Goal: Communication & Community: Answer question/provide support

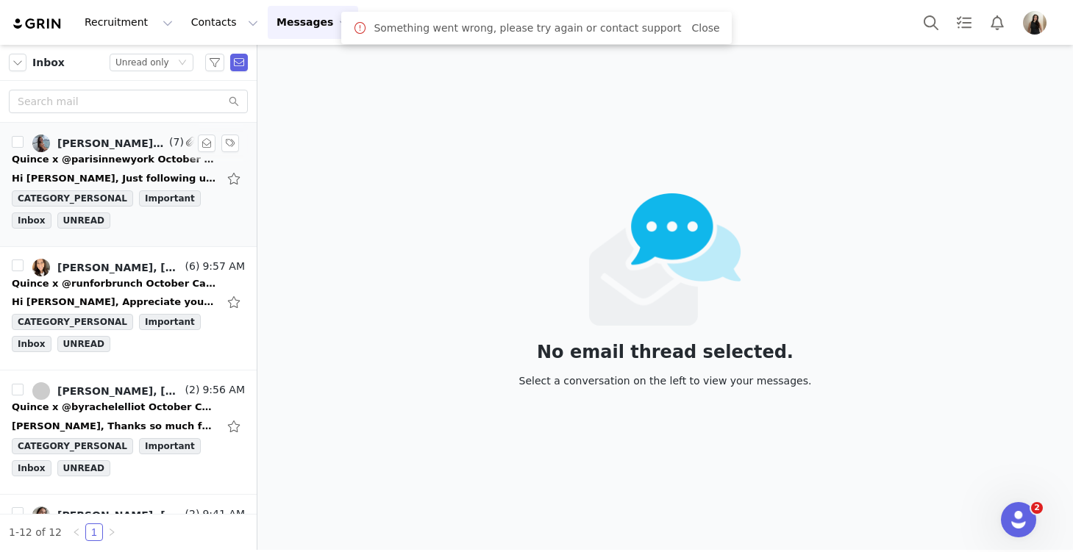
click at [121, 168] on div "Hi [PERSON_NAME], Just following up on the below, wanted to check the submissio…" at bounding box center [128, 179] width 233 height 24
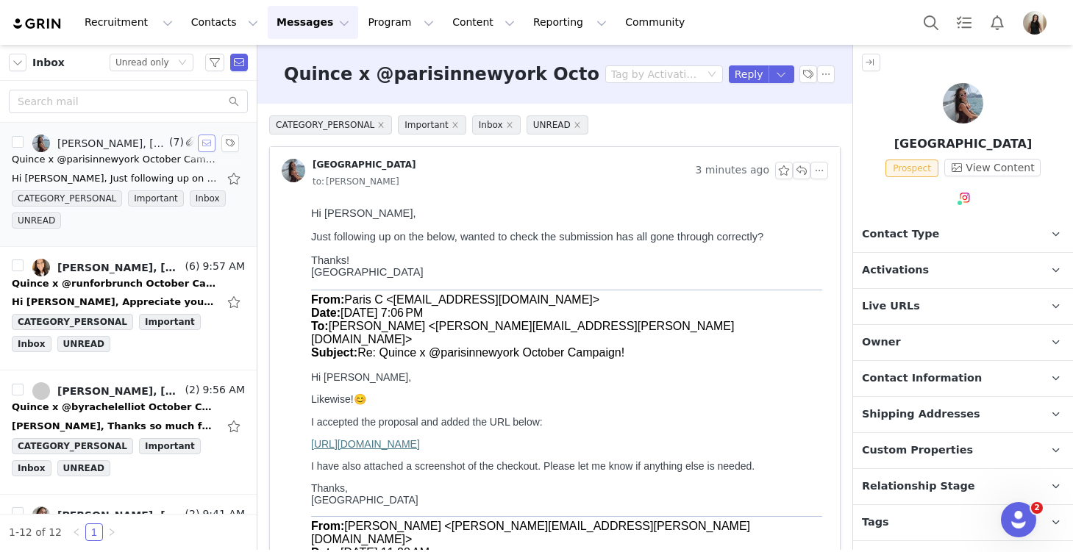
click at [209, 142] on button "button" at bounding box center [207, 144] width 18 height 18
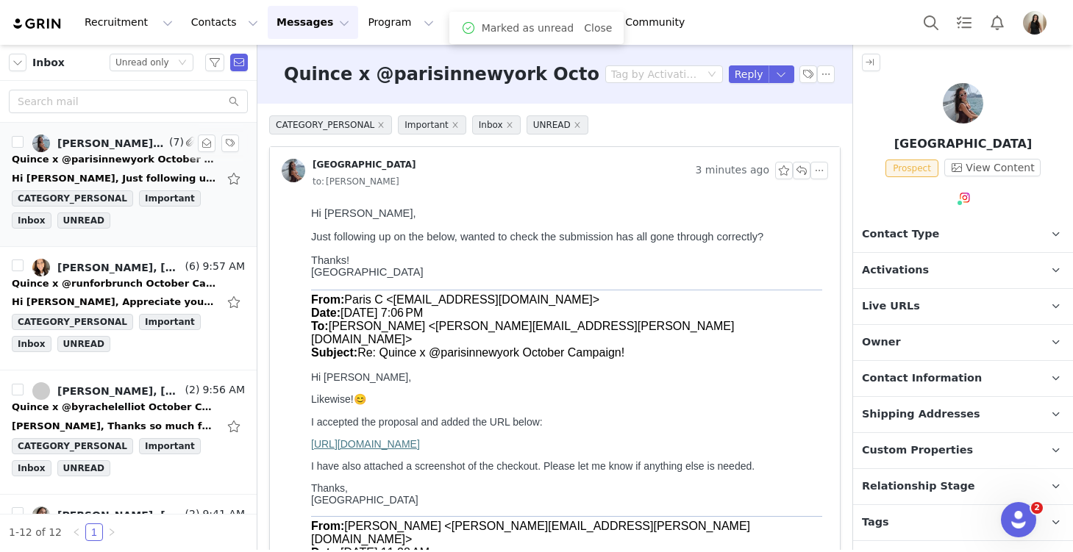
scroll to position [65, 0]
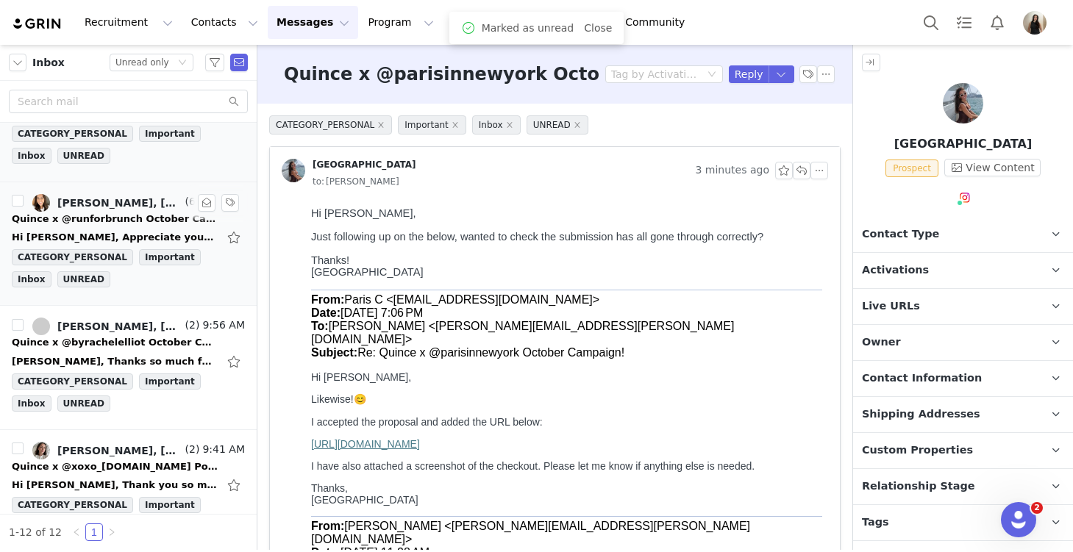
click at [143, 218] on div "Quince x @runforbrunch October Campaign!" at bounding box center [115, 219] width 206 height 15
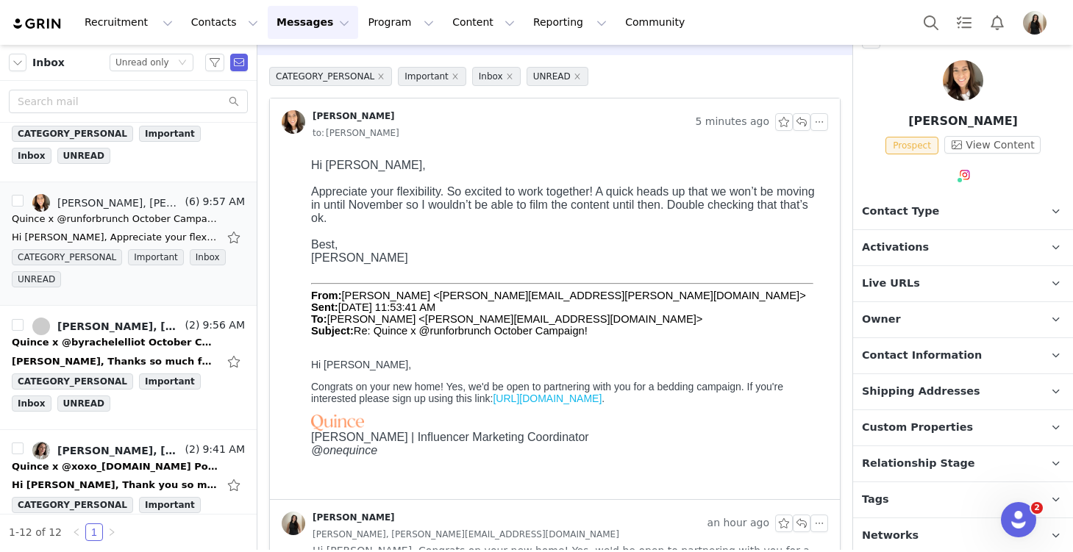
scroll to position [26, 0]
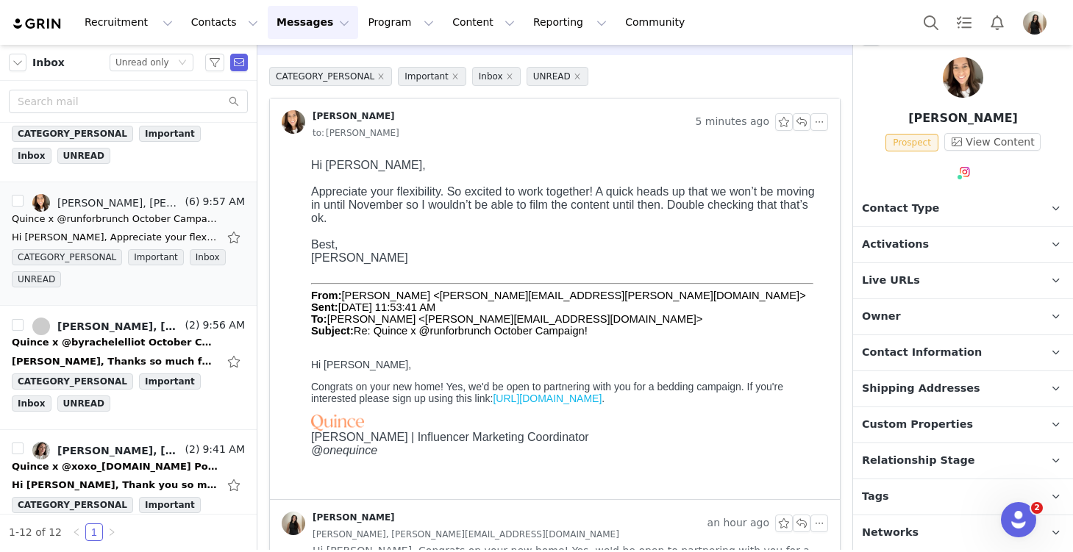
click at [901, 248] on span "Activations" at bounding box center [895, 245] width 67 height 16
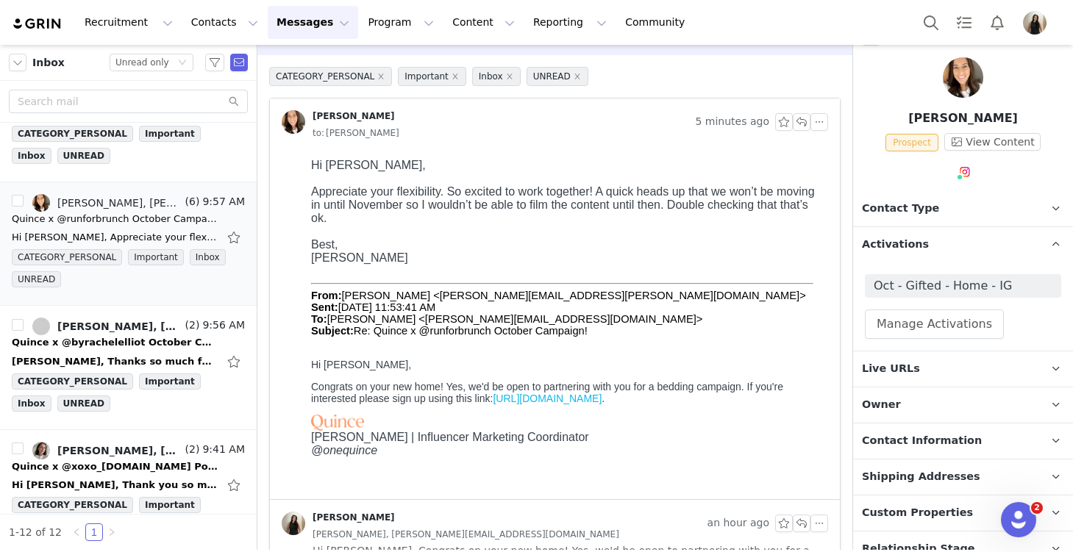
click at [914, 240] on span "Activations" at bounding box center [895, 245] width 67 height 16
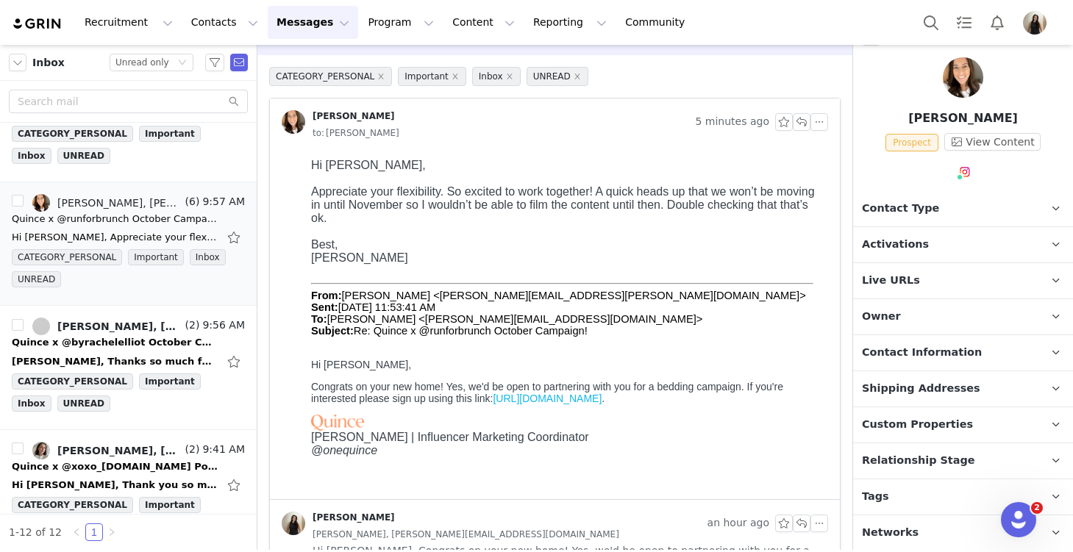
scroll to position [0, 0]
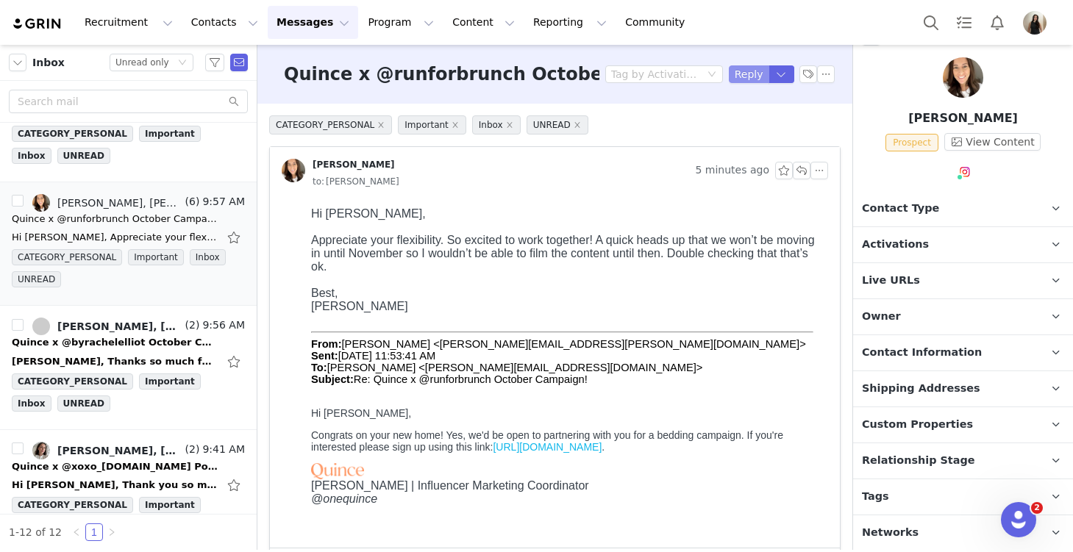
click at [735, 74] on button "Reply" at bounding box center [749, 74] width 40 height 18
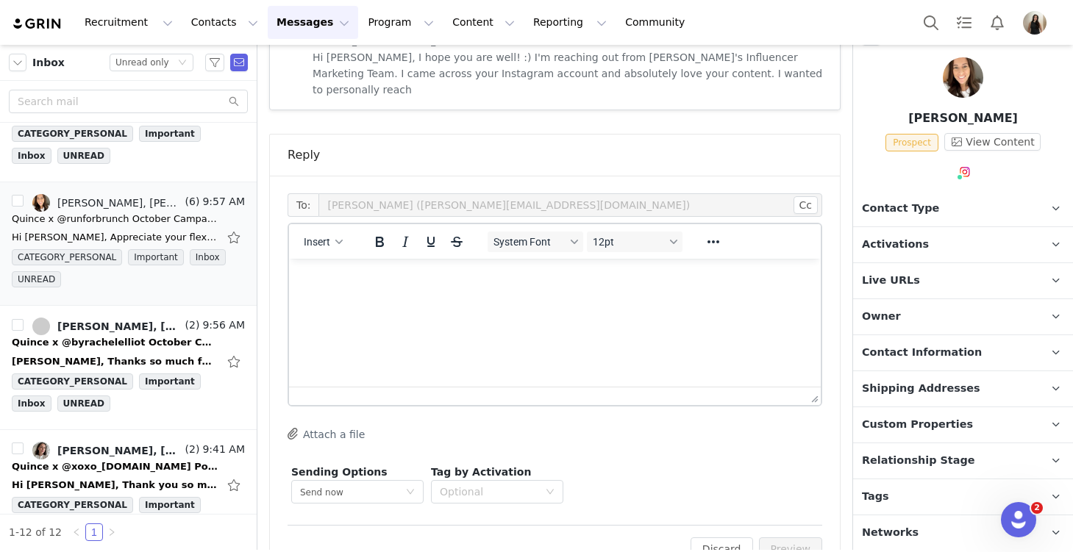
scroll to position [917, 0]
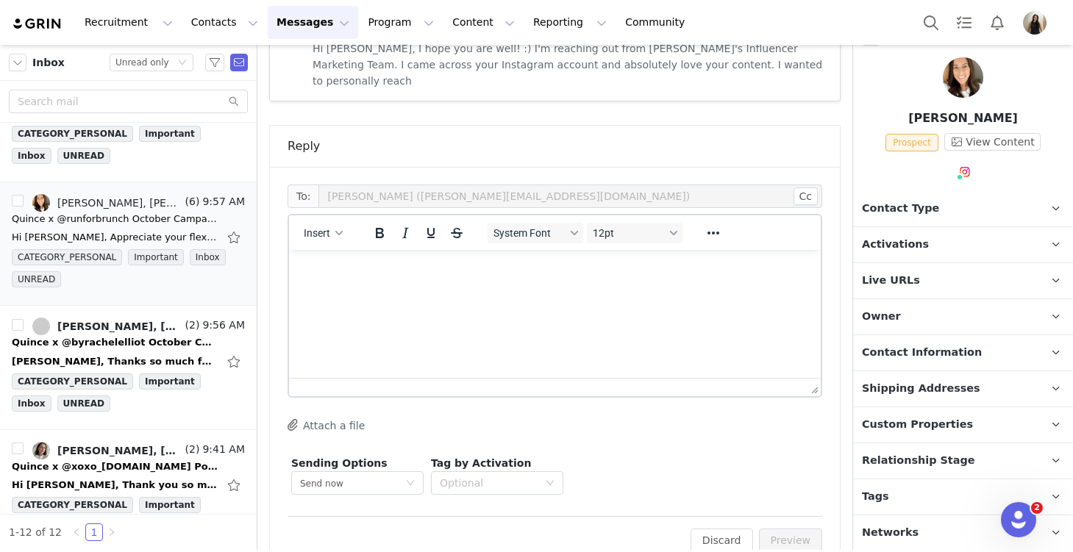
click at [418, 290] on html at bounding box center [555, 270] width 532 height 40
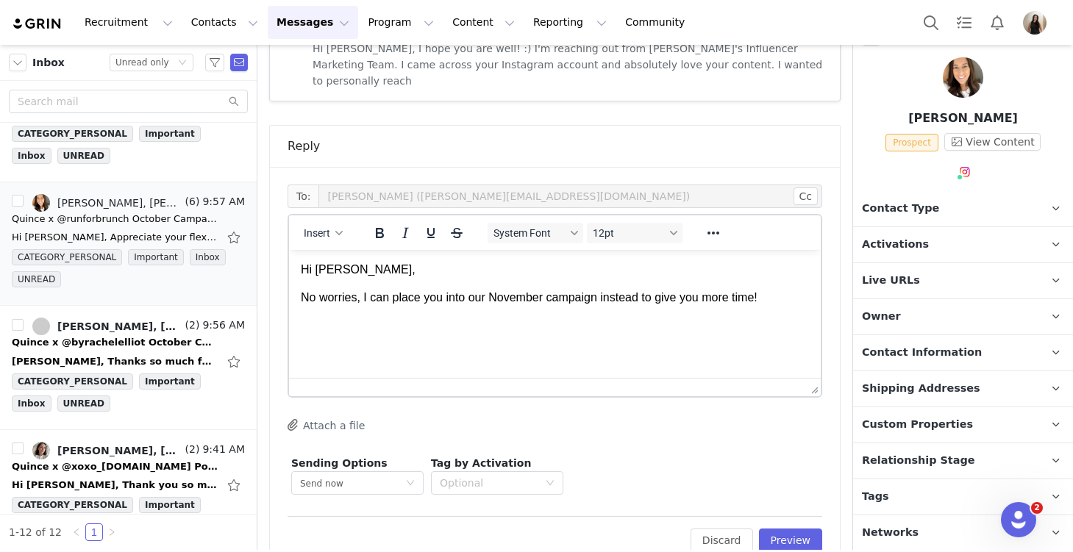
click at [775, 299] on p "No worries, I can place you into our November campaign instead to give you more…" at bounding box center [555, 298] width 508 height 16
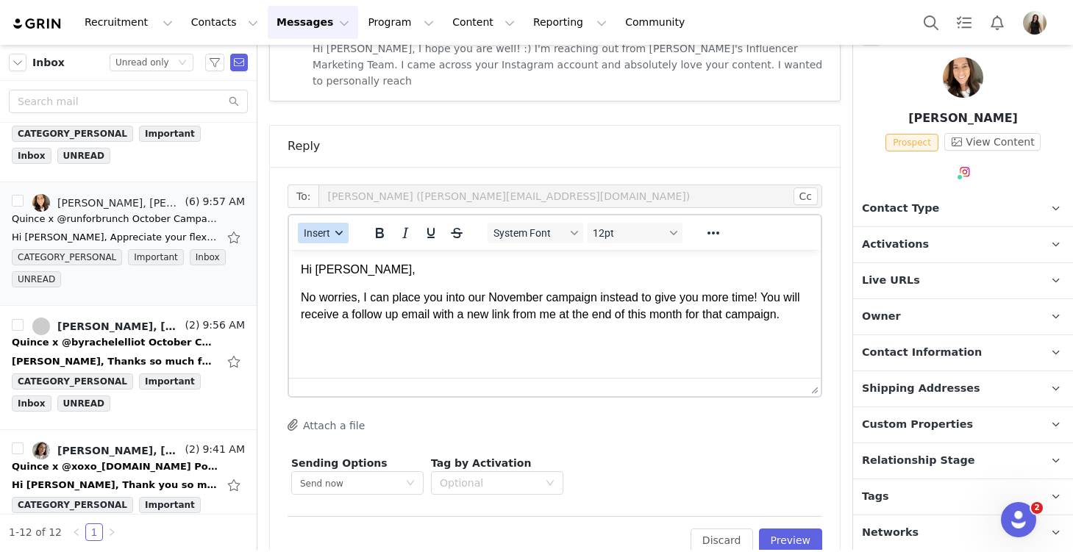
click at [321, 227] on span "Insert" at bounding box center [317, 233] width 26 height 12
click at [343, 270] on div "Insert Signature" at bounding box center [376, 274] width 132 height 18
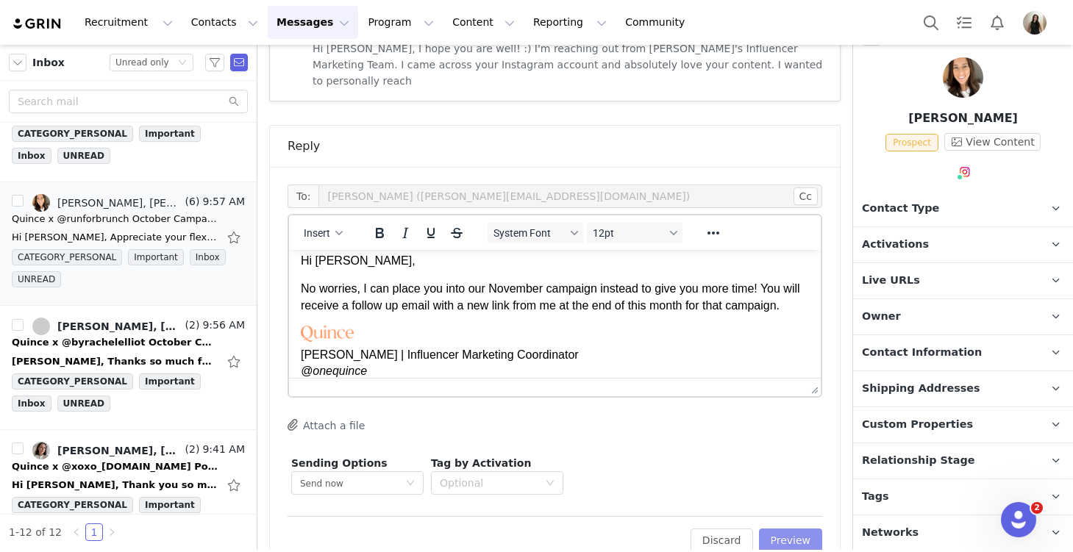
click at [815, 529] on button "Preview" at bounding box center [791, 541] width 64 height 24
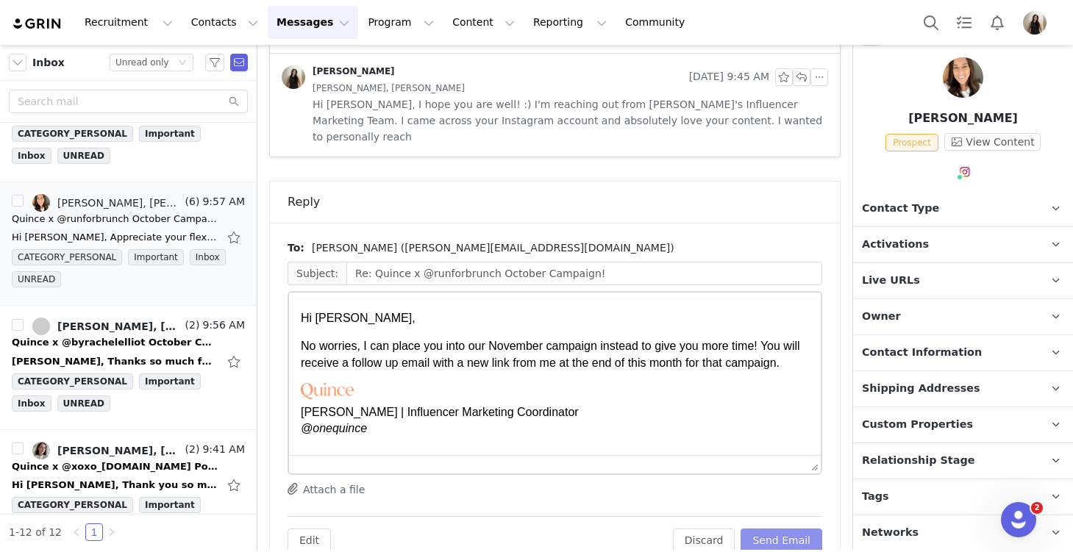
scroll to position [0, 0]
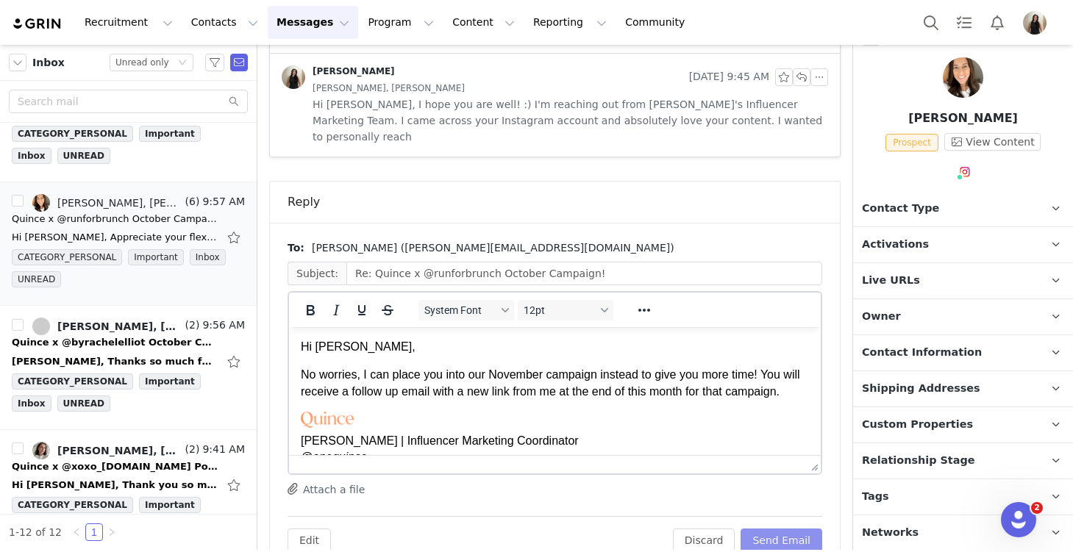
click at [815, 529] on button "Send Email" at bounding box center [782, 541] width 82 height 24
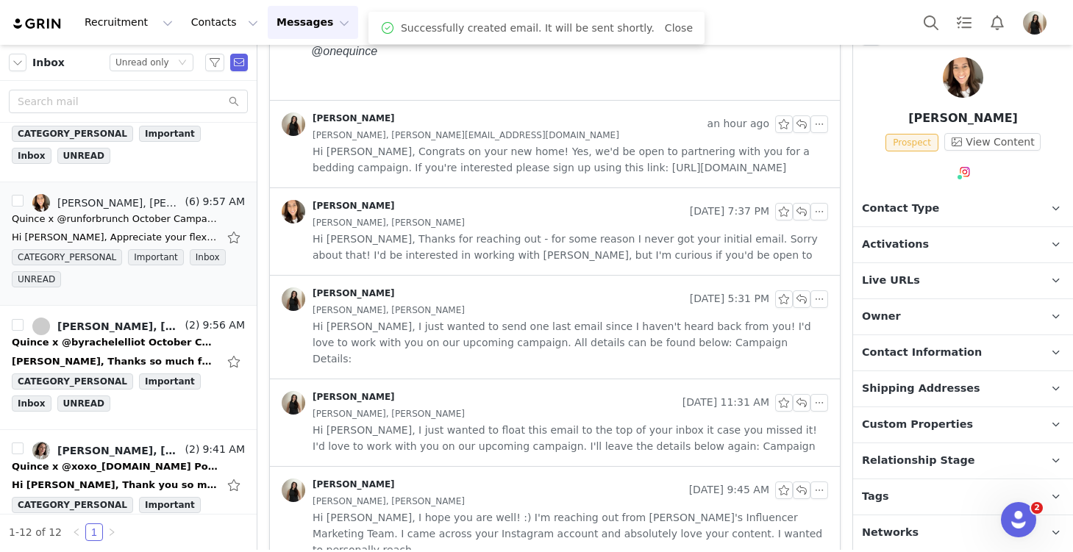
click at [914, 453] on span "Relationship Stage" at bounding box center [918, 461] width 113 height 16
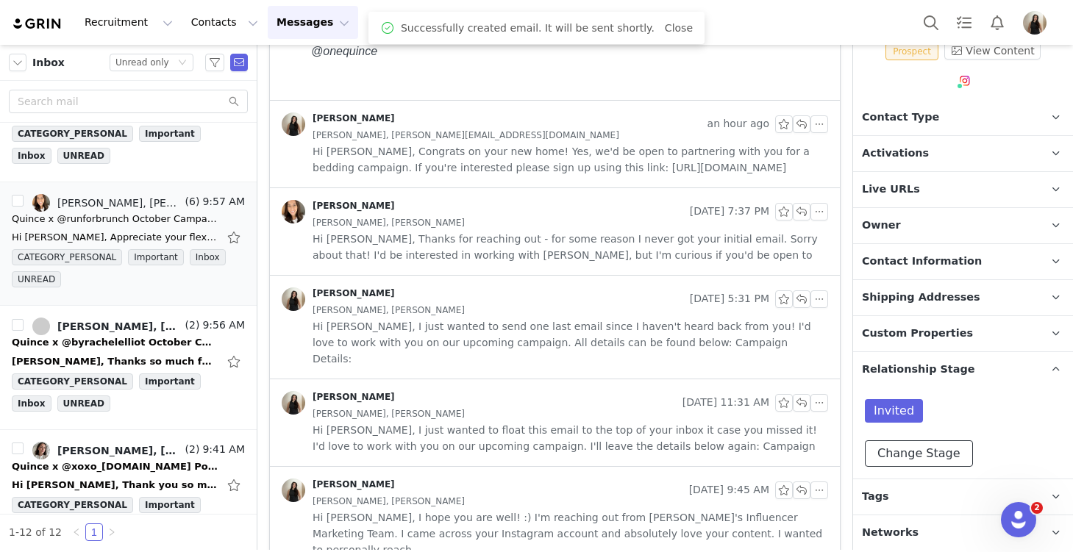
click at [914, 452] on button "Change Stage" at bounding box center [919, 454] width 108 height 26
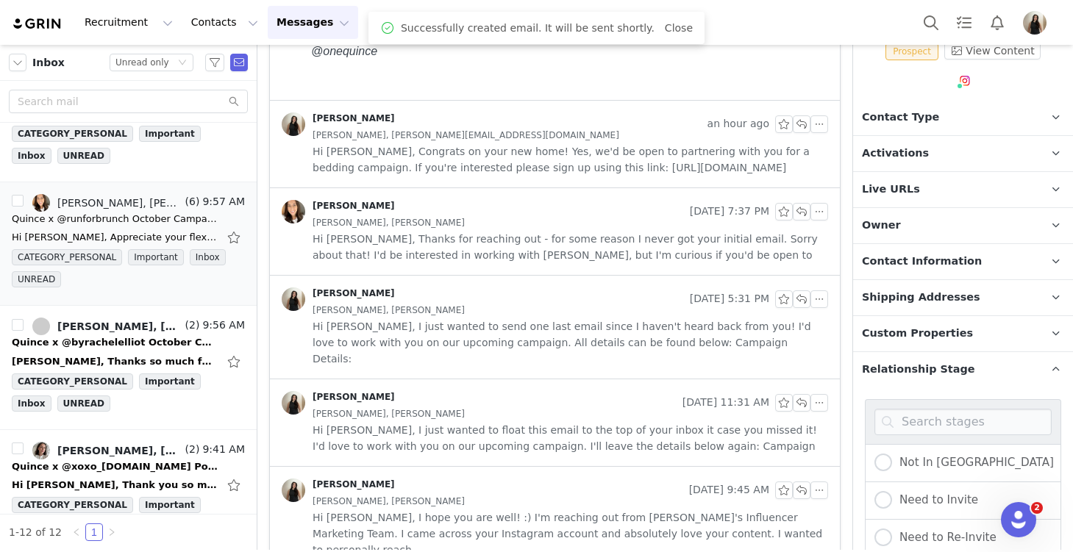
scroll to position [216, 0]
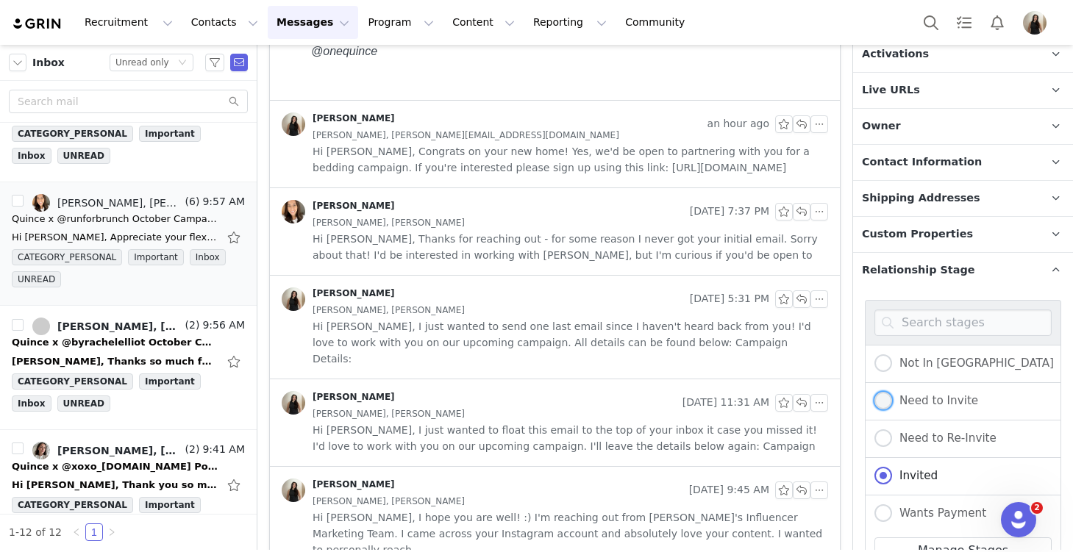
click at [925, 399] on span "Need to Invite" at bounding box center [935, 400] width 86 height 13
click at [892, 399] on input "Need to Invite" at bounding box center [883, 401] width 18 height 19
radio input "true"
radio input "false"
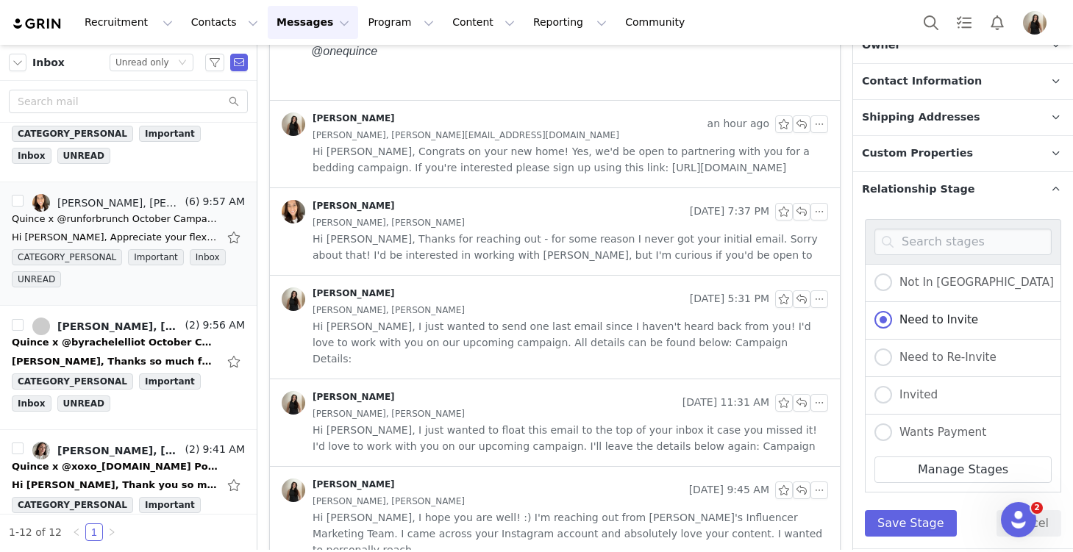
scroll to position [367, 0]
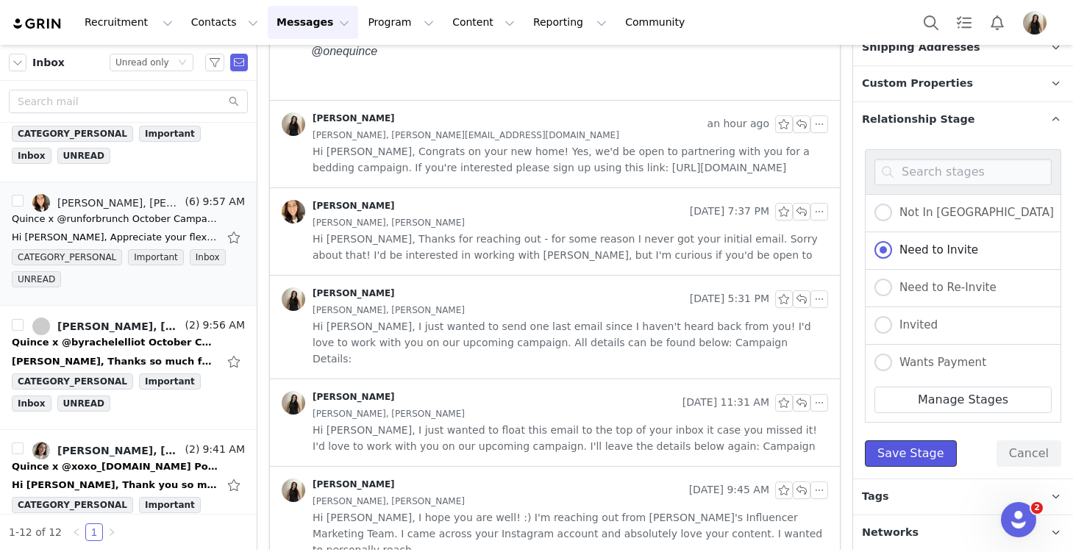
click at [917, 452] on button "Save Stage" at bounding box center [911, 454] width 92 height 26
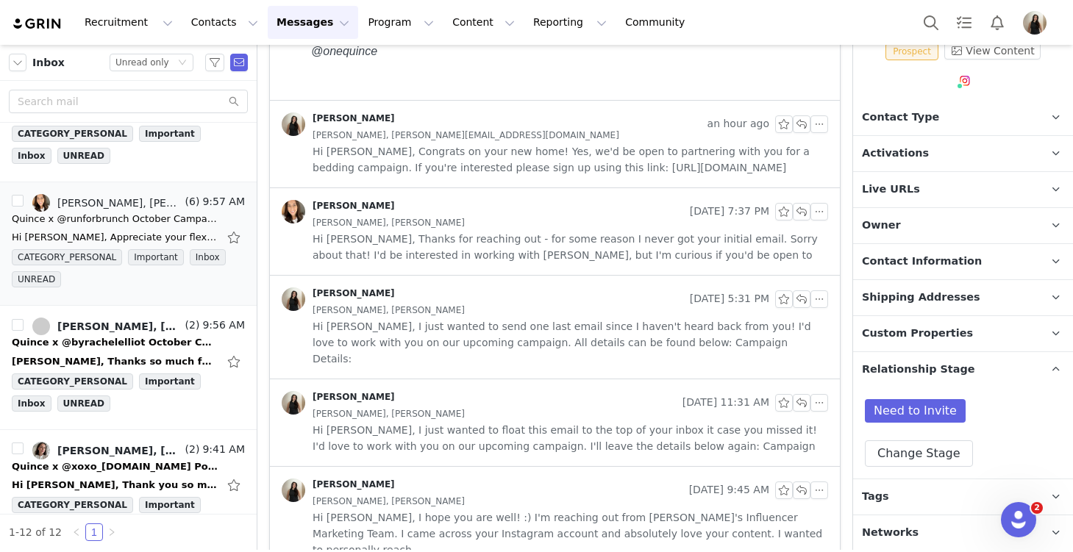
click at [924, 155] on p "Activations" at bounding box center [945, 153] width 185 height 35
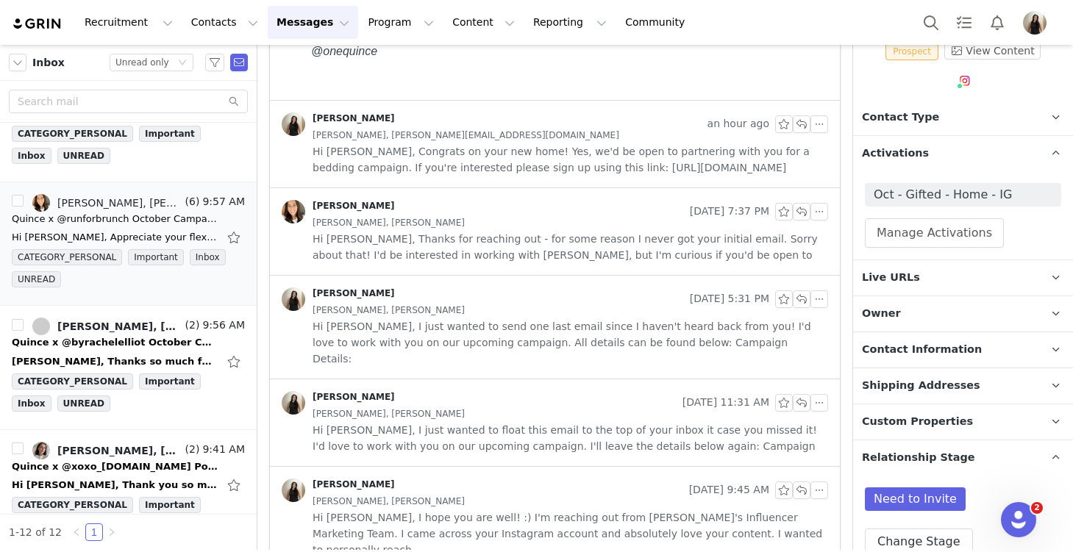
scroll to position [205, 0]
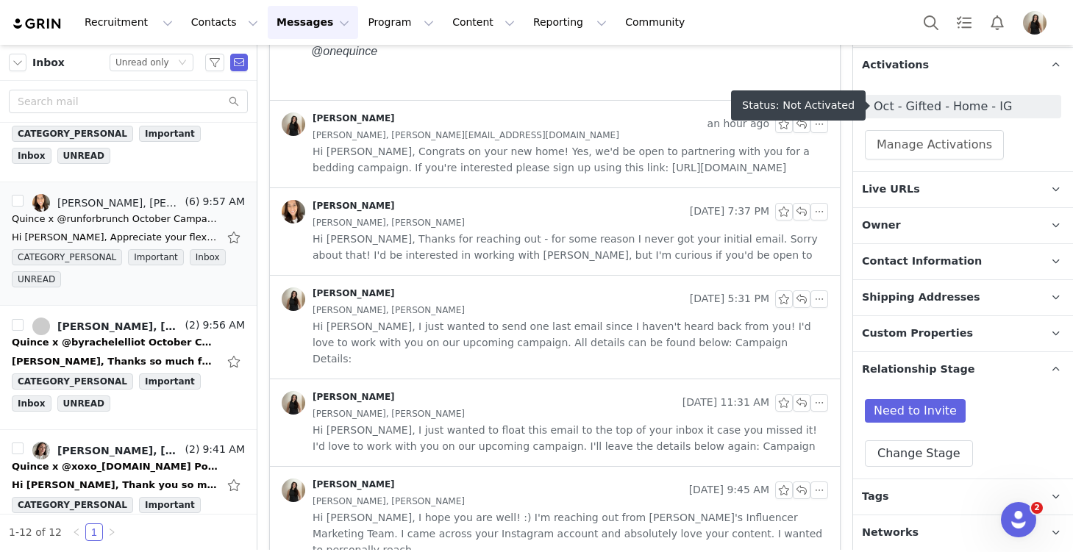
click at [917, 104] on span "Oct - Gifted - Home - IG" at bounding box center [963, 107] width 179 height 18
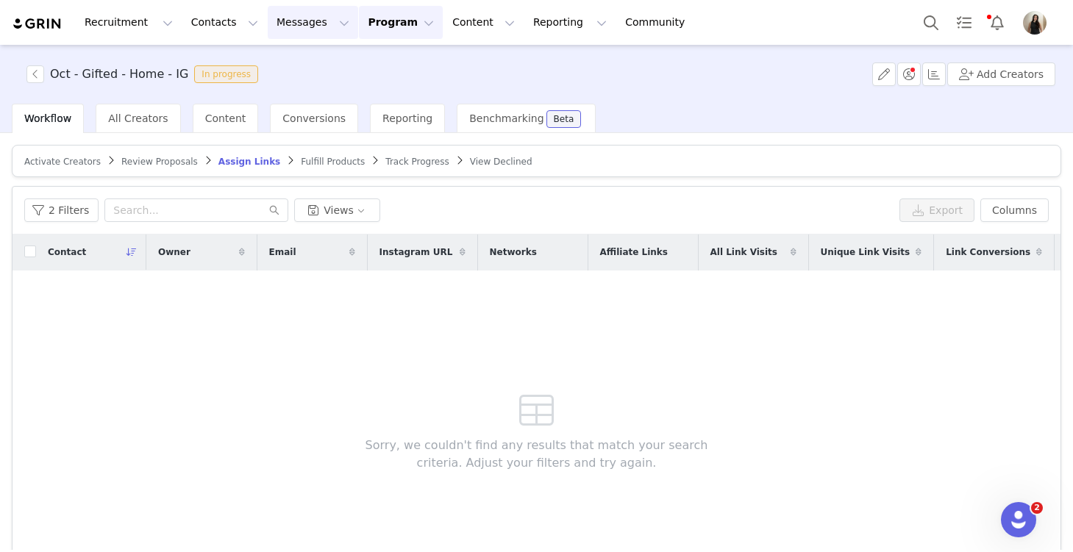
click at [283, 32] on button "Messages Messages" at bounding box center [313, 22] width 90 height 33
click at [302, 90] on div "Inbox" at bounding box center [309, 92] width 99 height 15
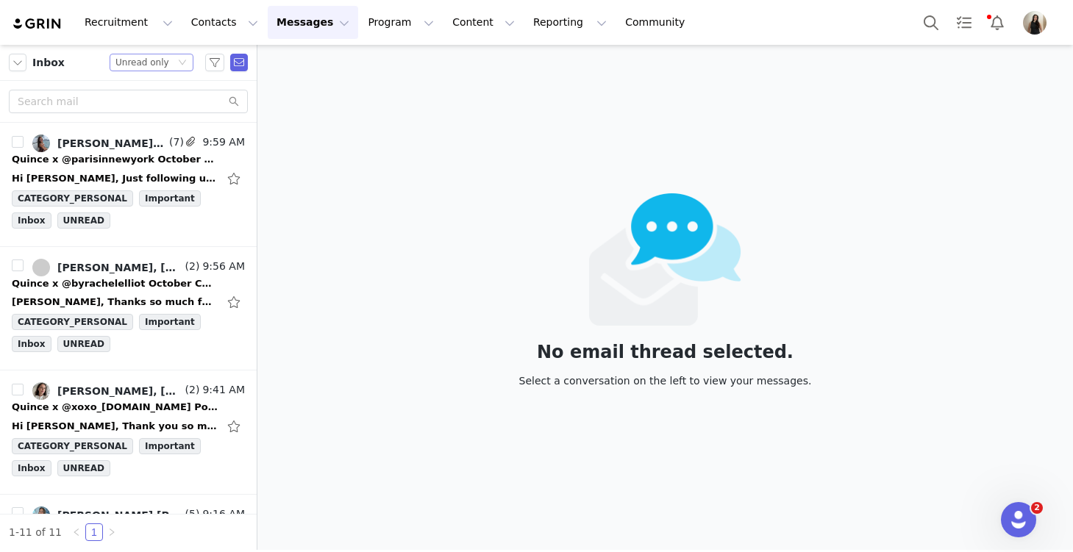
click at [143, 60] on div "Unread only" at bounding box center [142, 62] width 54 height 16
click at [148, 93] on li "All threads" at bounding box center [152, 89] width 84 height 24
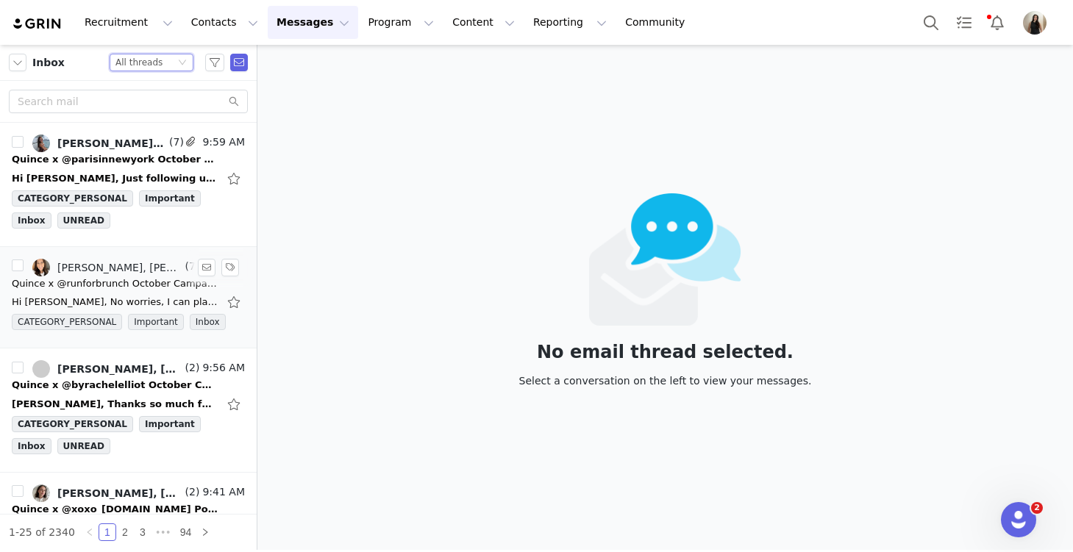
click at [99, 293] on div "Hi Rachel, No worries, I can place you into our November campaign instead to gi…" at bounding box center [128, 302] width 233 height 24
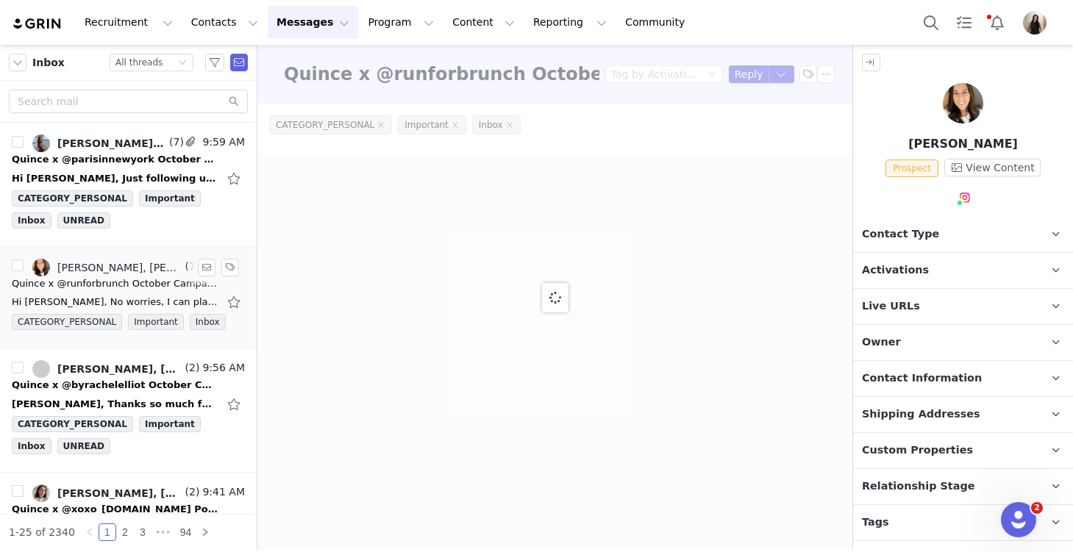
type input "+1 ([GEOGRAPHIC_DATA])"
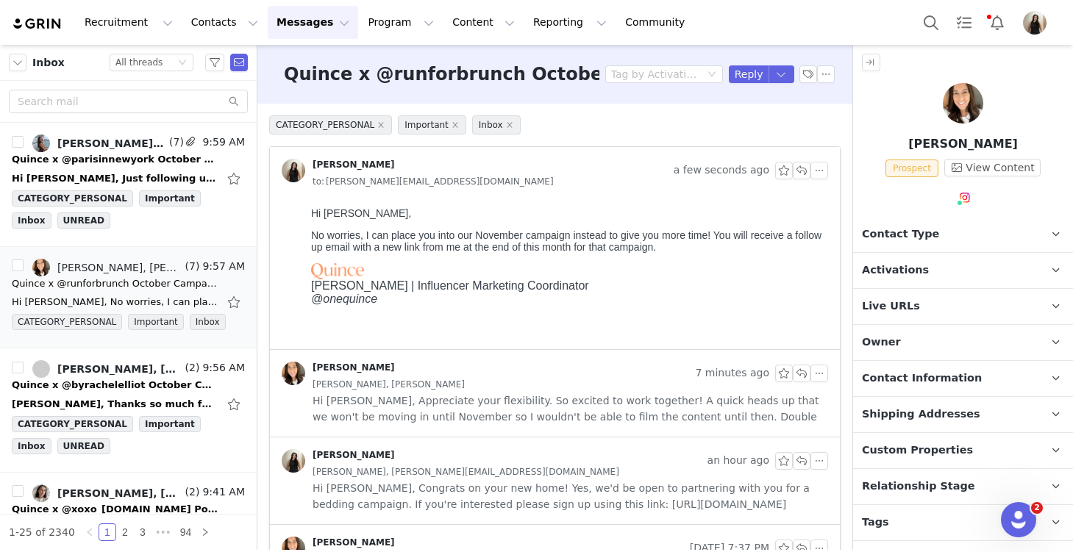
scroll to position [26, 0]
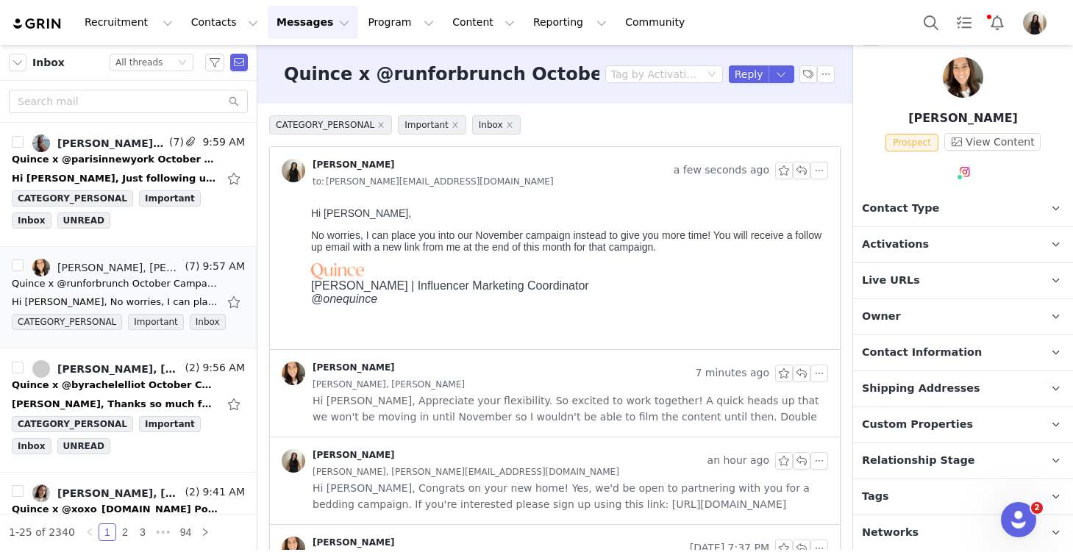
click at [921, 350] on span "Contact Information" at bounding box center [922, 353] width 120 height 16
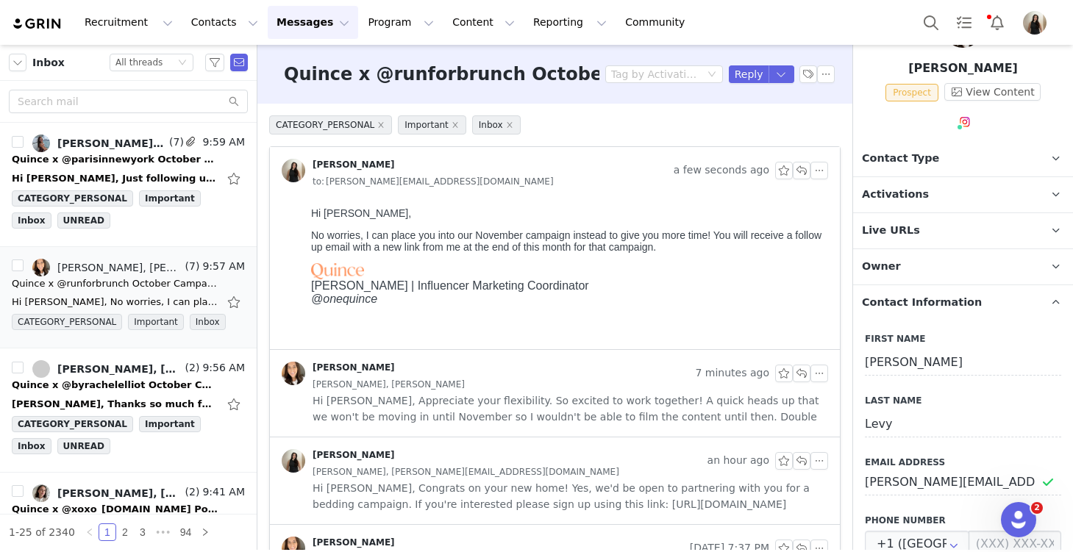
scroll to position [189, 0]
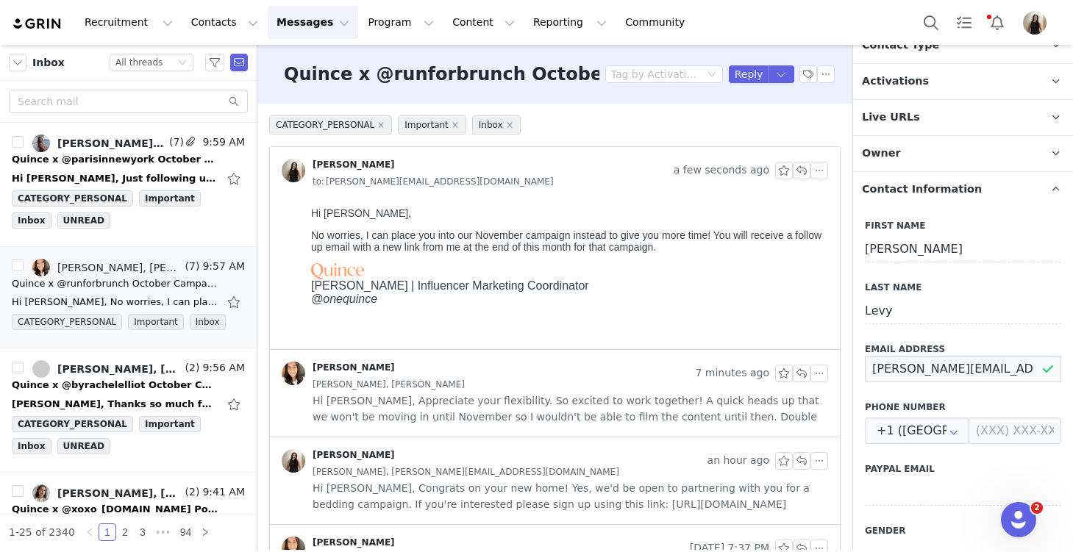
drag, startPoint x: 1029, startPoint y: 369, endPoint x: 870, endPoint y: 374, distance: 158.9
click at [870, 374] on input "rachel@willrunforbrunch.com" at bounding box center [963, 369] width 196 height 26
click at [843, 333] on div "CATEGORY_PERSONAL Important Inbox Alexandra Mekikian a few seconds ago to: rach…" at bounding box center [554, 512] width 595 height 816
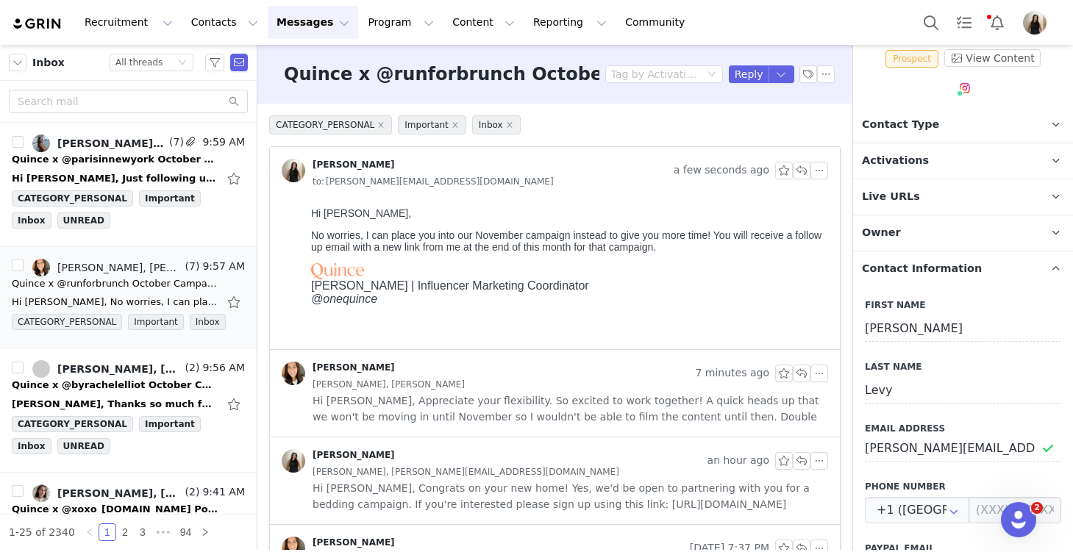
scroll to position [0, 0]
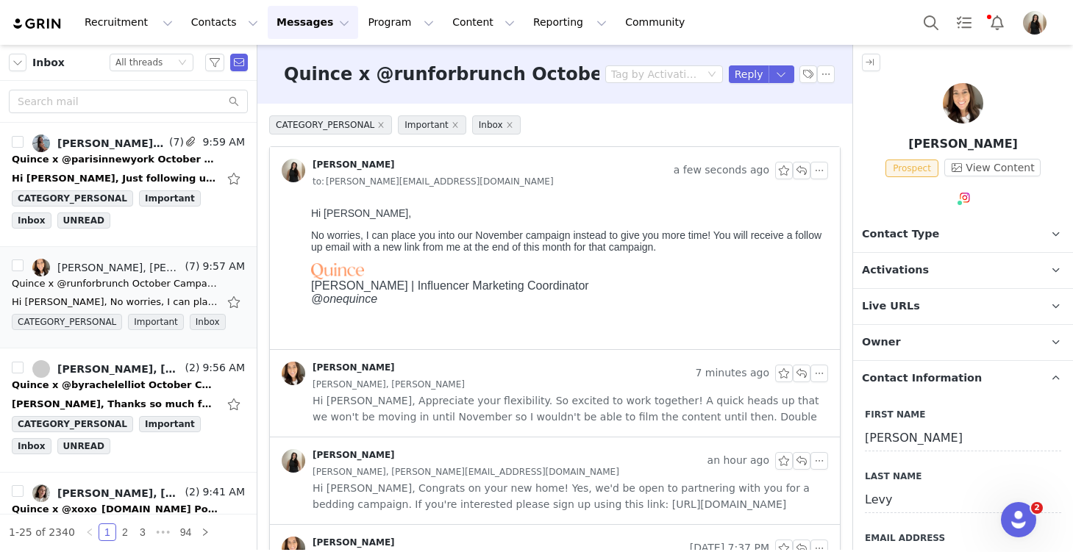
click at [896, 267] on span "Activations" at bounding box center [895, 271] width 67 height 16
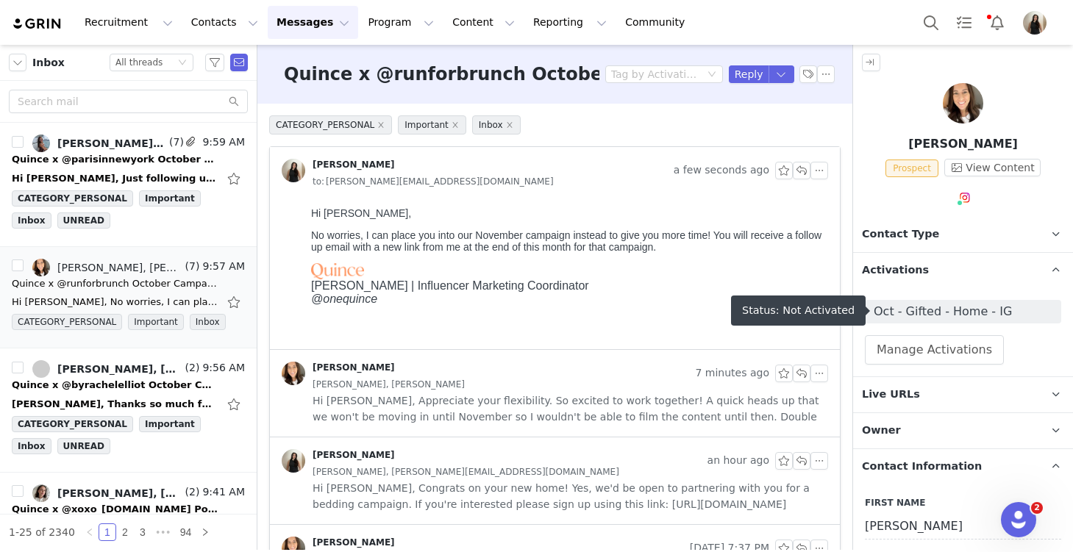
click at [903, 310] on span "Oct - Gifted - Home - IG" at bounding box center [963, 312] width 179 height 18
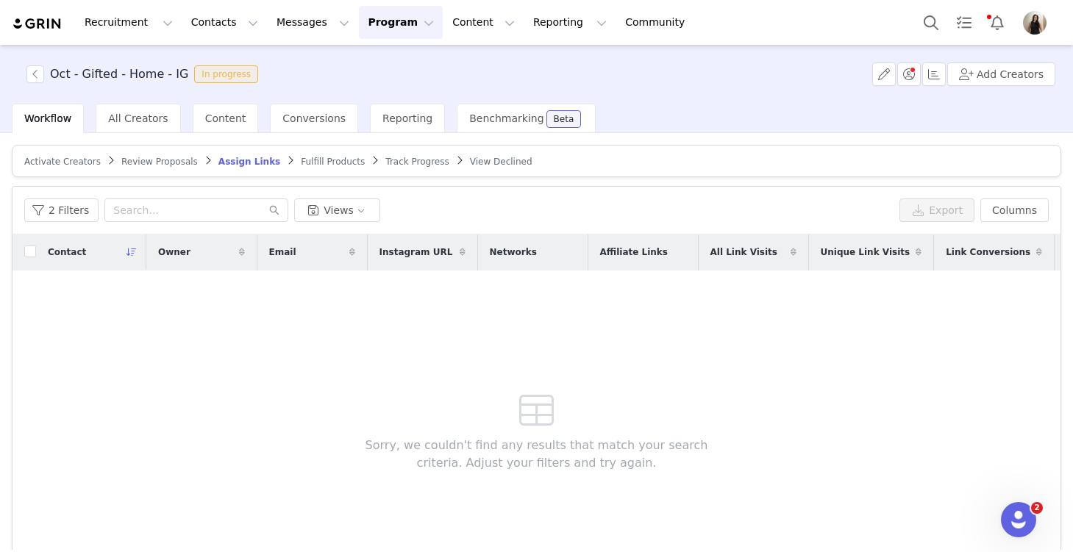
click at [74, 165] on span "Activate Creators" at bounding box center [62, 162] width 76 height 10
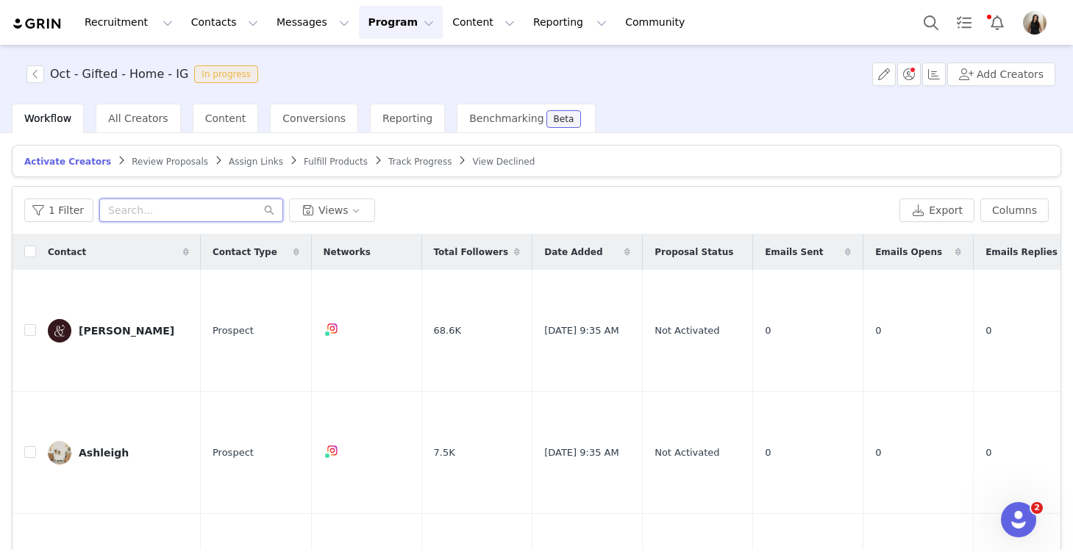
click at [122, 210] on input "text" at bounding box center [191, 211] width 184 height 24
paste input "rachel@willrunforbrunch.com"
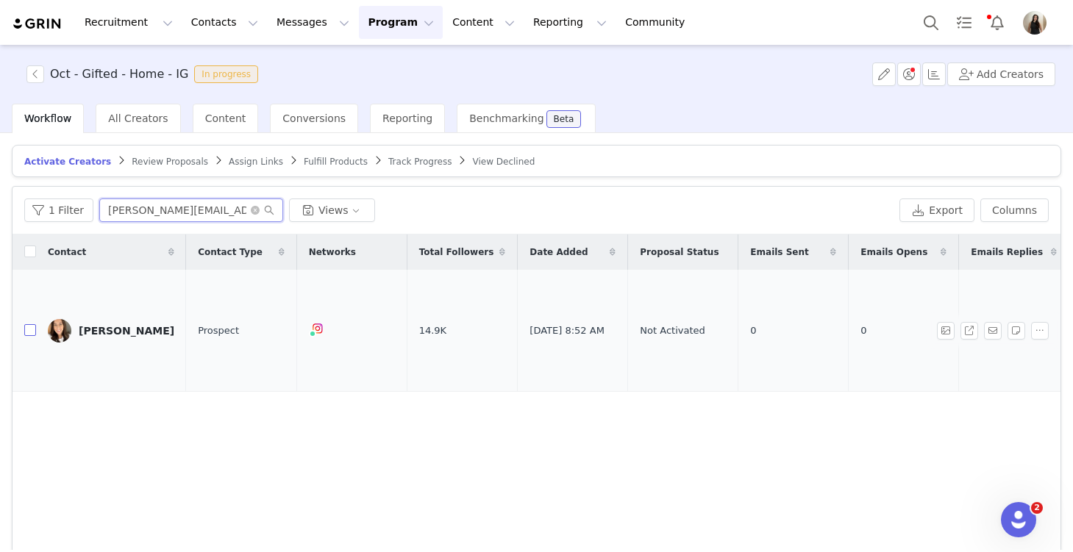
type input "rachel@willrunforbrunch.com"
click at [30, 324] on input "checkbox" at bounding box center [30, 330] width 12 height 12
checkbox input "true"
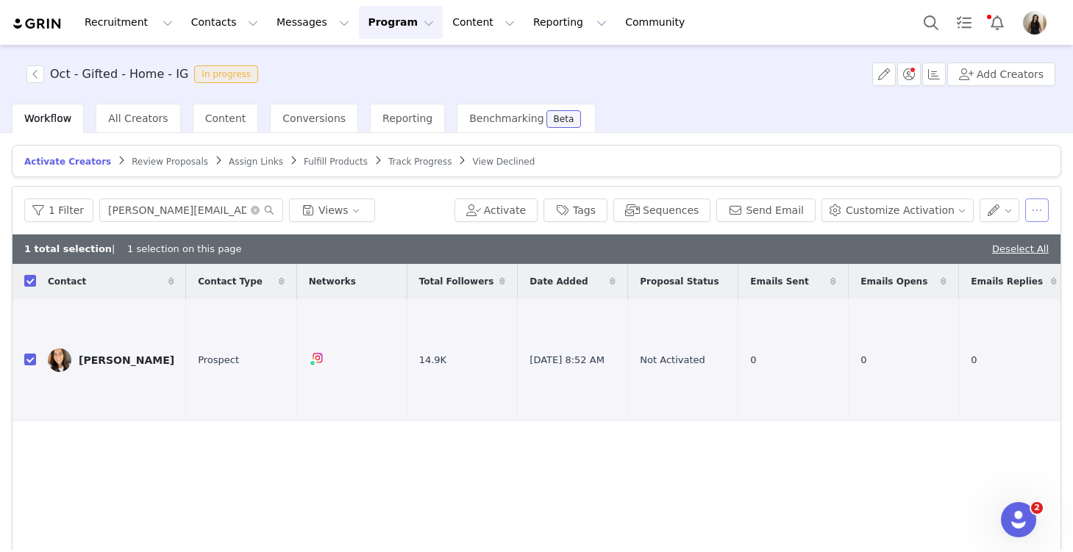
click at [1039, 210] on button "button" at bounding box center [1037, 211] width 24 height 24
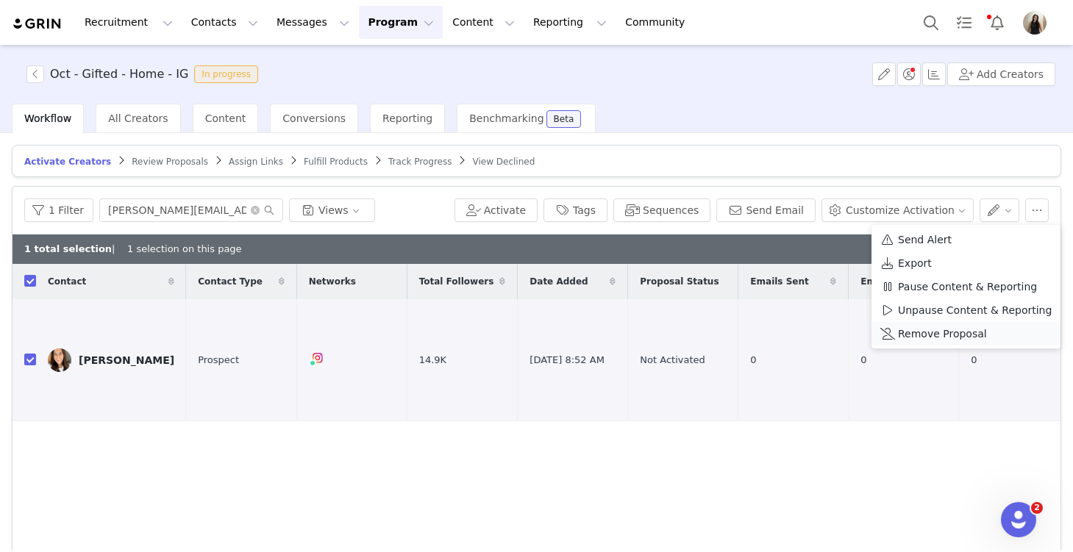
click at [944, 330] on span "Remove Proposal" at bounding box center [942, 334] width 89 height 16
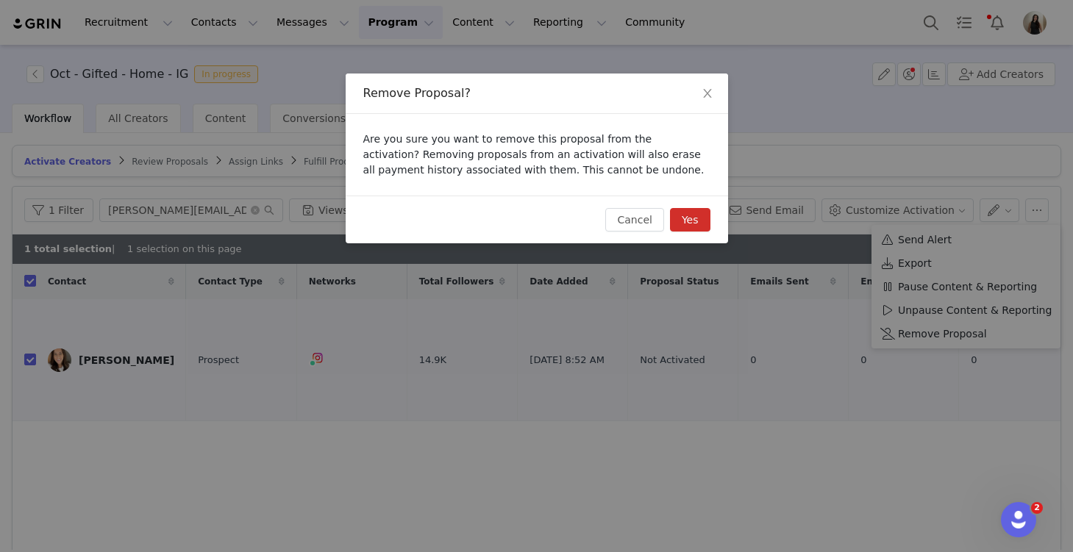
click at [700, 218] on button "Yes" at bounding box center [690, 220] width 40 height 24
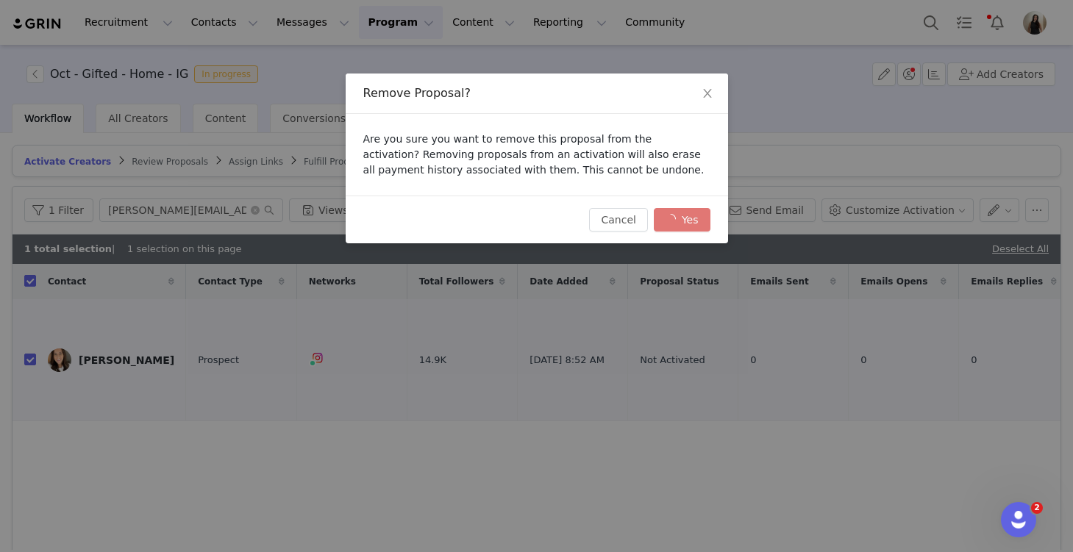
checkbox input "false"
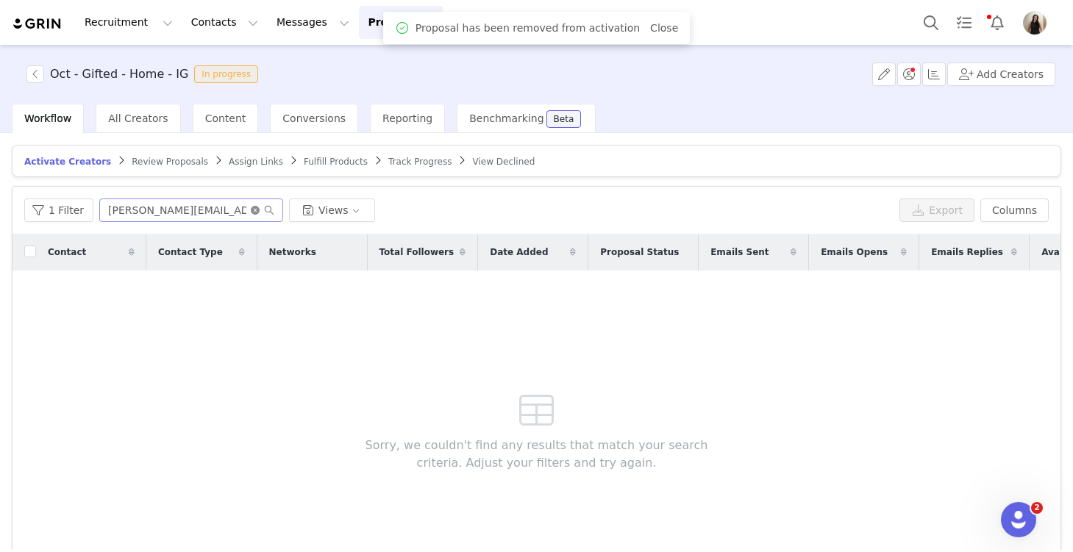
click at [251, 208] on icon "icon: close-circle" at bounding box center [255, 210] width 9 height 9
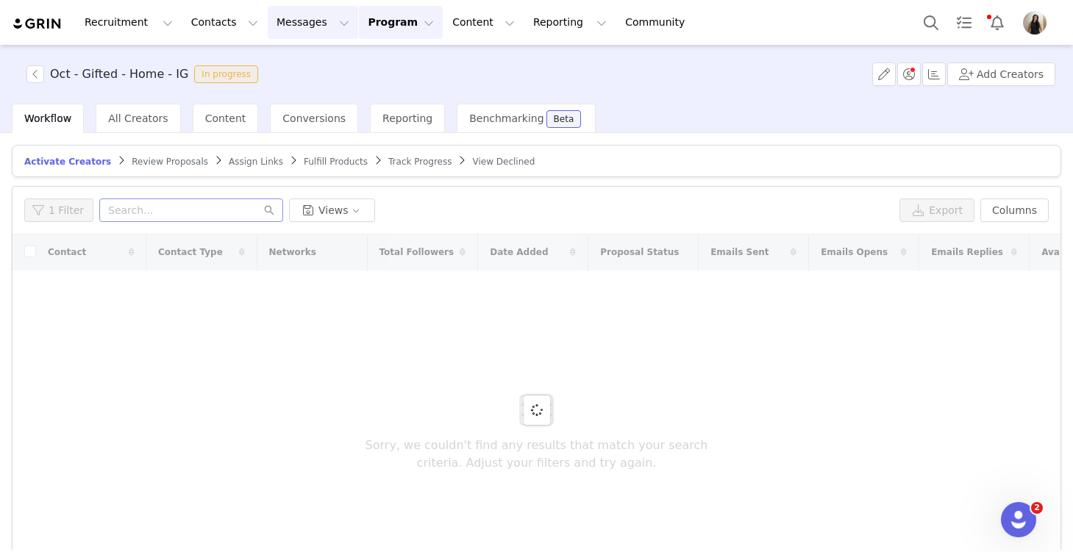
click at [283, 21] on button "Messages Messages" at bounding box center [313, 22] width 90 height 33
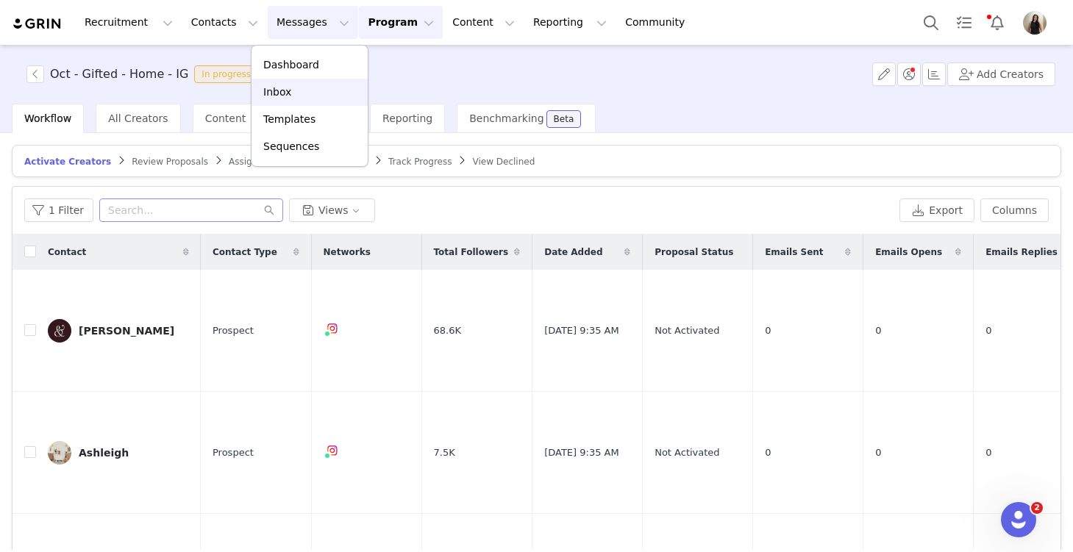
click at [286, 95] on p "Inbox" at bounding box center [277, 92] width 28 height 15
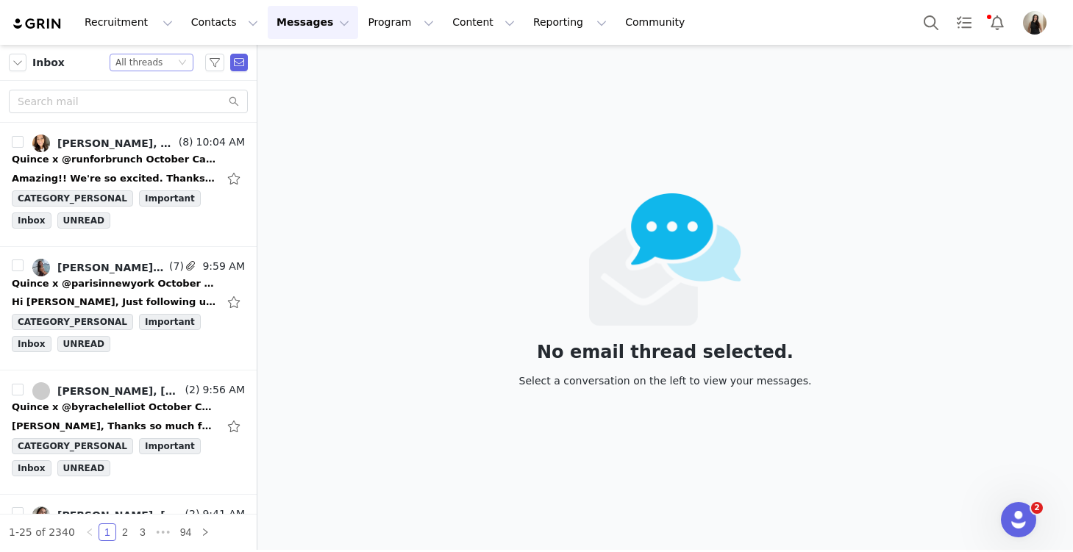
click at [146, 60] on div "All threads" at bounding box center [138, 62] width 47 height 16
click at [151, 134] on li "Unread only" at bounding box center [152, 136] width 84 height 24
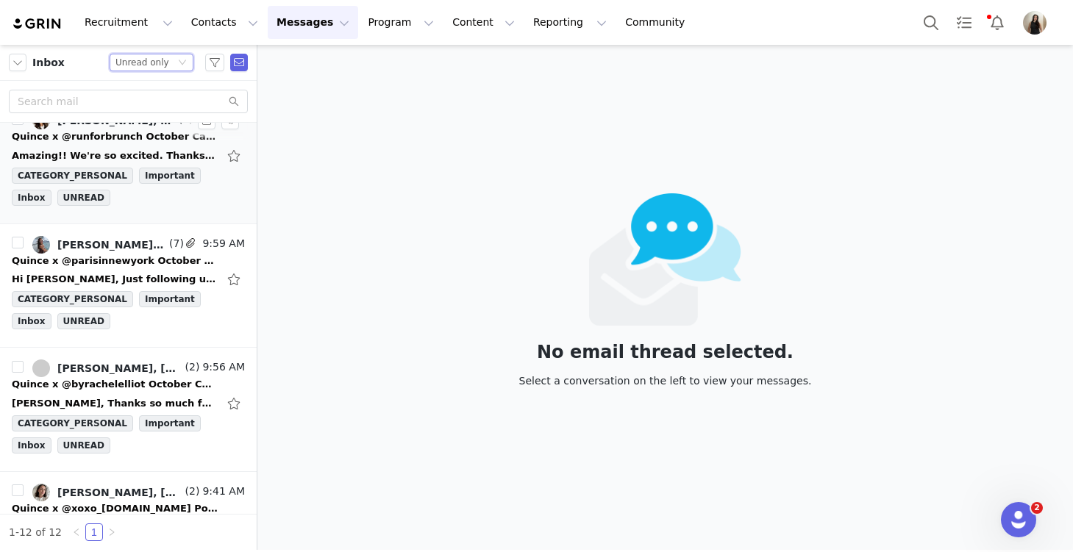
scroll to position [17, 0]
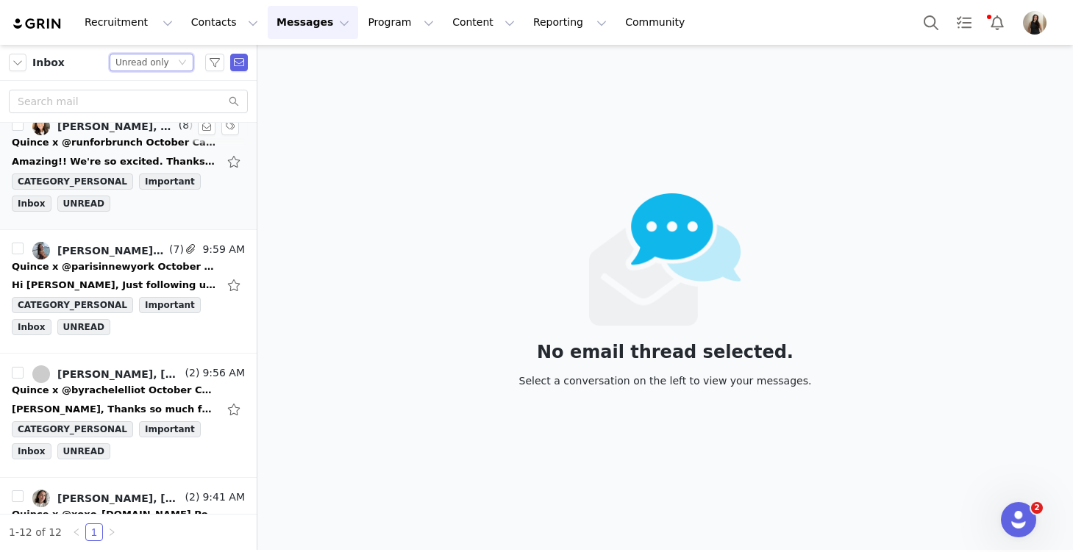
click at [82, 155] on div "Amazing!! We're so excited. Thanks Alex! From: Alex Mekikian <alexandra.mekikia…" at bounding box center [115, 161] width 206 height 15
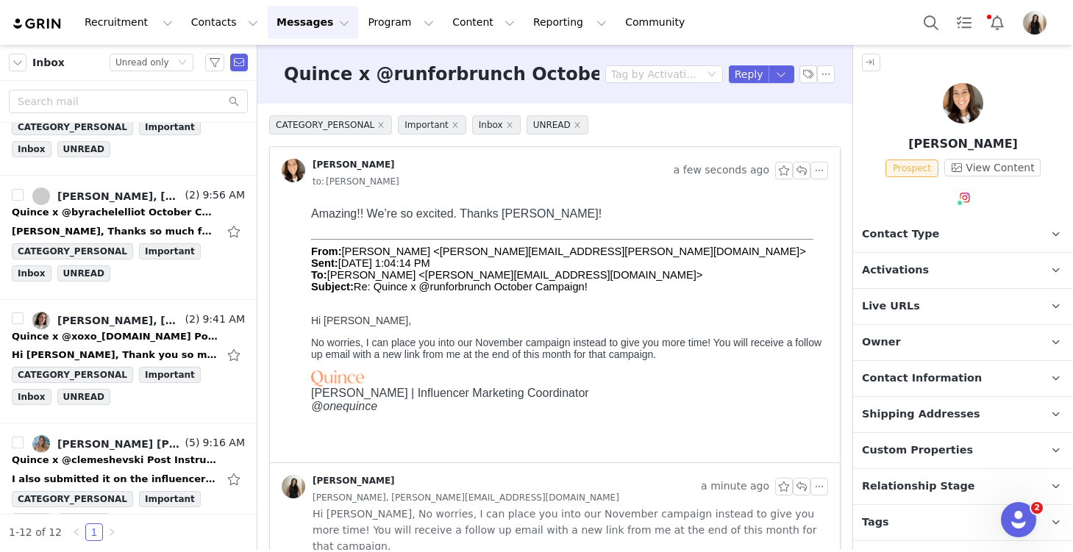
scroll to position [196, 0]
click at [99, 220] on div "Alex, Thanks so much for having me again on another campaign. I also loved work…" at bounding box center [128, 231] width 233 height 24
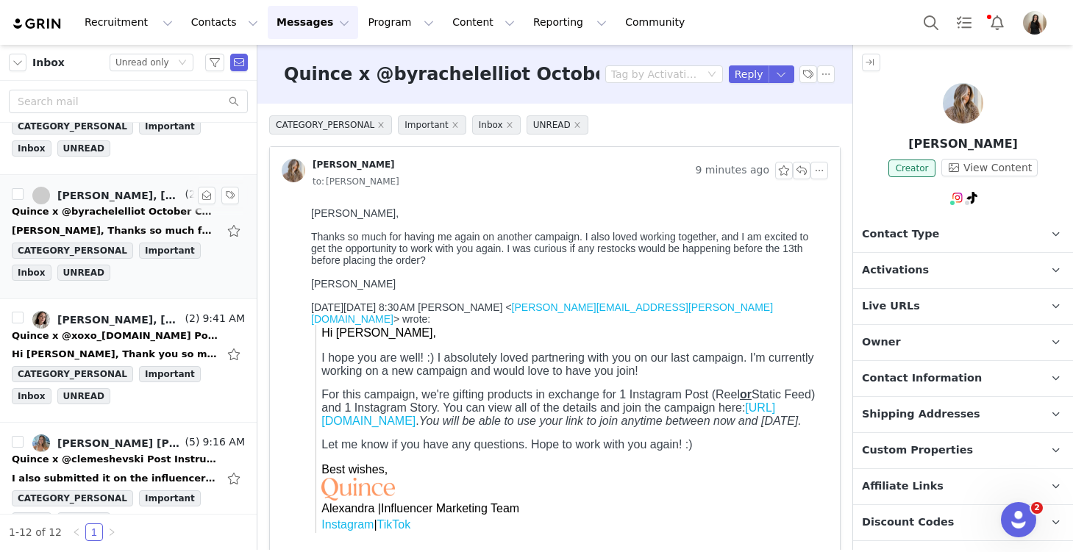
scroll to position [0, 0]
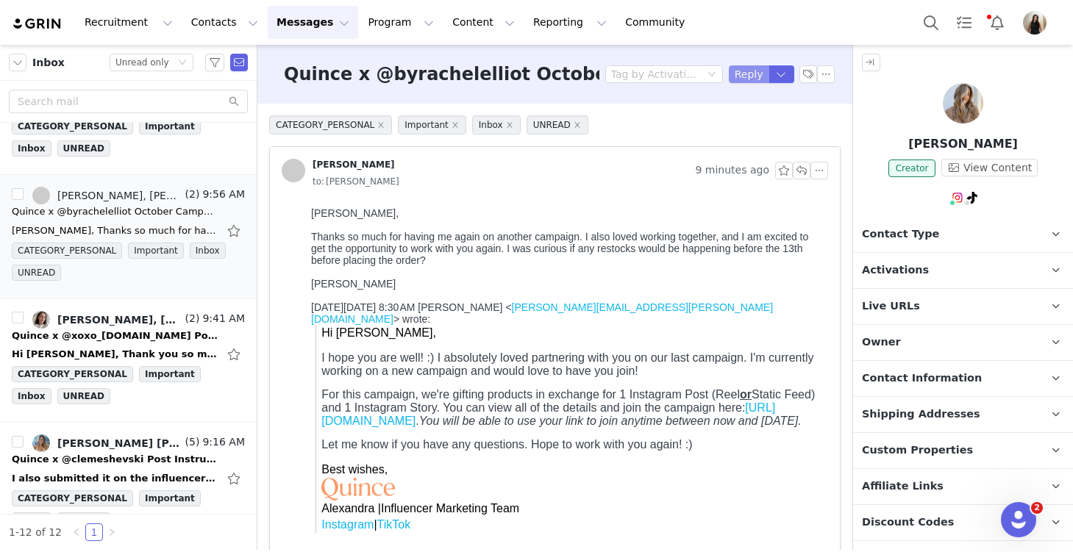
click at [744, 74] on button "Reply" at bounding box center [749, 74] width 40 height 18
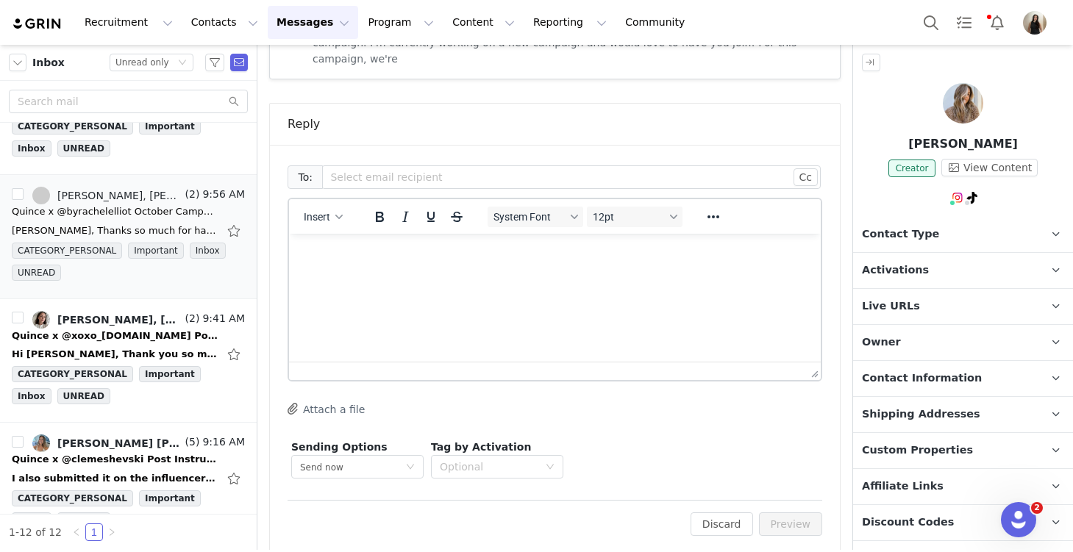
scroll to position [577, 0]
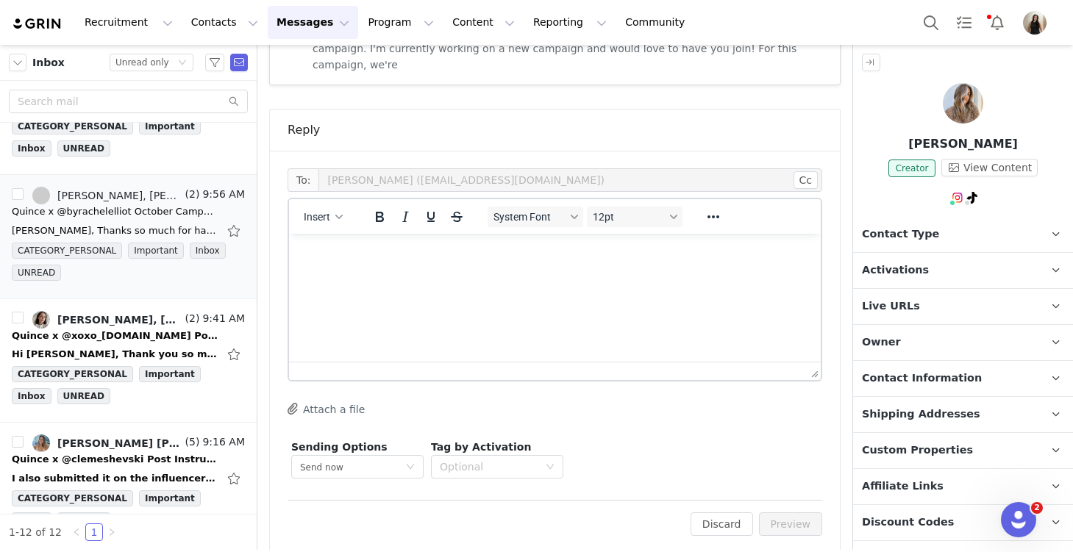
click at [455, 274] on html at bounding box center [555, 254] width 532 height 40
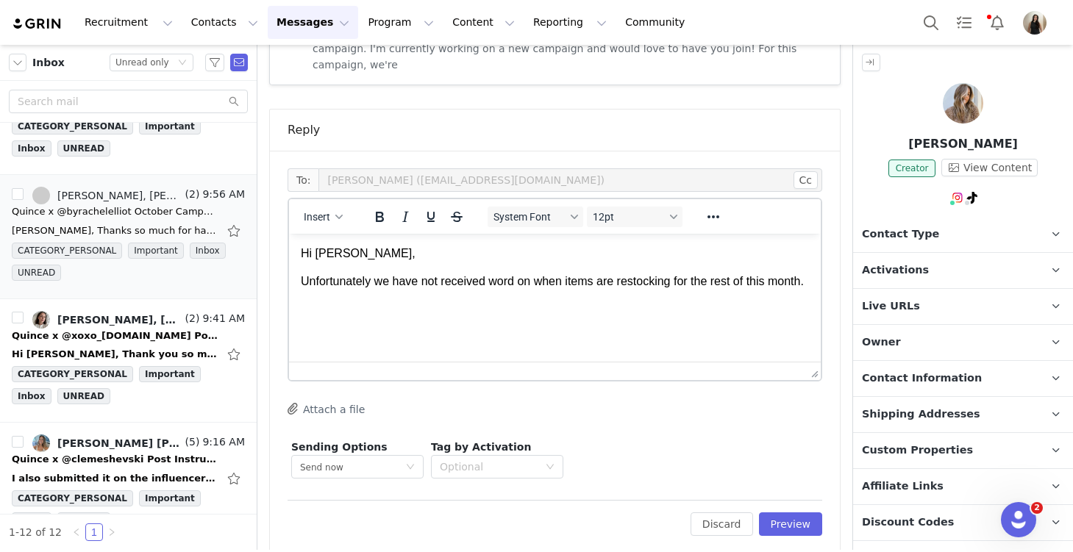
click at [345, 290] on p "Unfortunately we have not received word on when items are restocking for the re…" at bounding box center [555, 282] width 508 height 16
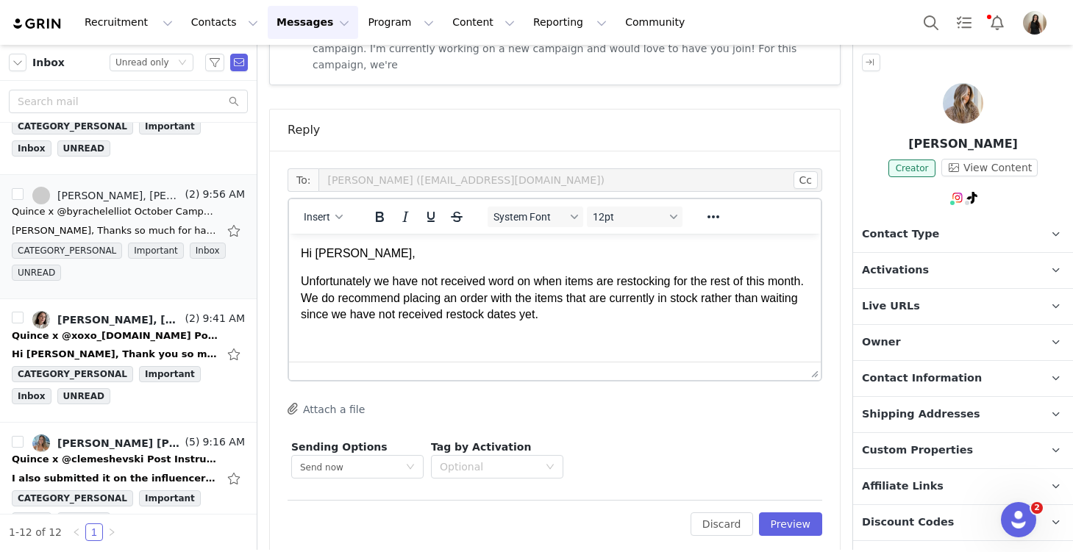
click at [619, 317] on p "Unfortunately we have not received word on when items are restocking for the re…" at bounding box center [555, 298] width 508 height 49
click at [304, 207] on button "Insert" at bounding box center [323, 217] width 51 height 21
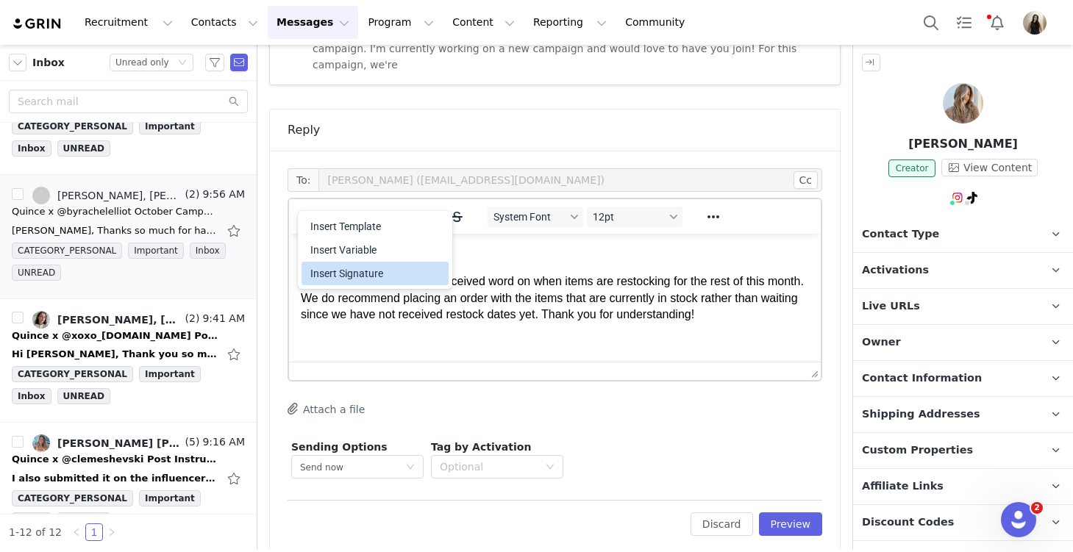
click at [360, 270] on div "Insert Signature" at bounding box center [376, 274] width 132 height 18
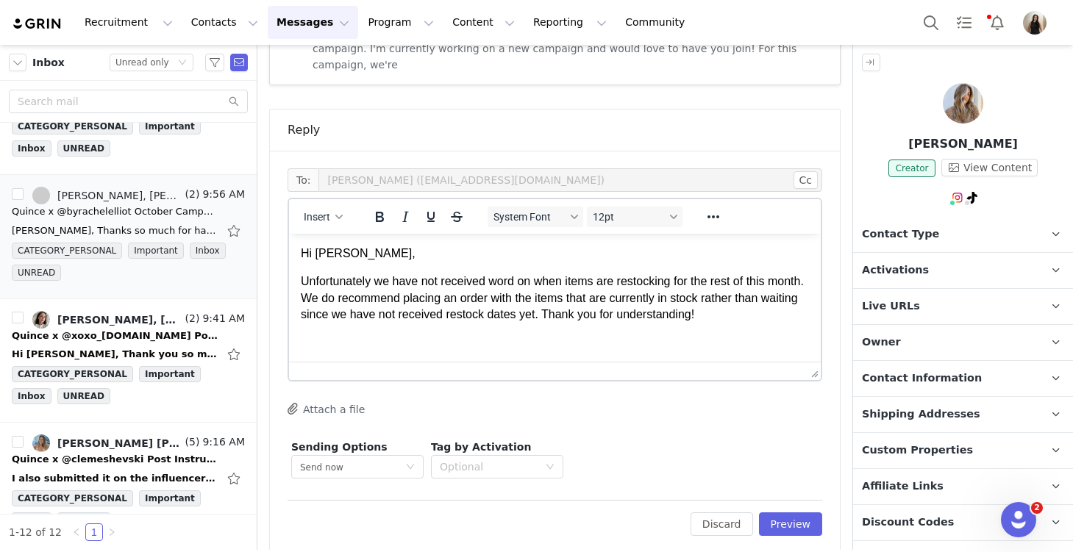
scroll to position [26, 0]
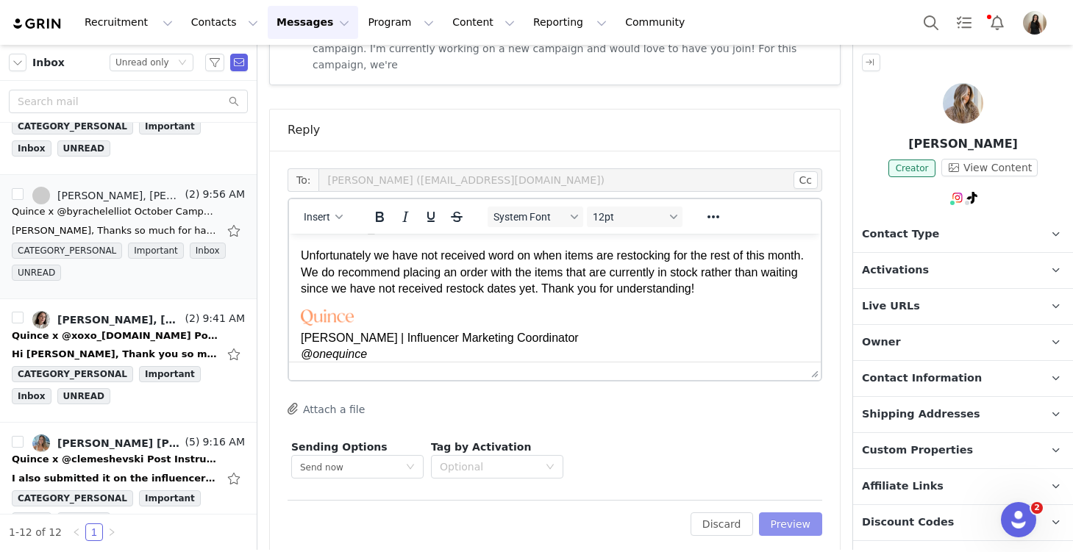
click at [803, 513] on button "Preview" at bounding box center [791, 525] width 64 height 24
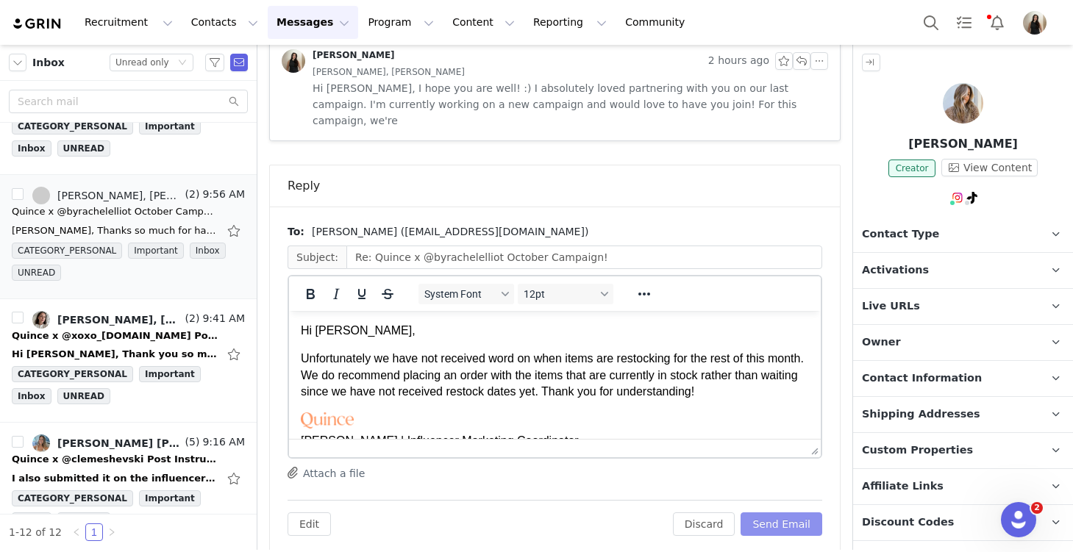
scroll to position [0, 0]
click at [803, 513] on button "Send Email" at bounding box center [782, 525] width 82 height 24
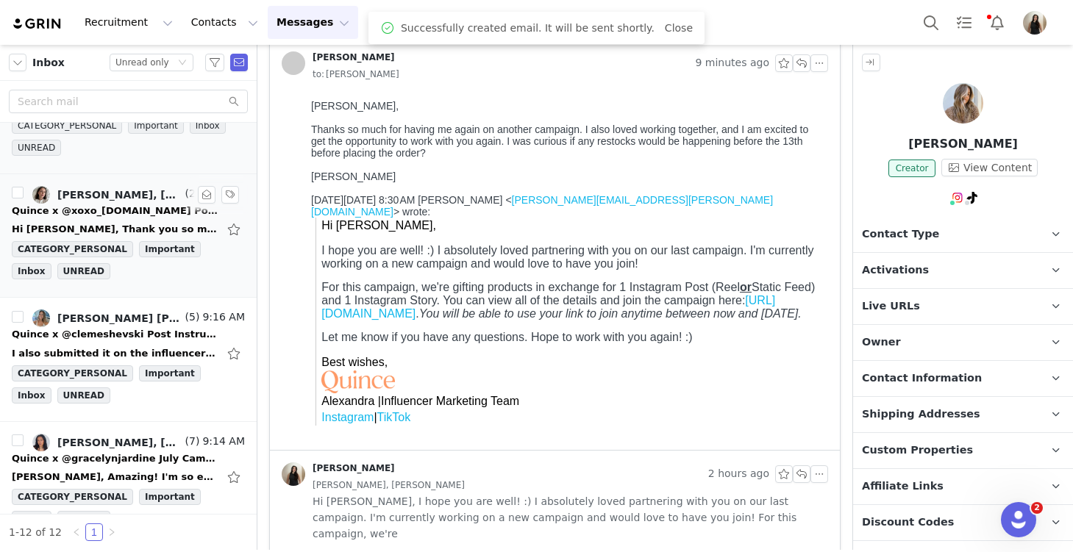
scroll to position [321, 0]
click at [93, 207] on div "Quince x @xoxo_anna.ss Post Instructions!" at bounding box center [115, 210] width 206 height 15
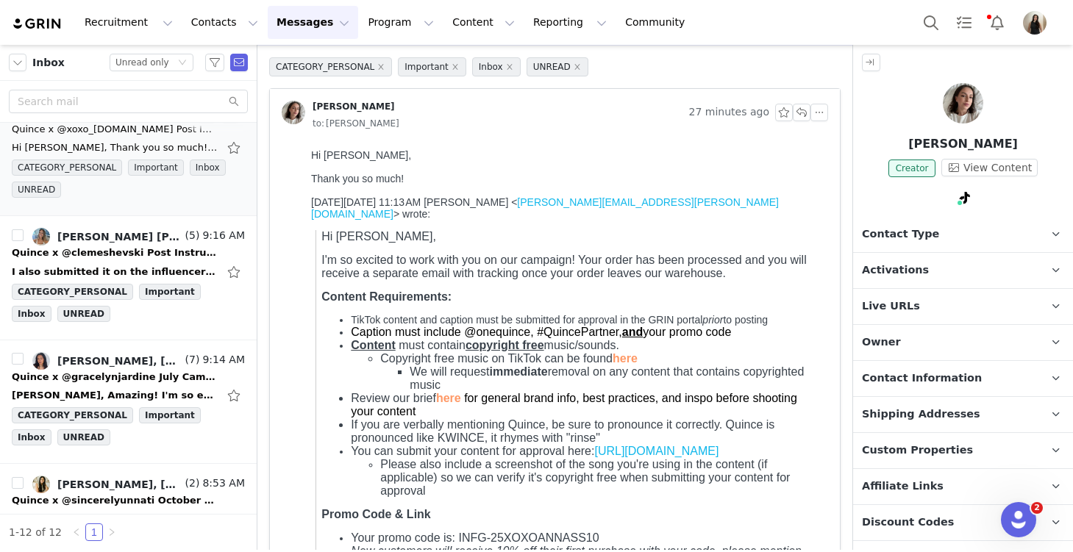
scroll to position [403, 0]
click at [77, 262] on div "I also submitted it on the influencer platform for review. Let me know what els…" at bounding box center [128, 272] width 233 height 24
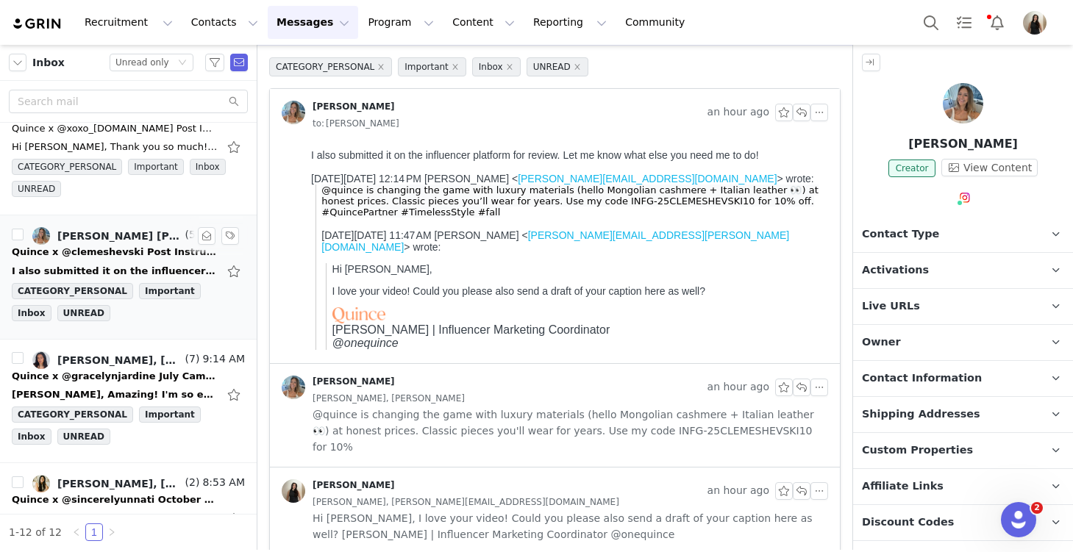
scroll to position [0, 0]
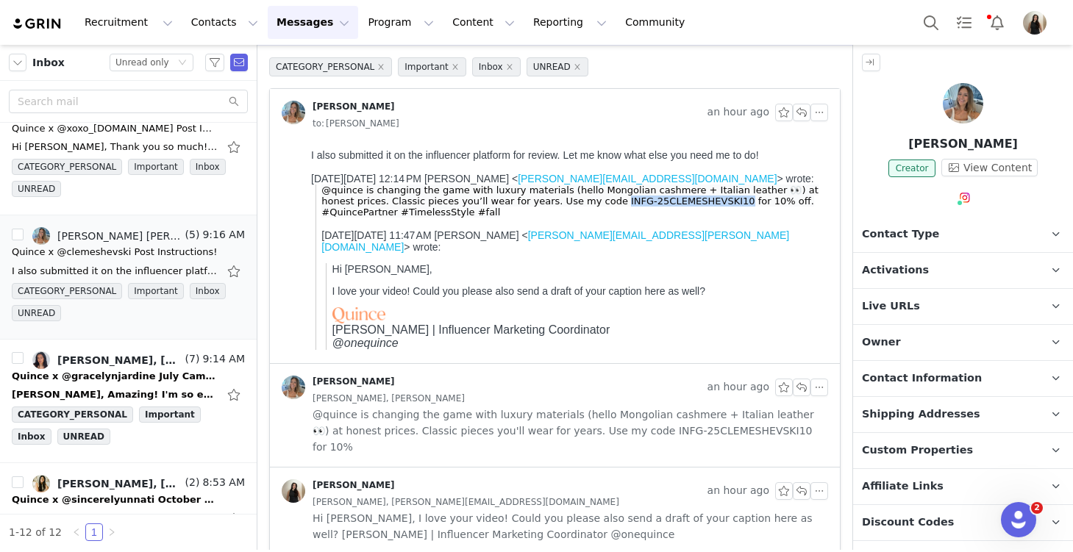
drag, startPoint x: 576, startPoint y: 206, endPoint x: 696, endPoint y: 206, distance: 120.6
click at [696, 206] on span "@quince is changing the game with luxury materials (hello Mongolian cashmere + …" at bounding box center [569, 201] width 496 height 33
copy span "NFG-25CLEMESHEVSKI10"
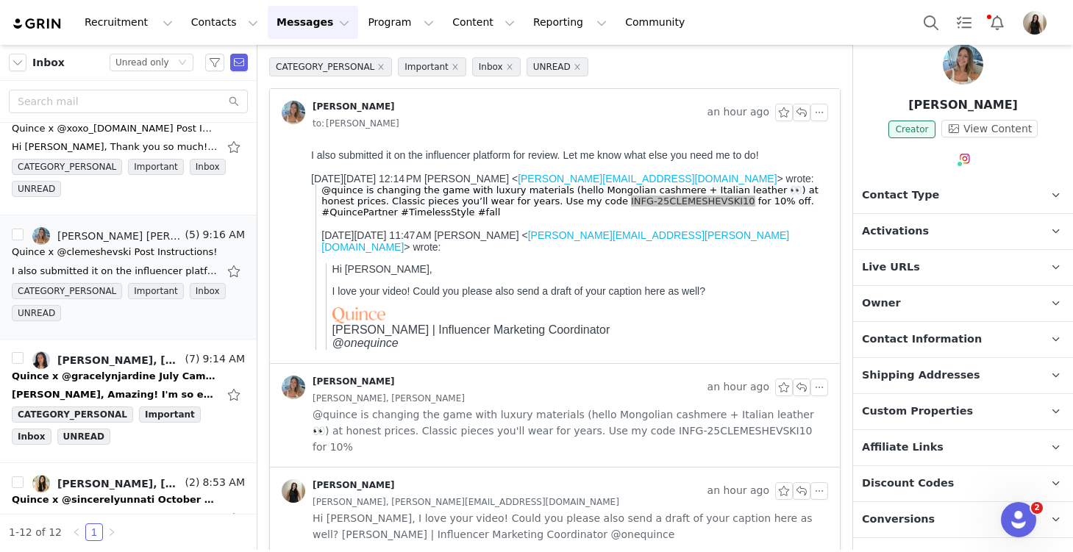
click at [961, 339] on span "Contact Information" at bounding box center [922, 340] width 120 height 16
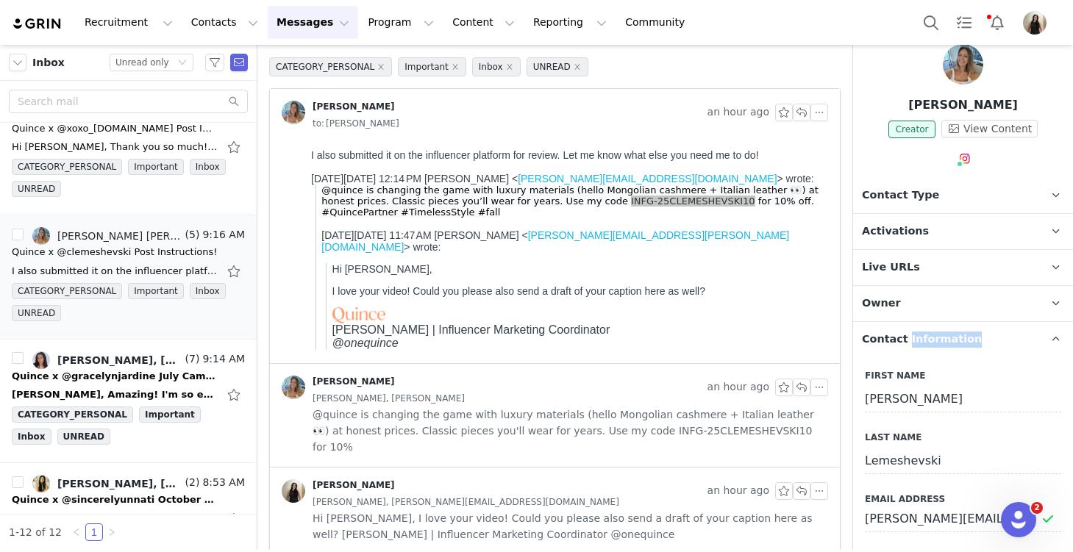
click at [961, 339] on span "Contact Information" at bounding box center [922, 340] width 120 height 16
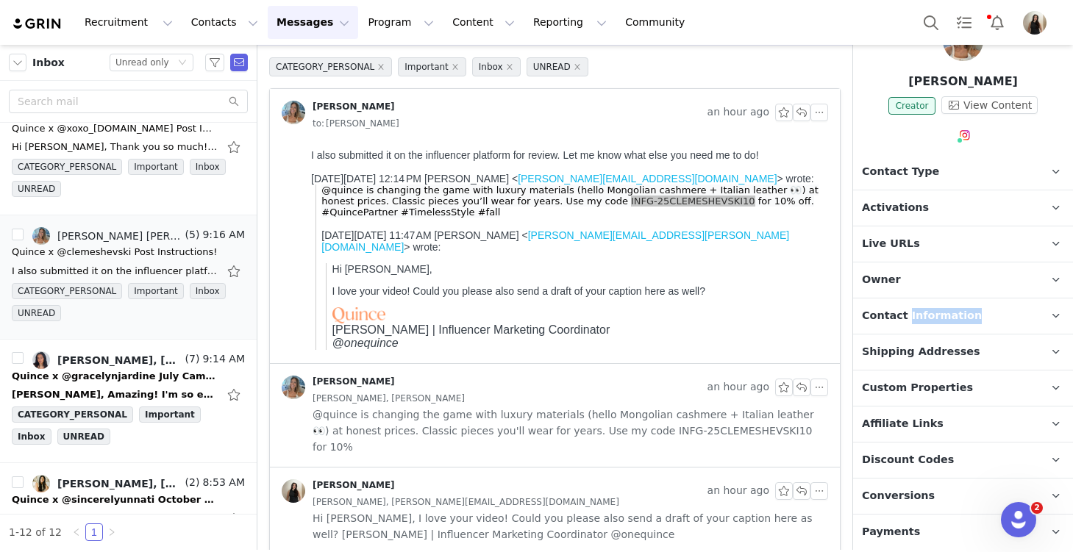
scroll to position [64, 0]
click at [944, 386] on span "Custom Properties" at bounding box center [917, 387] width 111 height 16
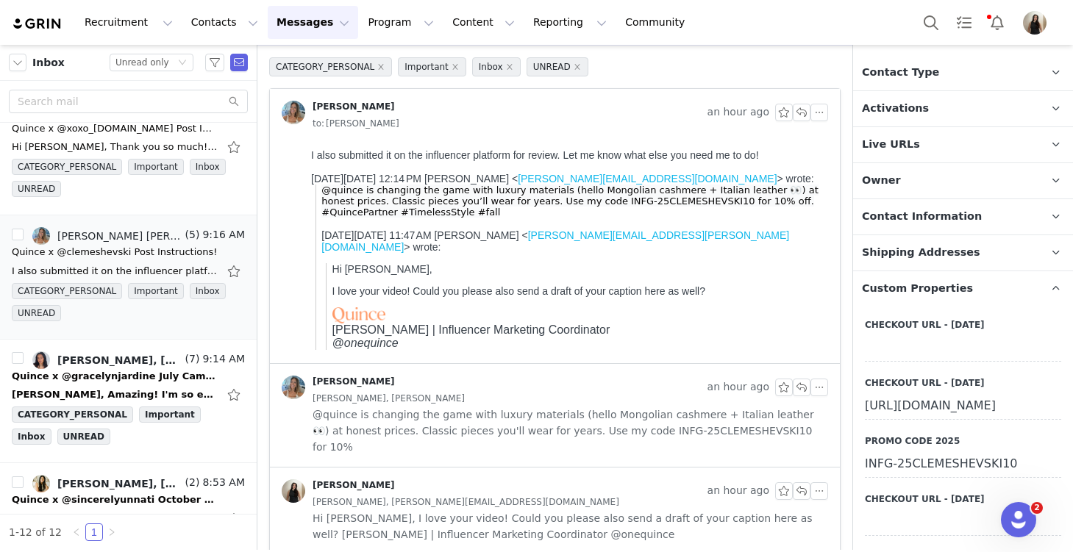
scroll to position [165, 0]
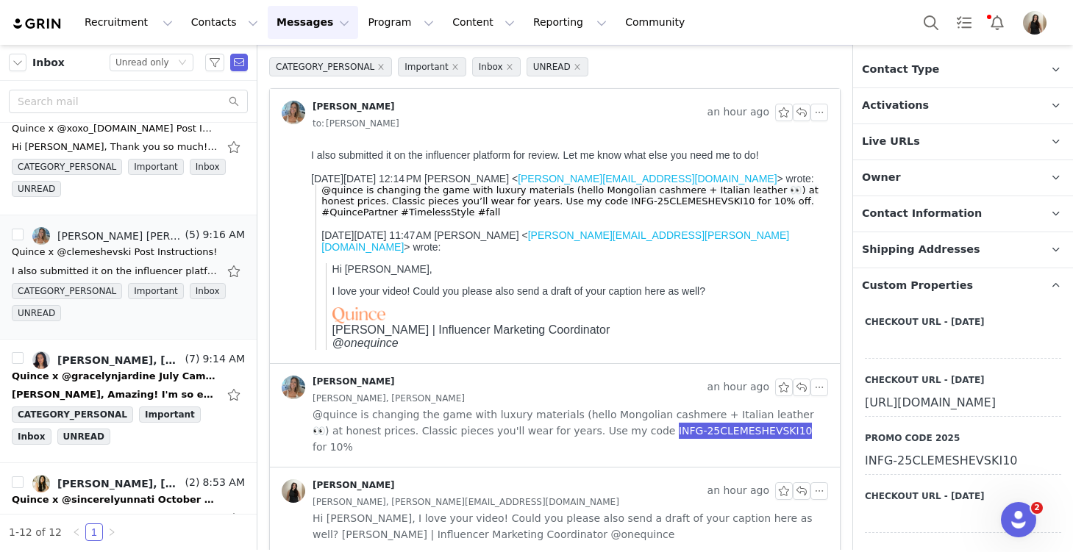
click at [721, 214] on div "@quince is changing the game with luxury materials (hello Mongolian cashmere + …" at bounding box center [571, 201] width 501 height 33
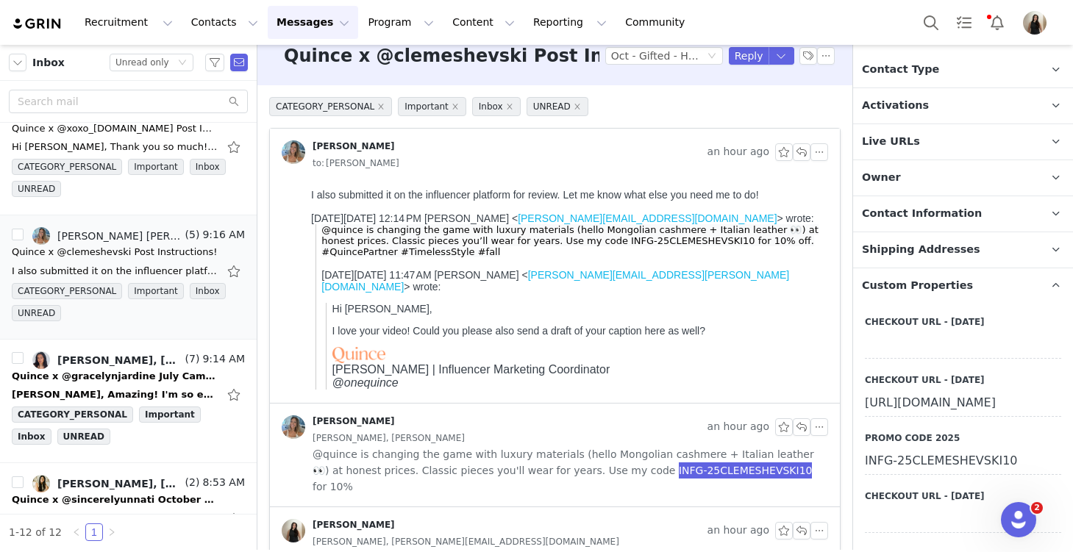
scroll to position [0, 0]
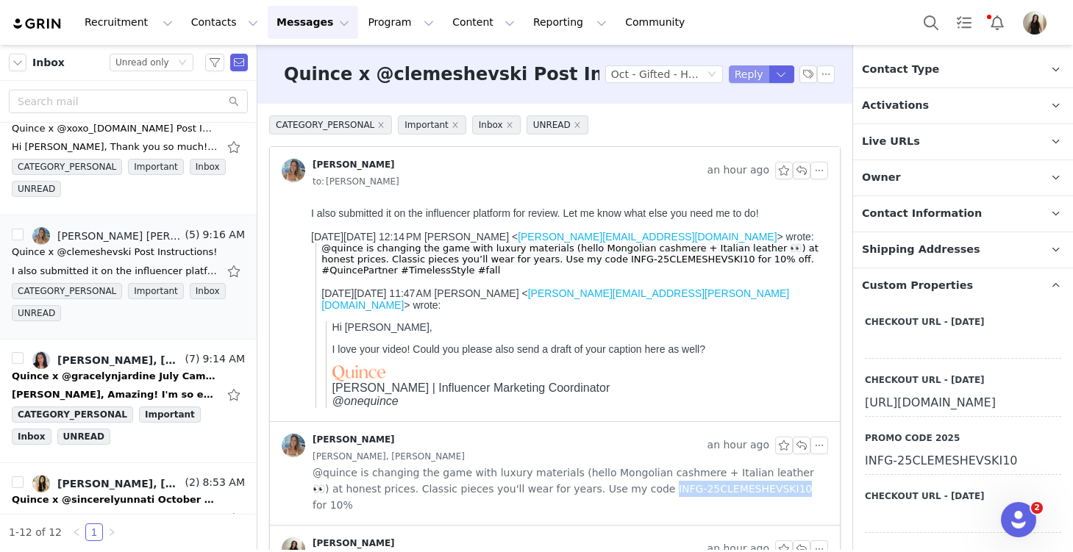
click at [746, 72] on button "Reply" at bounding box center [749, 74] width 40 height 18
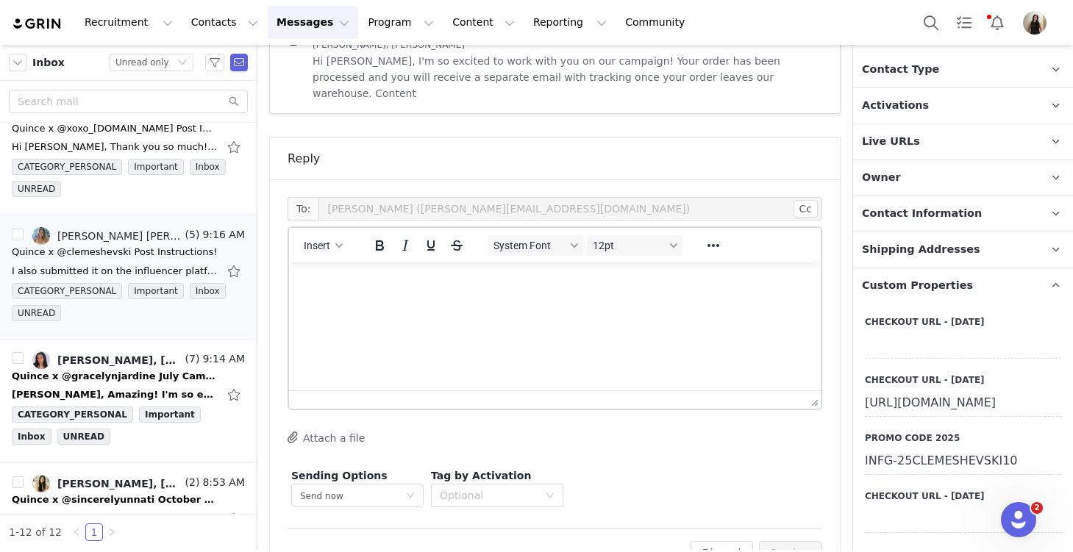
scroll to position [703, 0]
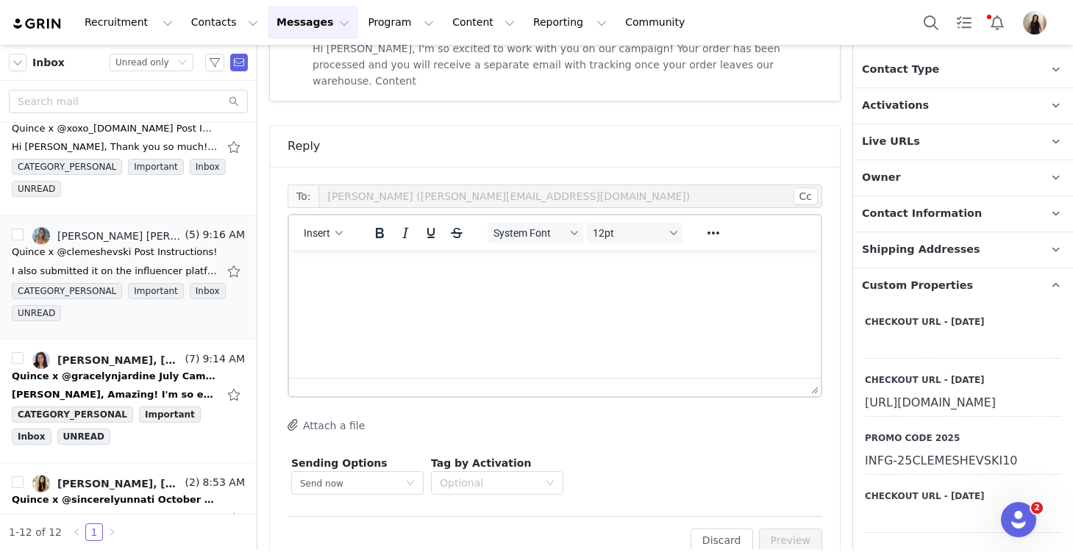
click at [352, 290] on html at bounding box center [555, 270] width 532 height 40
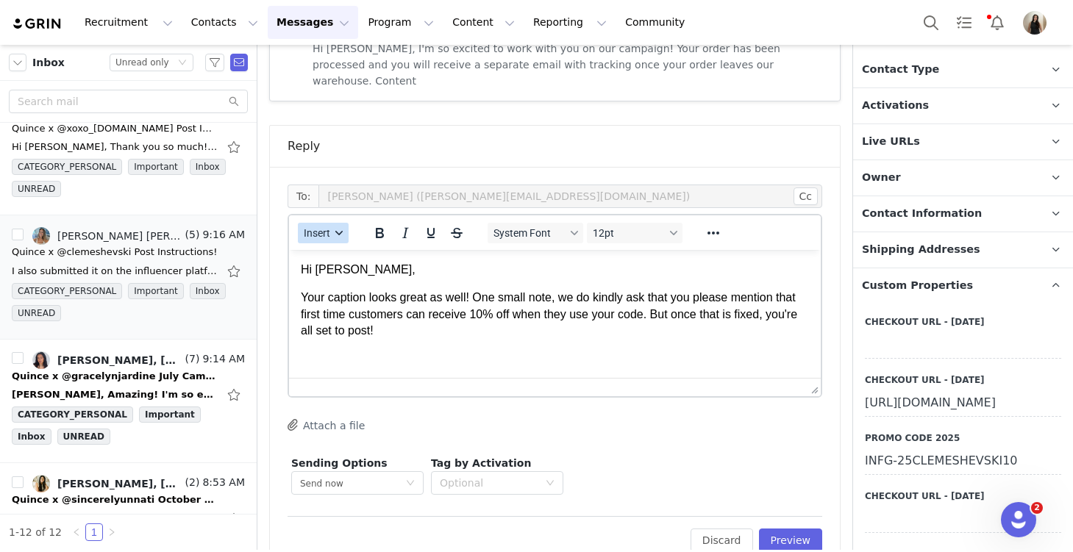
click at [324, 227] on span "Insert" at bounding box center [317, 233] width 26 height 12
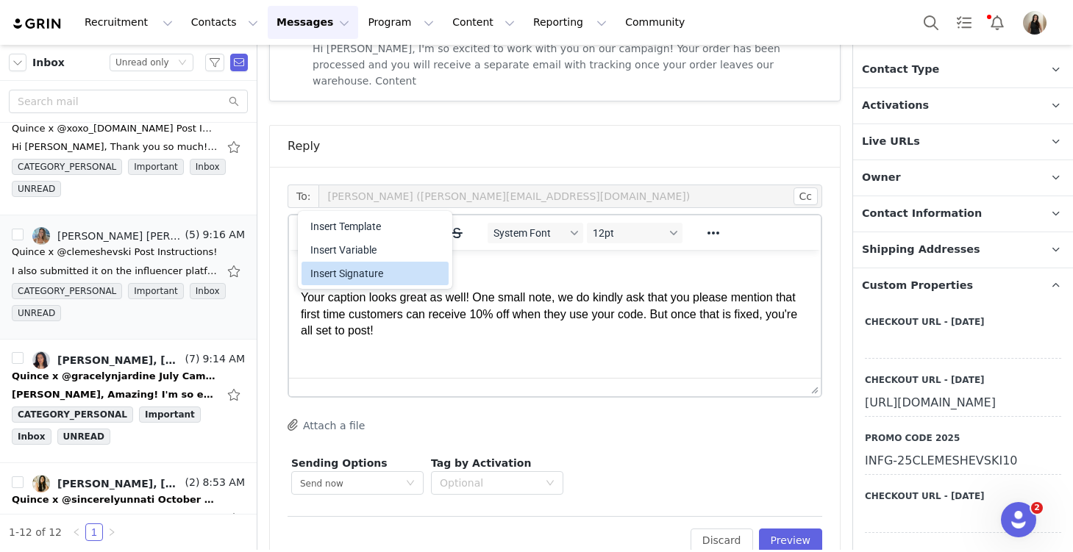
drag, startPoint x: 357, startPoint y: 266, endPoint x: 68, endPoint y: 48, distance: 362.3
click at [357, 266] on div "Insert Signature" at bounding box center [376, 274] width 132 height 18
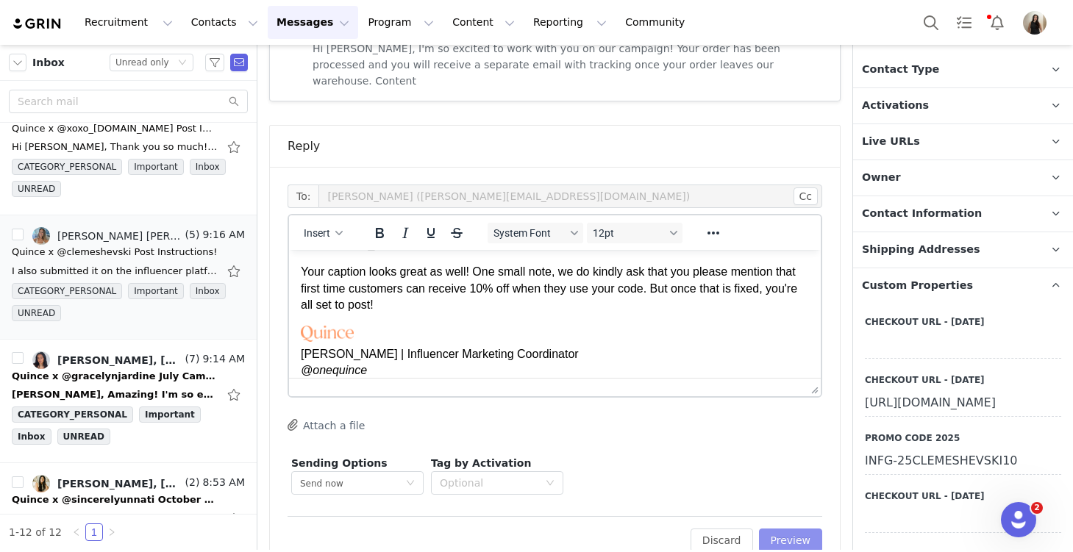
click at [805, 529] on button "Preview" at bounding box center [791, 541] width 64 height 24
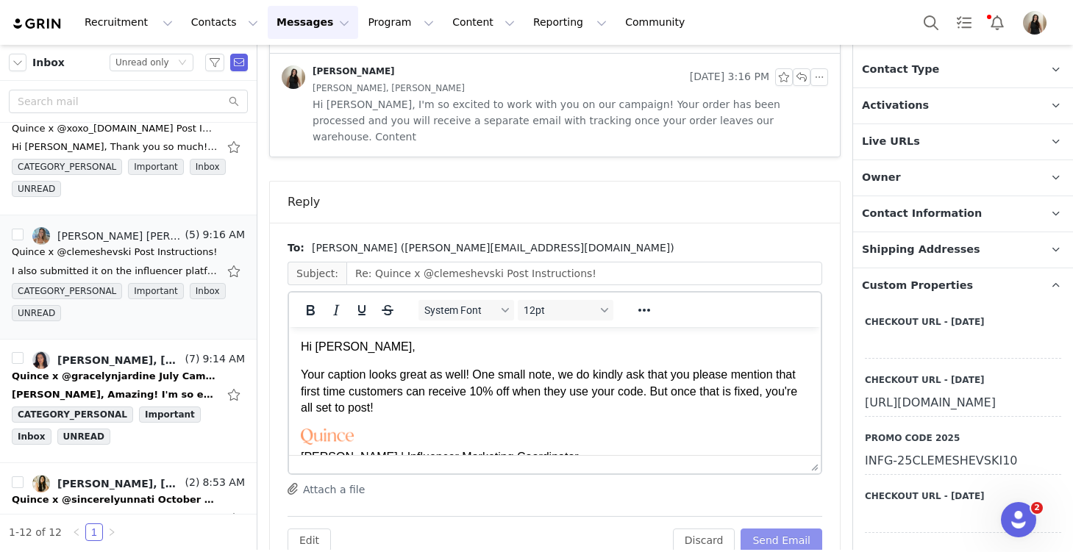
scroll to position [0, 0]
click at [800, 529] on button "Send Email" at bounding box center [782, 541] width 82 height 24
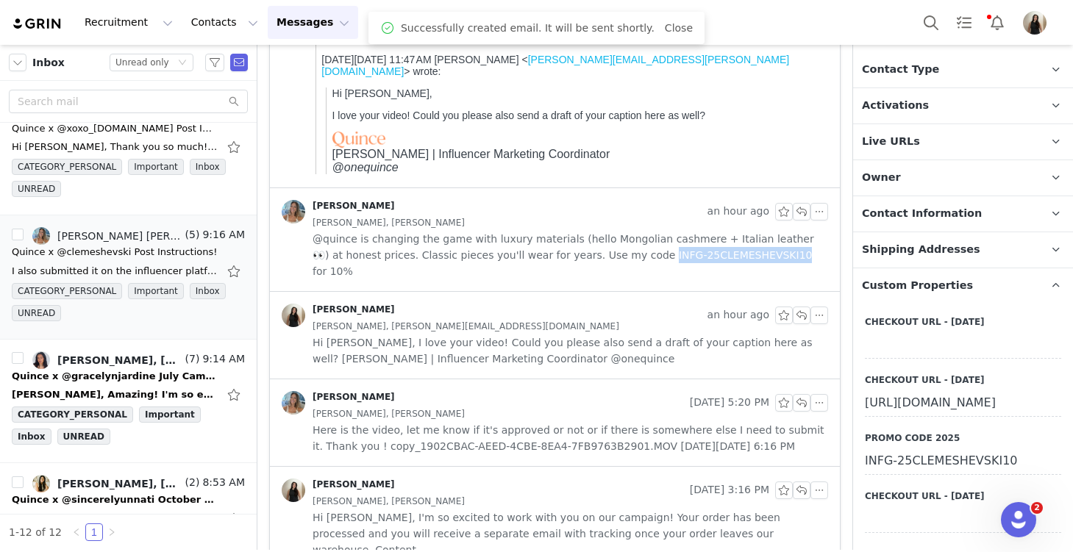
scroll to position [426, 0]
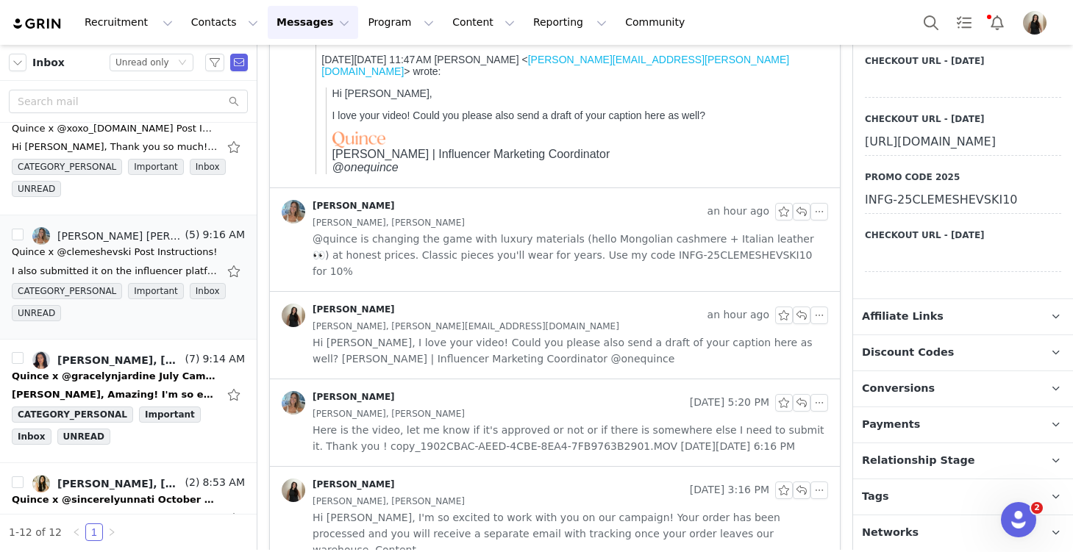
click at [907, 457] on span "Relationship Stage" at bounding box center [918, 461] width 113 height 16
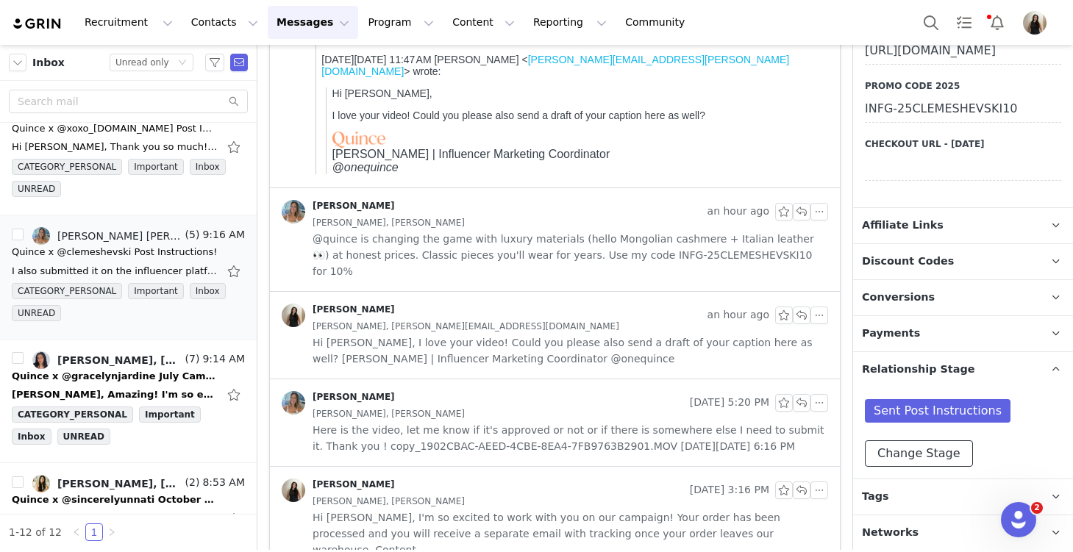
click at [907, 457] on button "Change Stage" at bounding box center [919, 454] width 108 height 26
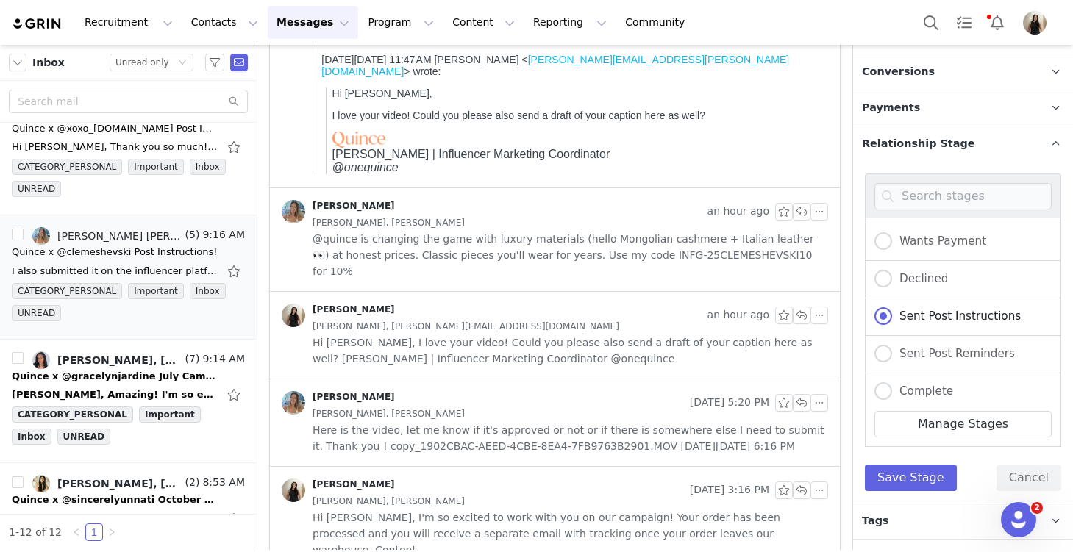
scroll to position [171, 0]
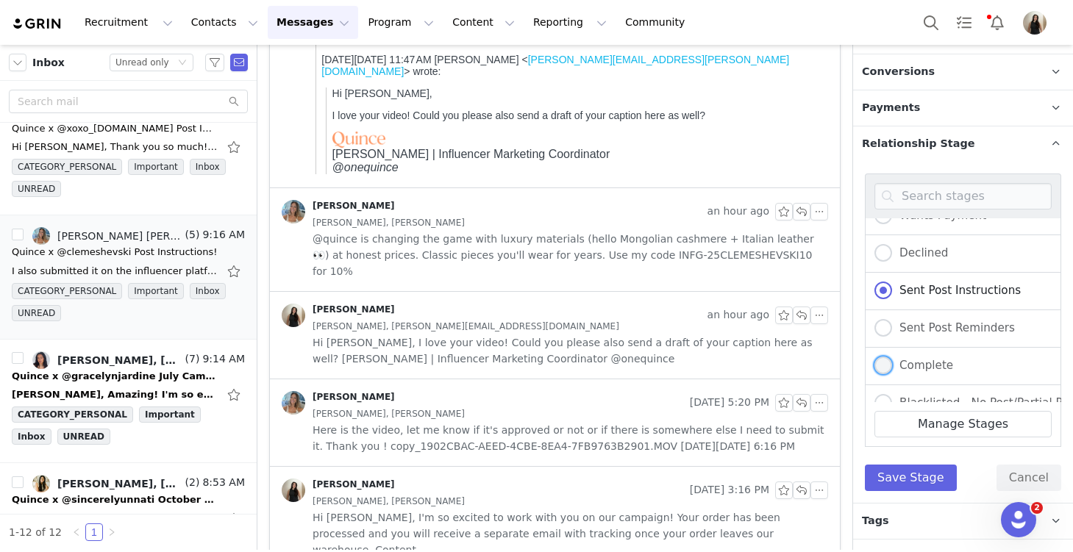
click at [928, 363] on span "Complete" at bounding box center [922, 365] width 61 height 13
click at [892, 363] on input "Complete" at bounding box center [883, 366] width 18 height 19
radio input "true"
radio input "false"
radio input "true"
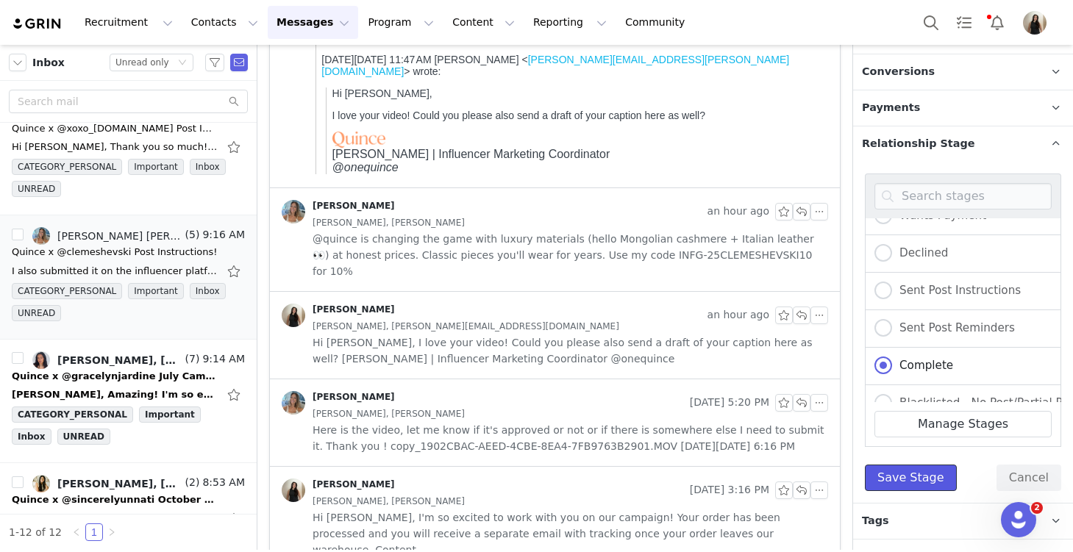
click at [915, 475] on button "Save Stage" at bounding box center [911, 478] width 92 height 26
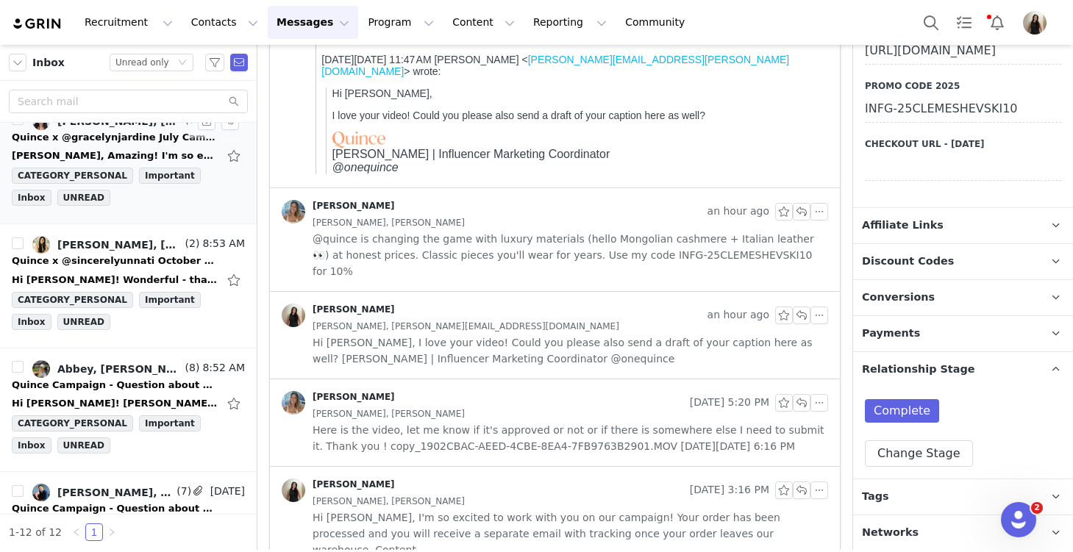
scroll to position [644, 0]
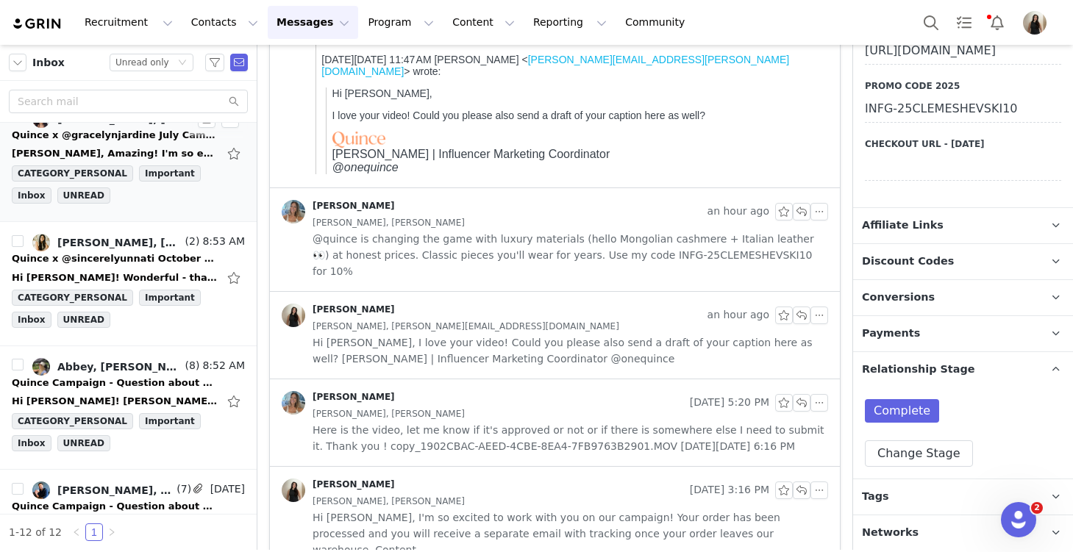
click at [101, 139] on div "Quince x @gracelynjardine July Campaign!" at bounding box center [115, 135] width 206 height 15
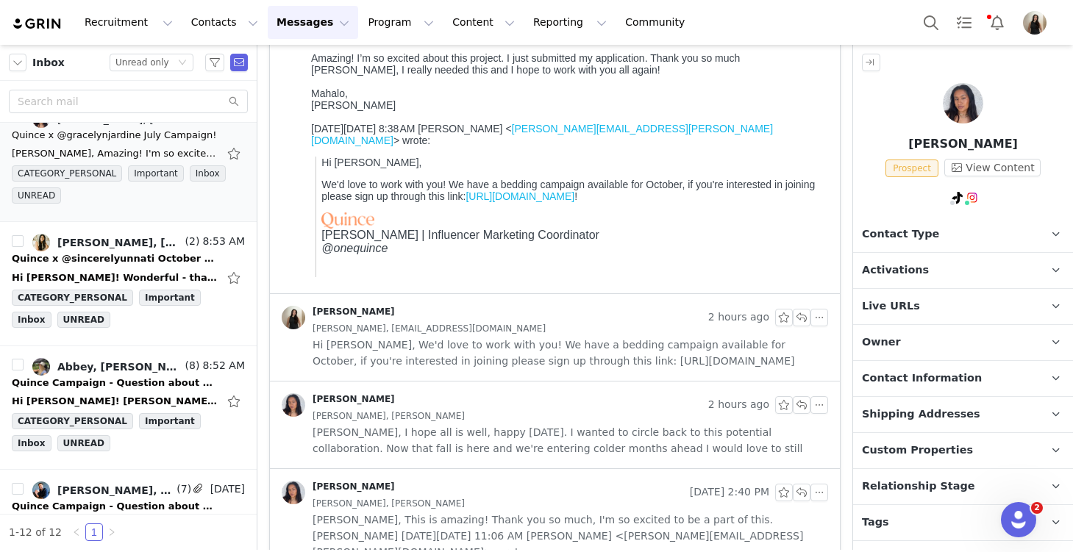
scroll to position [0, 0]
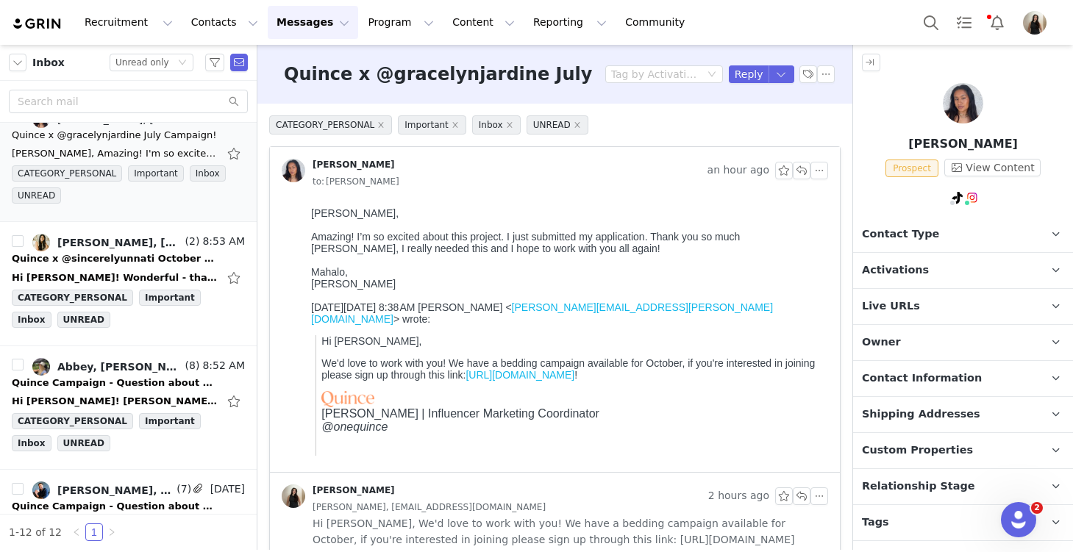
click at [966, 264] on p "Activations" at bounding box center [945, 270] width 185 height 35
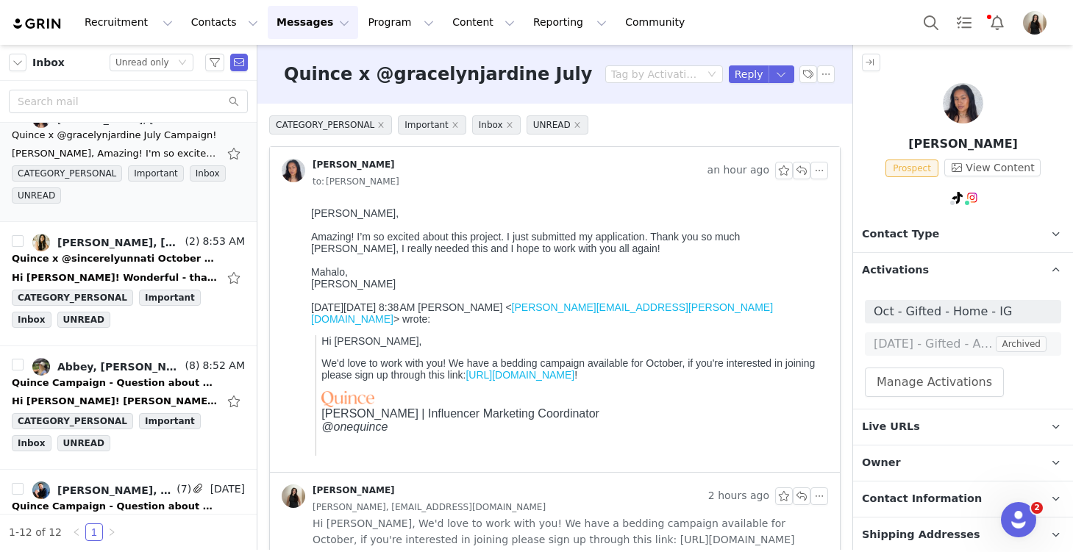
click at [917, 269] on span "Activations" at bounding box center [895, 271] width 67 height 16
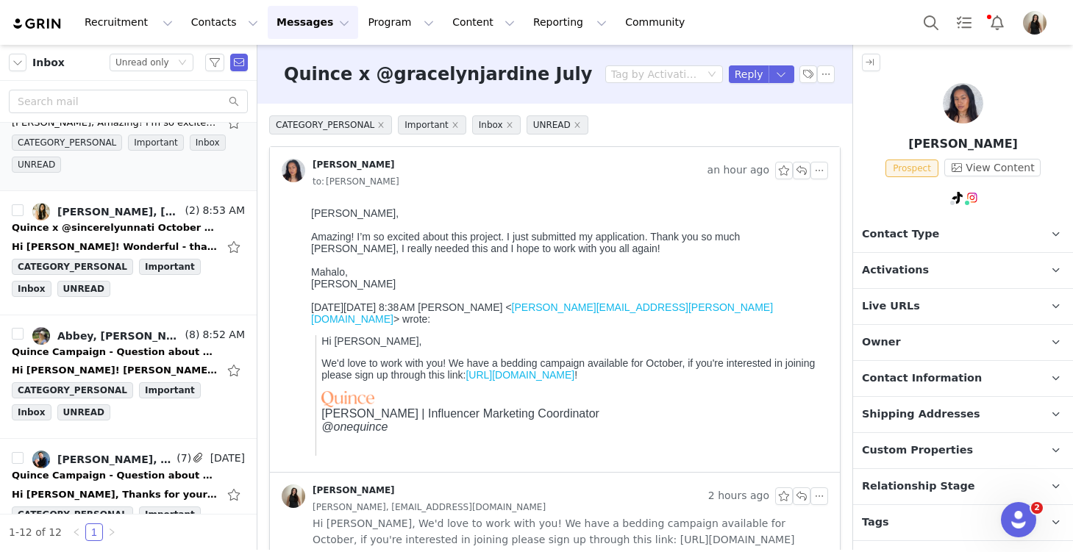
scroll to position [678, 0]
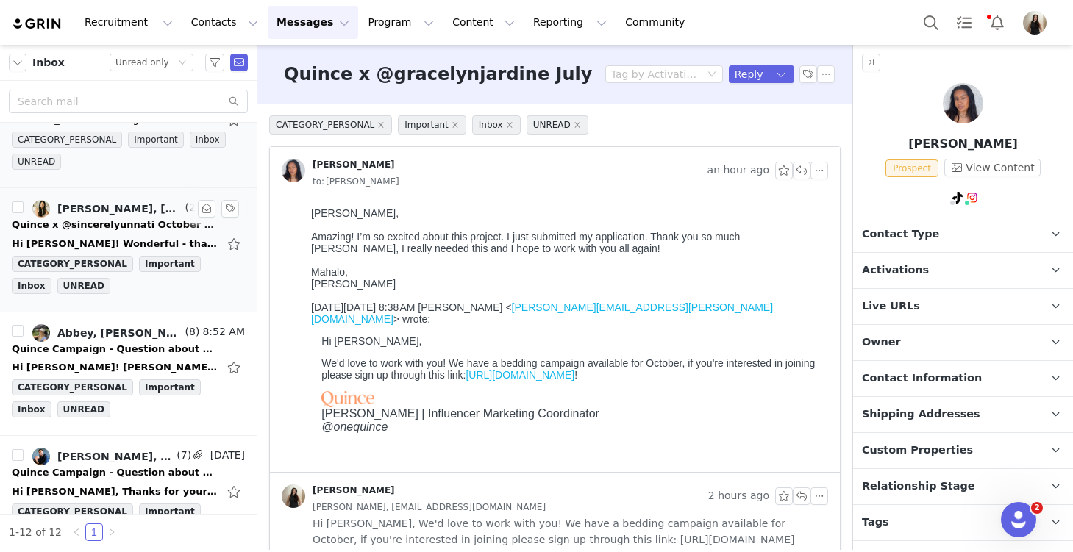
click at [125, 233] on div "Hi Alex! Wonderful - thank you so much! Any chance you have any clothing collab…" at bounding box center [128, 244] width 233 height 24
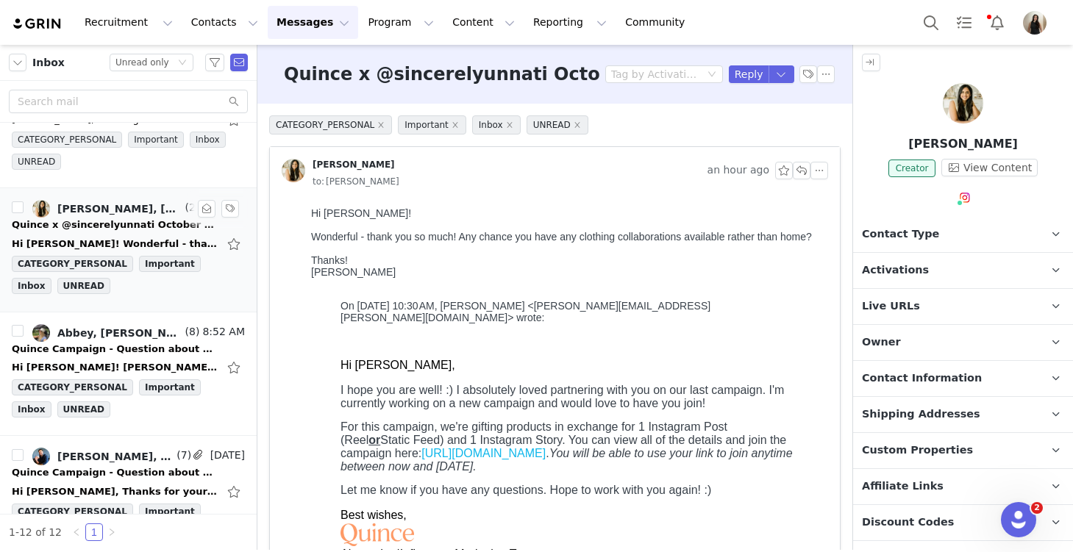
scroll to position [0, 0]
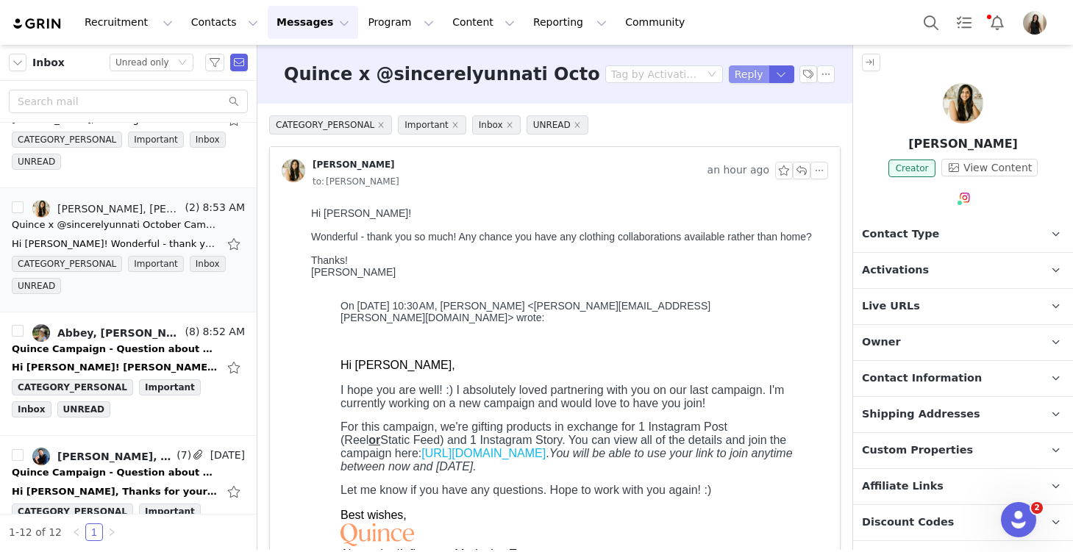
click at [741, 73] on button "Reply" at bounding box center [749, 74] width 40 height 18
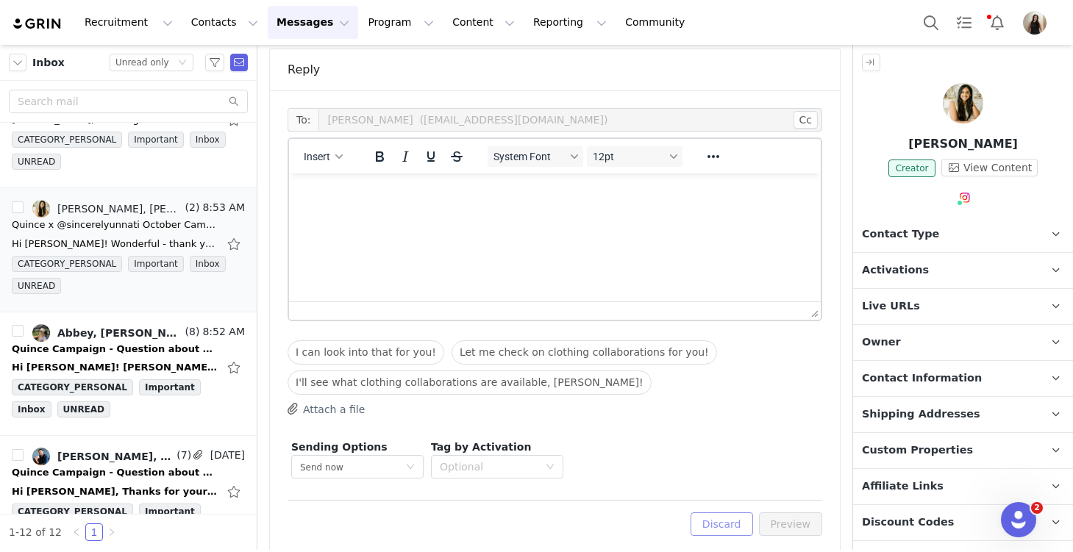
click at [724, 513] on button "Discard" at bounding box center [722, 525] width 63 height 24
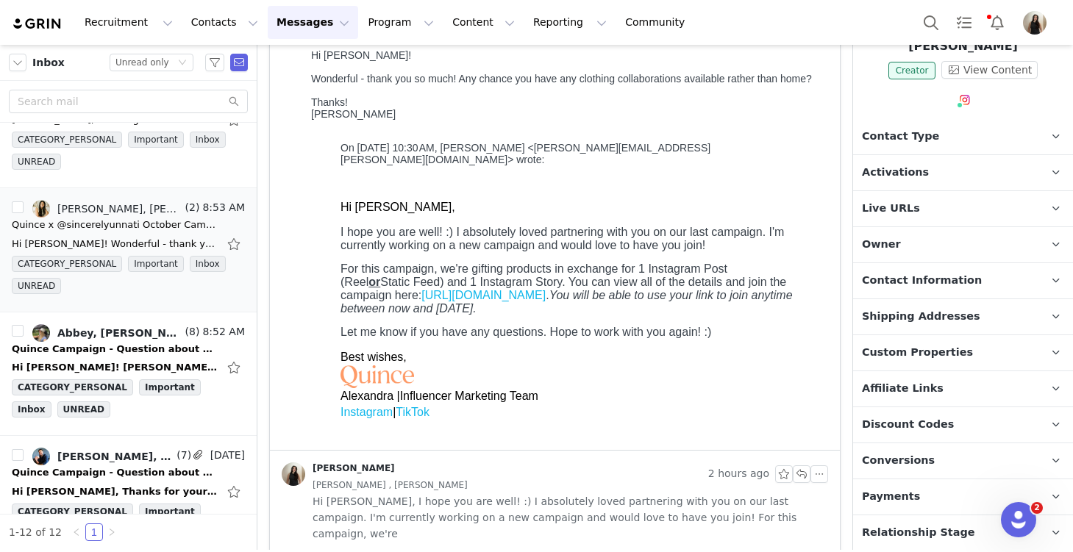
scroll to position [170, 0]
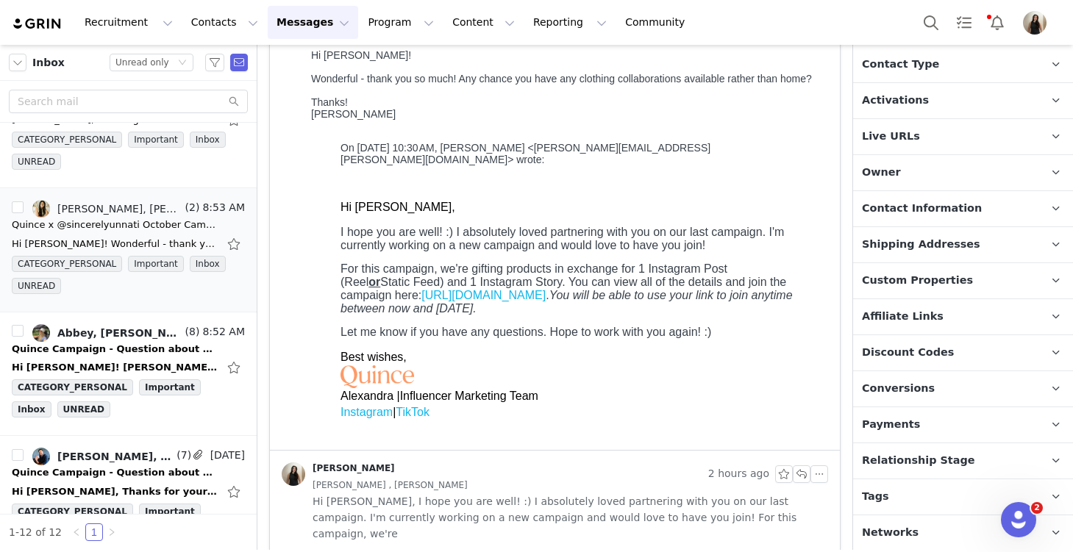
click at [936, 460] on span "Relationship Stage" at bounding box center [918, 461] width 113 height 16
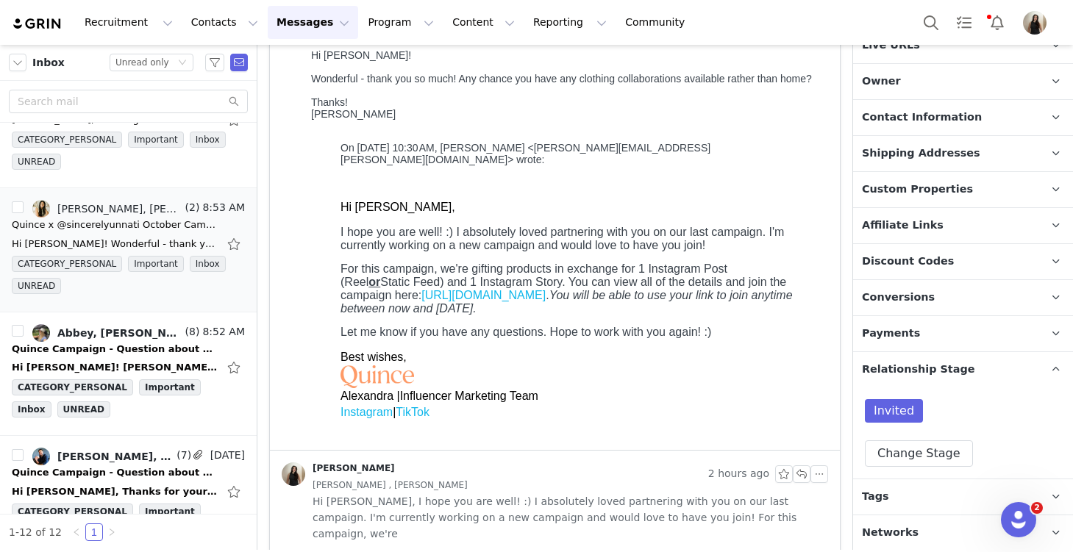
click at [943, 362] on span "Relationship Stage" at bounding box center [918, 370] width 113 height 16
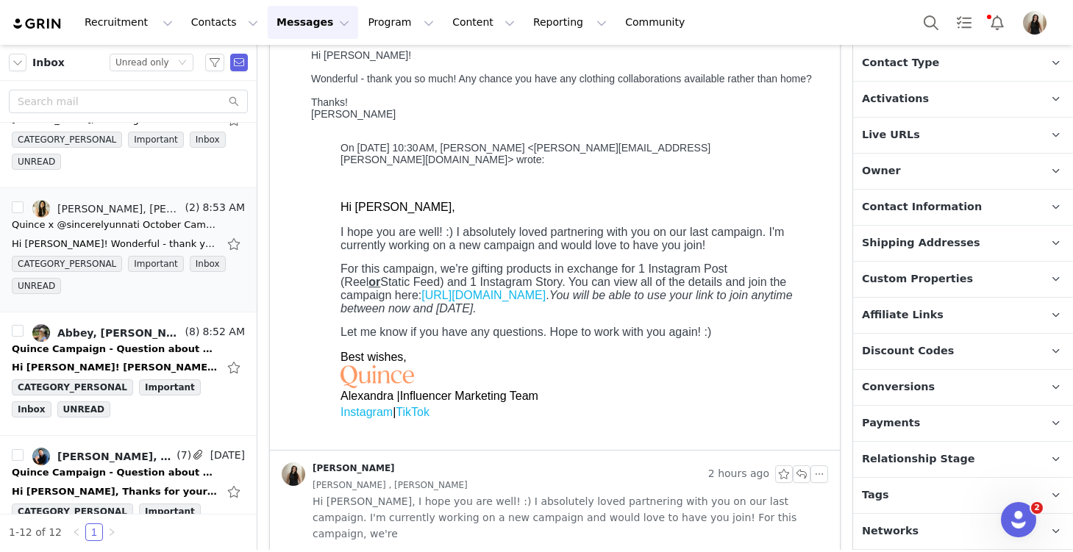
scroll to position [170, 0]
click at [912, 501] on p "Tags Keep track of your contacts by assigning them tags. You can then filter yo…" at bounding box center [945, 497] width 185 height 35
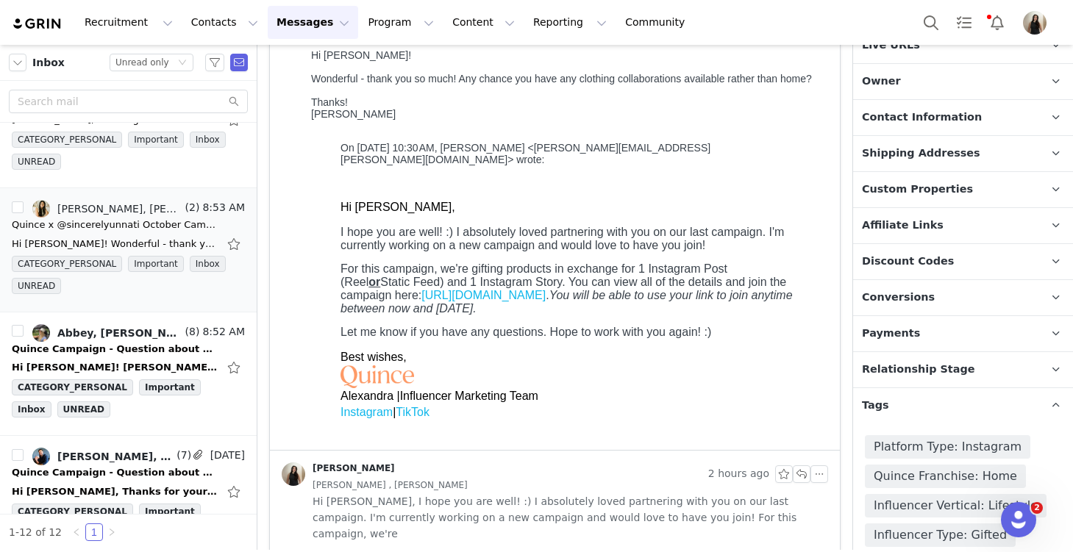
scroll to position [349, 0]
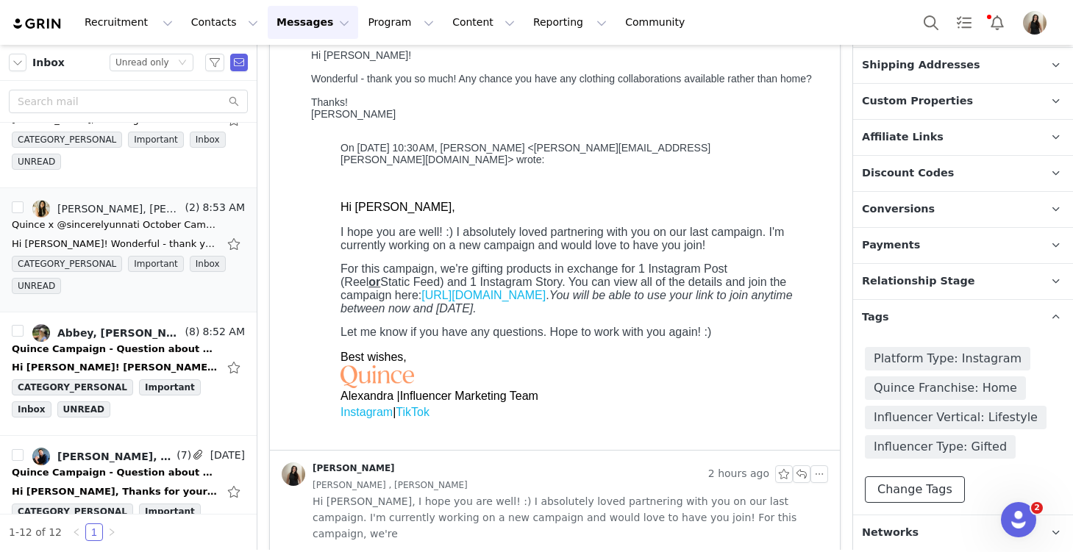
click at [917, 477] on button "Change Tags" at bounding box center [915, 490] width 100 height 26
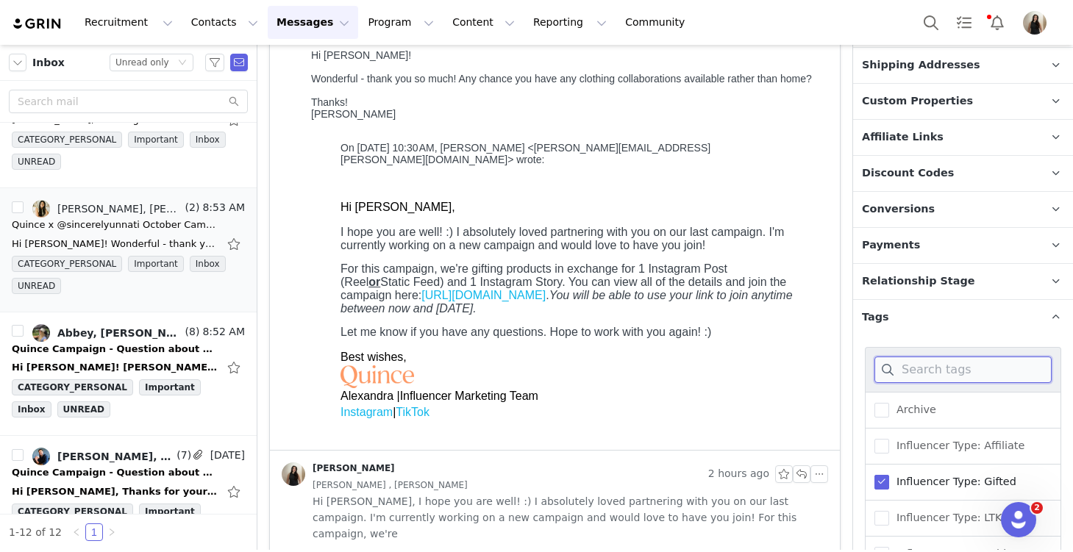
click at [940, 366] on input at bounding box center [962, 370] width 177 height 26
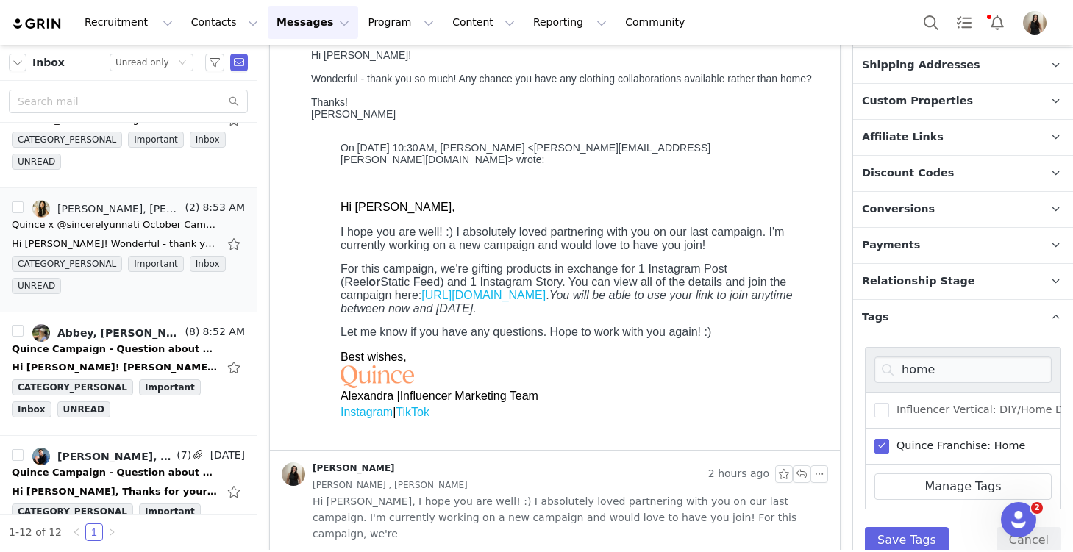
click at [877, 441] on span at bounding box center [881, 446] width 15 height 15
click at [889, 439] on input "Quince Franchise: Home" at bounding box center [889, 439] width 0 height 0
click at [932, 371] on input "home" at bounding box center [962, 370] width 177 height 26
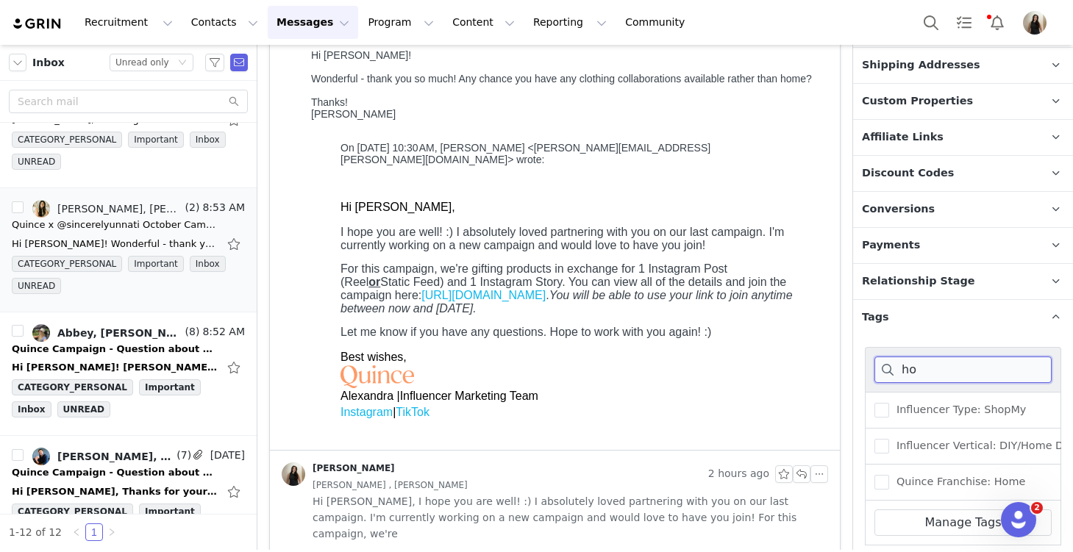
type input "h"
type input "ap"
click at [881, 410] on span at bounding box center [881, 410] width 15 height 15
click at [889, 403] on input "Quince Franchise: Apparel" at bounding box center [889, 403] width 0 height 0
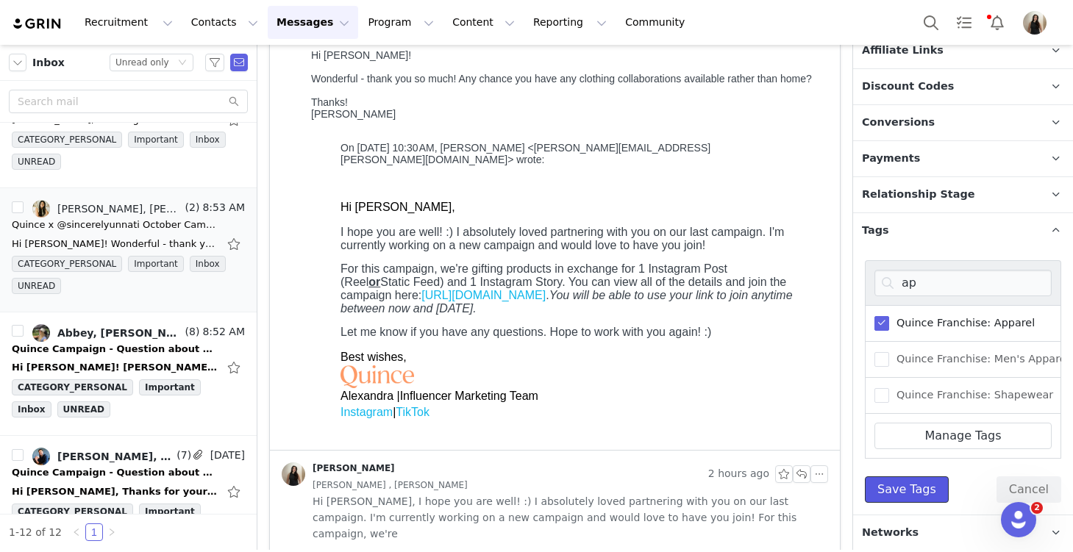
click at [898, 490] on button "Save Tags" at bounding box center [907, 490] width 84 height 26
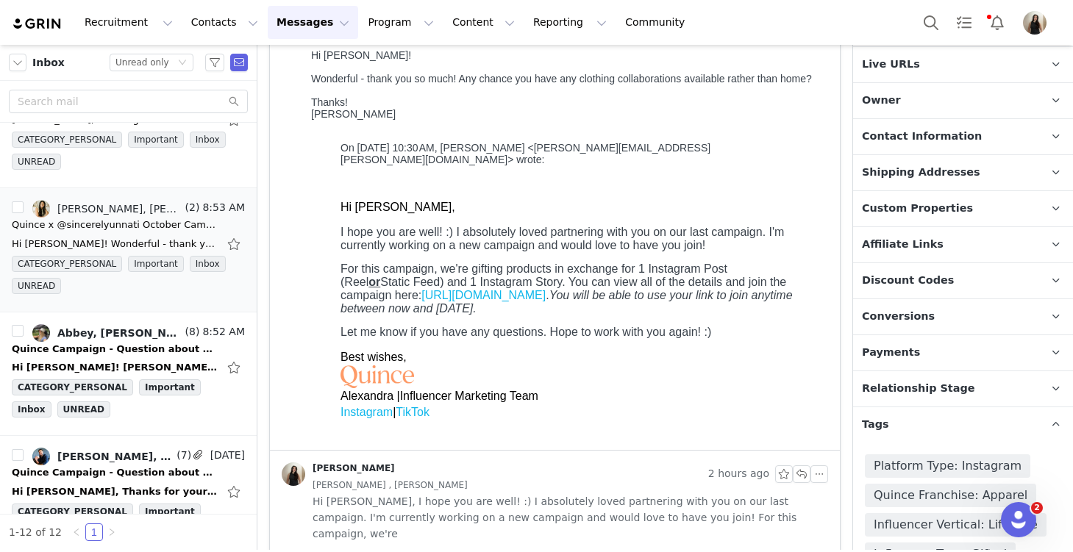
scroll to position [0, 0]
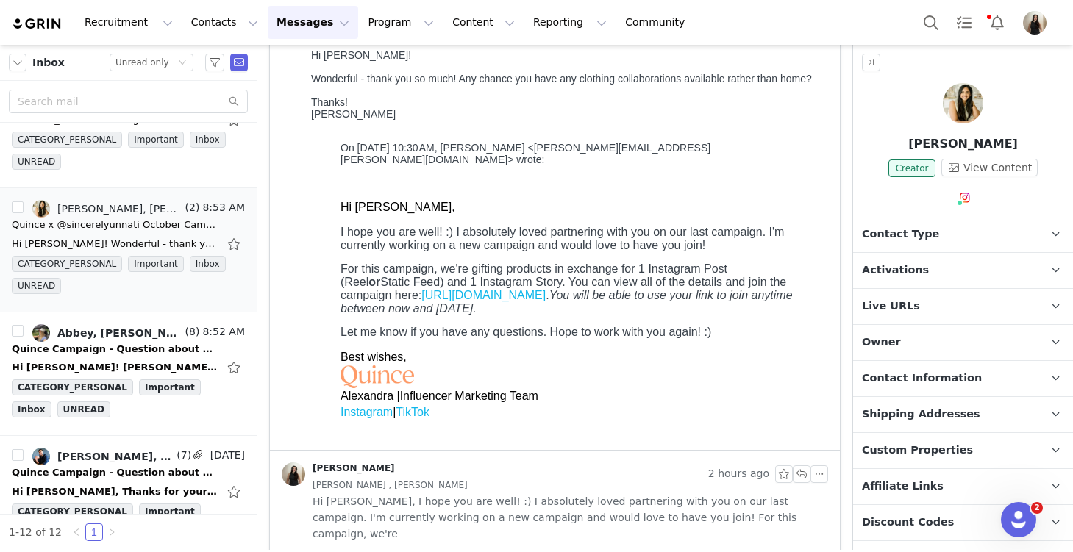
click at [928, 279] on p "Activations" at bounding box center [945, 270] width 185 height 35
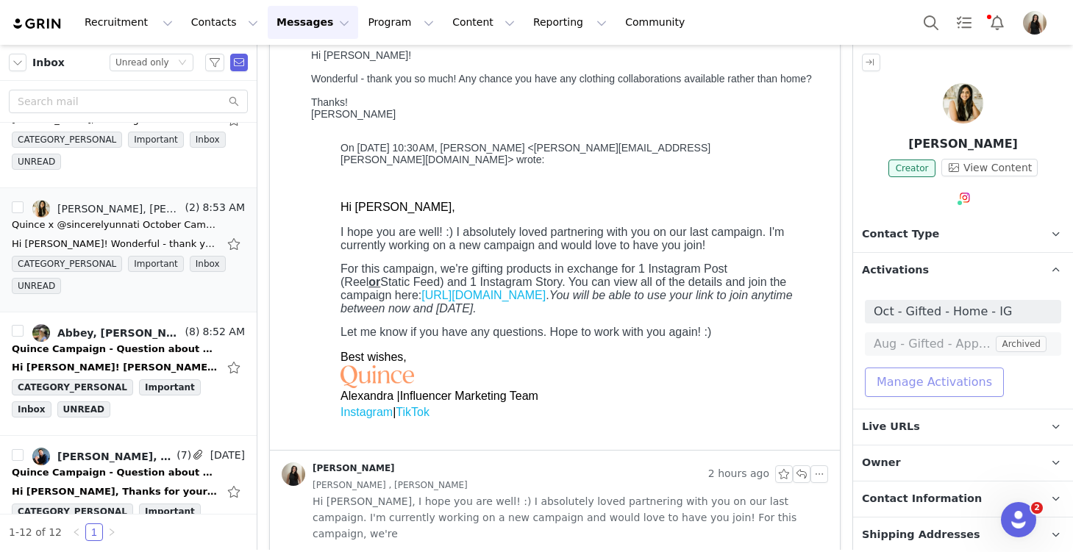
click at [937, 374] on button "Manage Activations" at bounding box center [934, 382] width 139 height 29
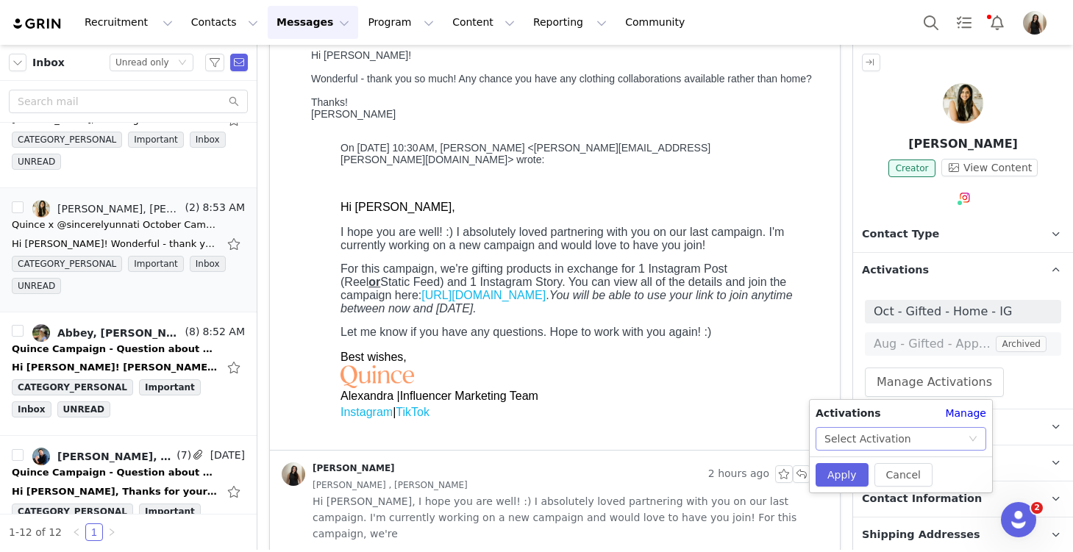
click at [905, 437] on div "Select Activation" at bounding box center [895, 439] width 143 height 22
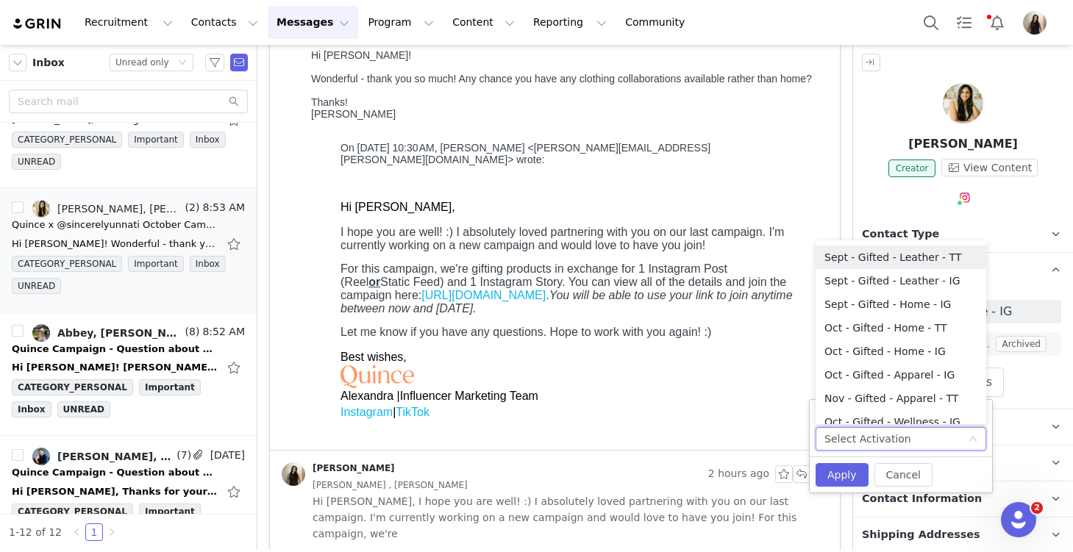
scroll to position [304, 0]
click at [910, 376] on li "Oct - Gifted - Apparel - IG" at bounding box center [901, 375] width 171 height 24
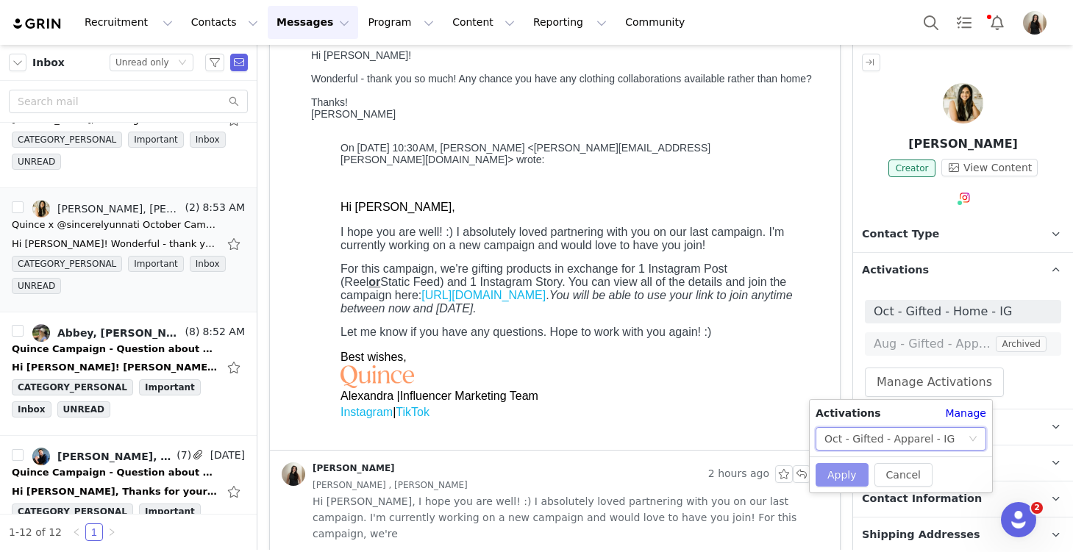
click at [851, 473] on button "Apply" at bounding box center [842, 475] width 53 height 24
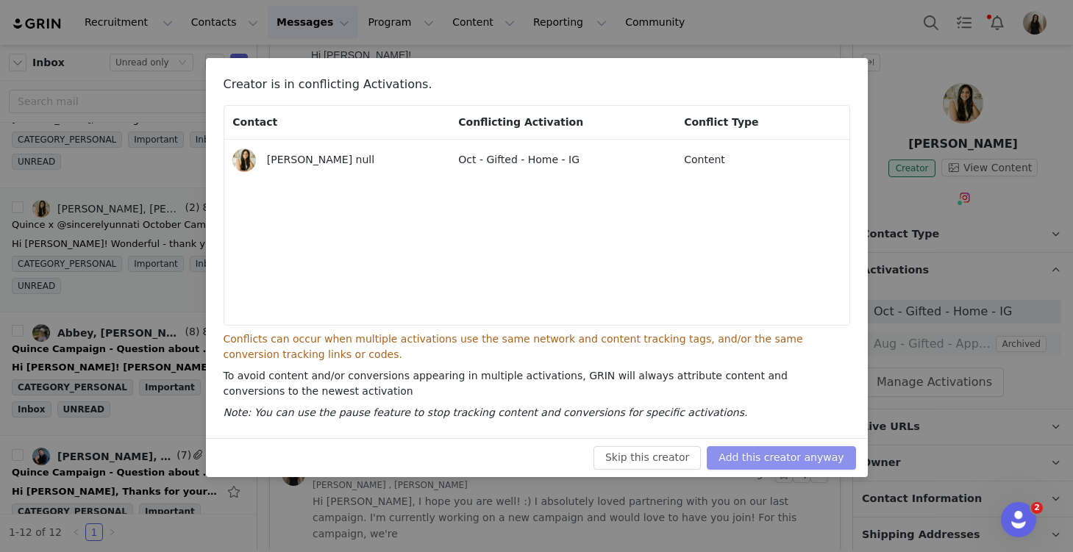
click at [816, 454] on button "Add this creator anyway" at bounding box center [781, 458] width 149 height 24
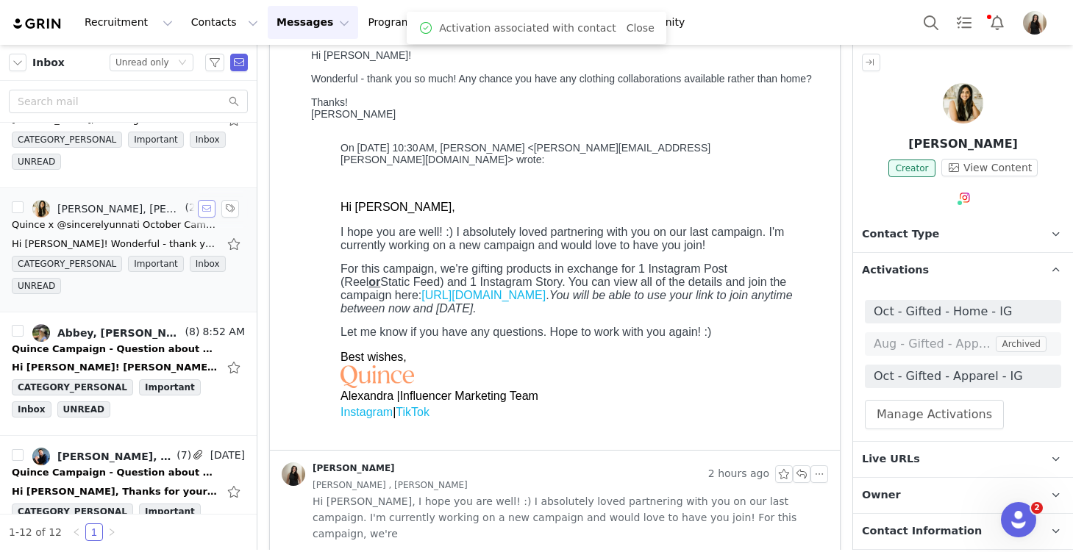
click at [206, 210] on button "button" at bounding box center [207, 209] width 18 height 18
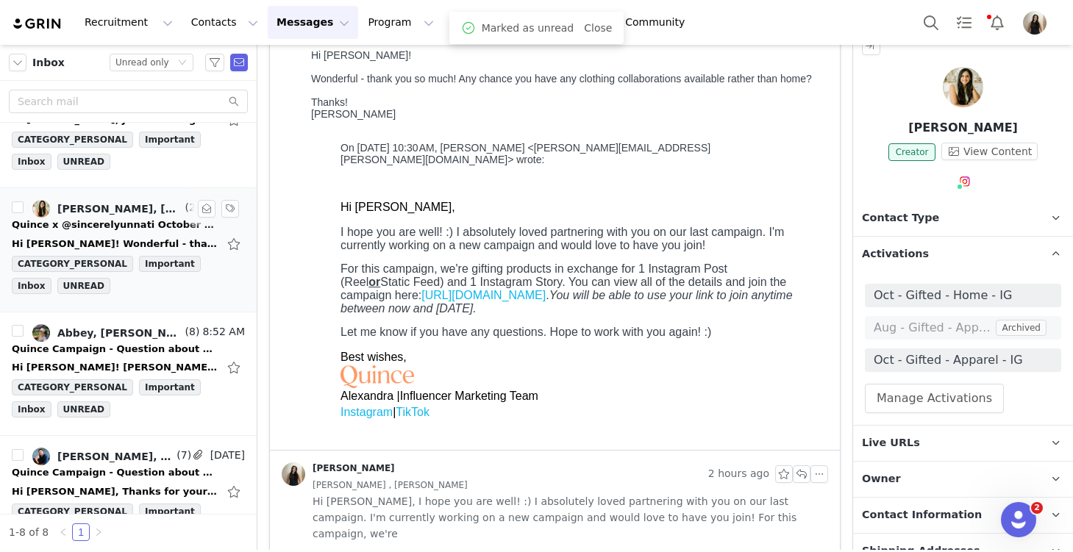
scroll to position [21, 0]
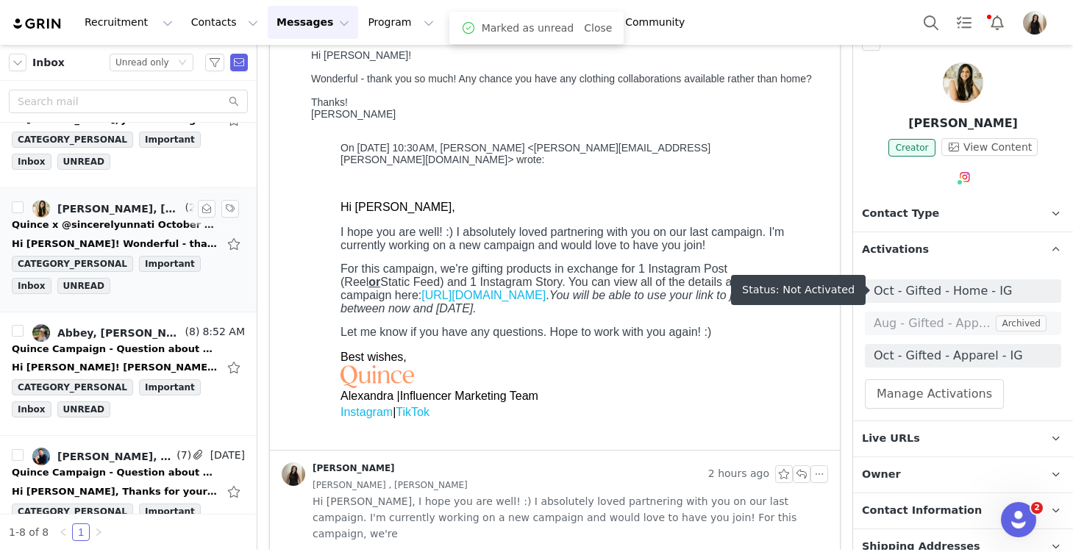
click at [941, 293] on span "Oct - Gifted - Home - IG" at bounding box center [963, 291] width 179 height 18
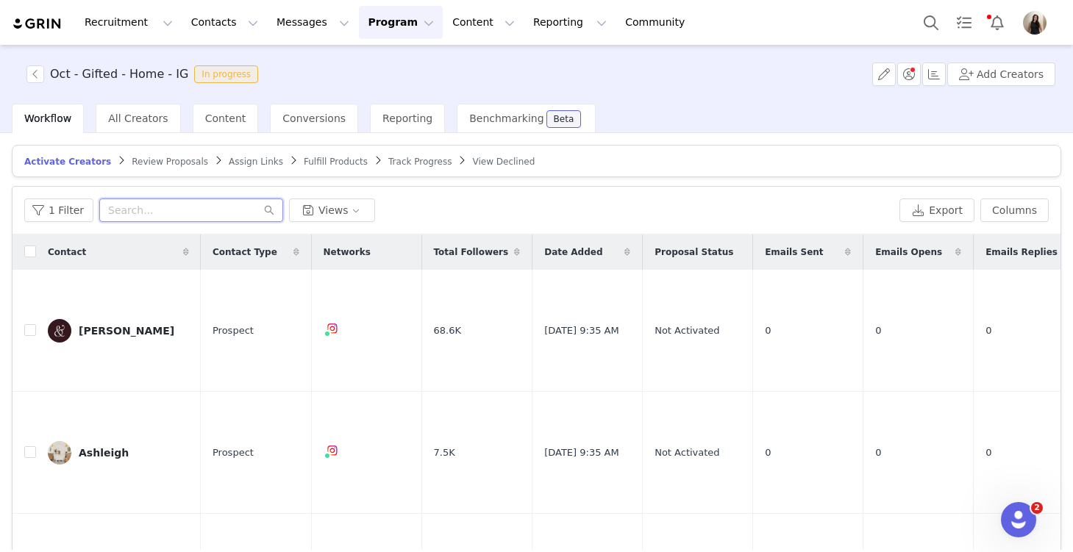
click at [169, 206] on input "text" at bounding box center [191, 211] width 184 height 24
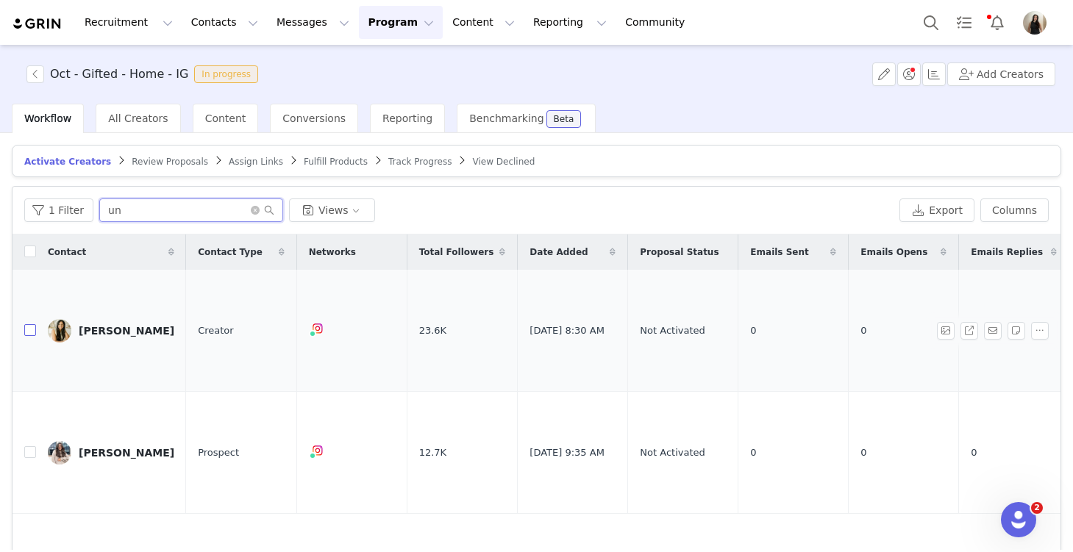
type input "un"
click at [32, 324] on input "checkbox" at bounding box center [30, 330] width 12 height 12
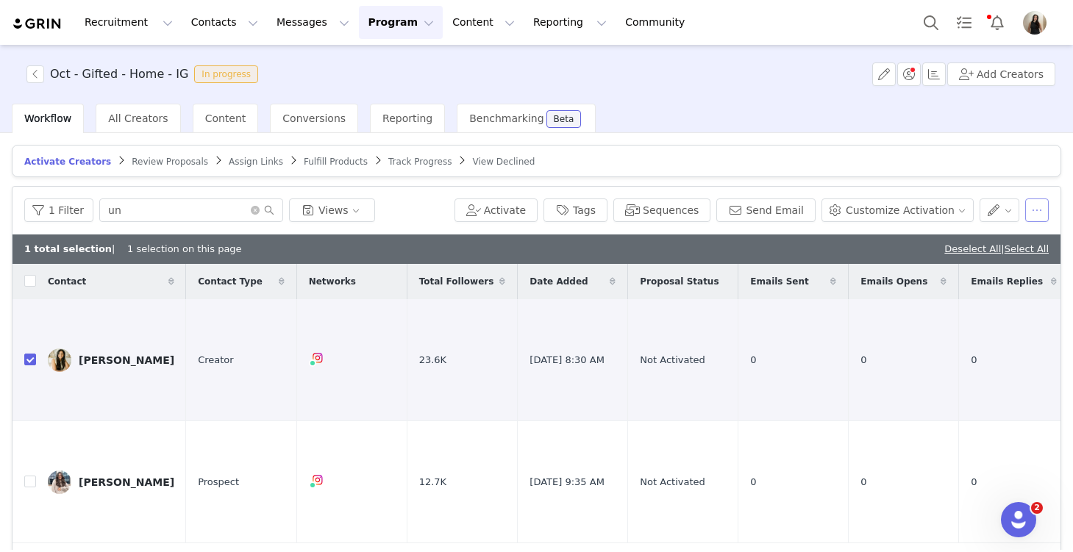
click at [1036, 210] on button "button" at bounding box center [1037, 211] width 24 height 24
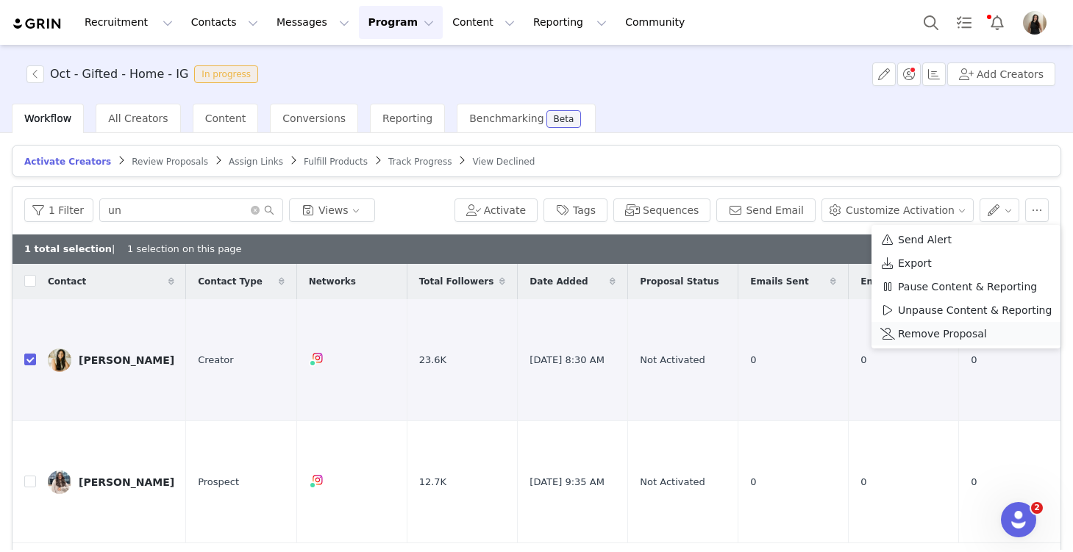
click at [935, 329] on span "Remove Proposal" at bounding box center [942, 334] width 89 height 16
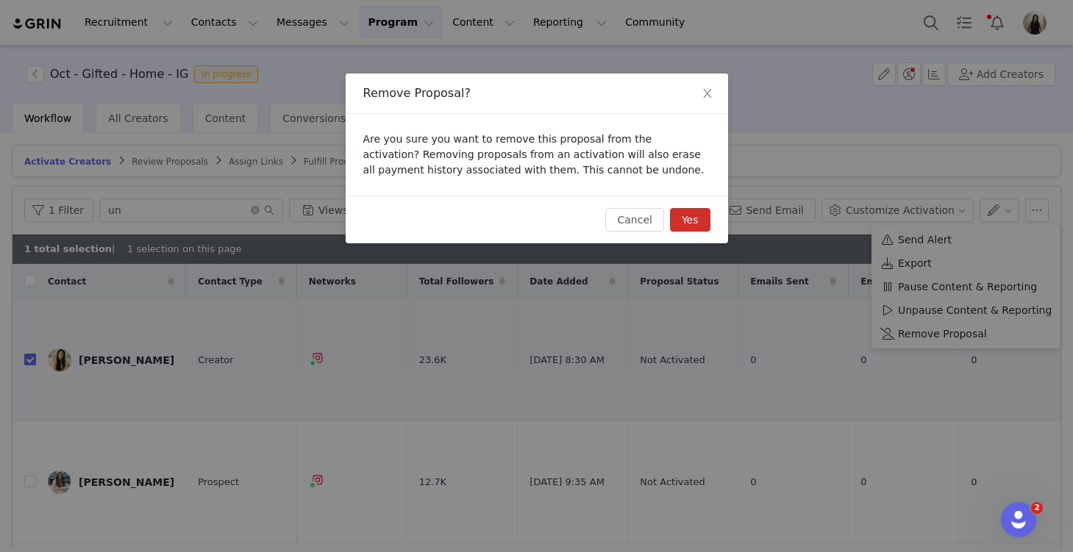
click at [697, 221] on button "Yes" at bounding box center [690, 220] width 40 height 24
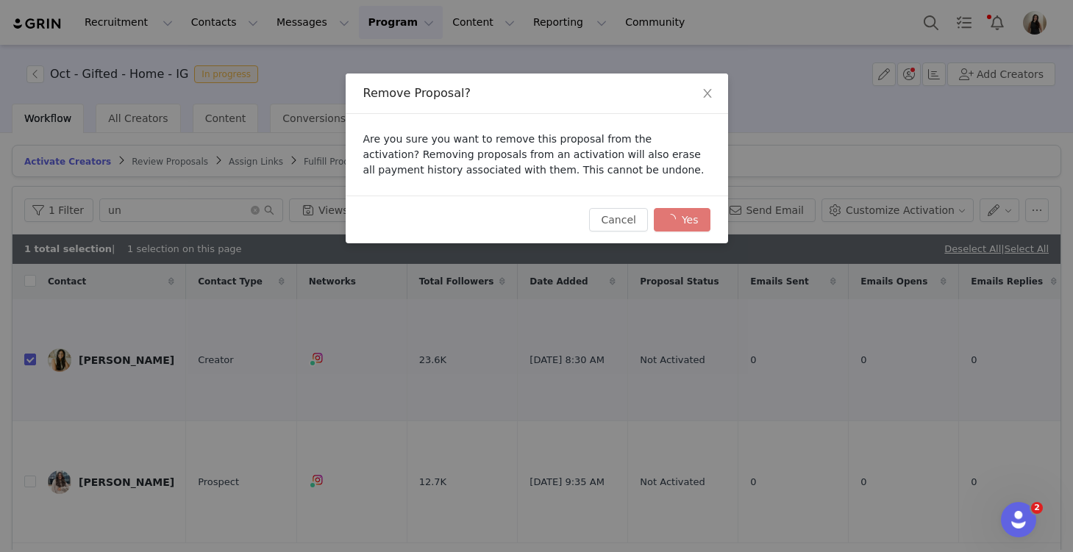
checkbox input "false"
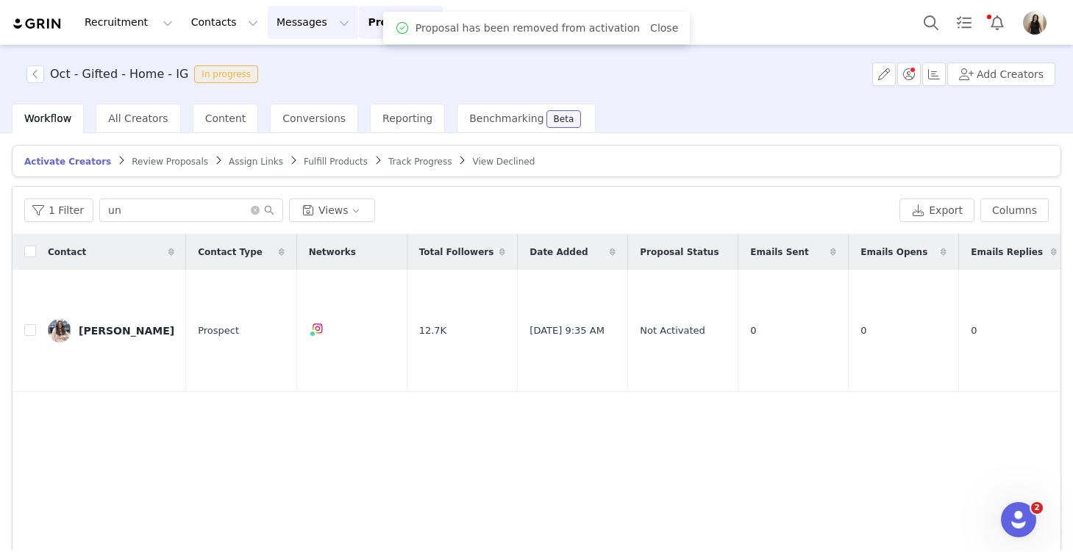
click at [295, 22] on button "Messages Messages" at bounding box center [313, 22] width 90 height 33
click at [296, 92] on div "Inbox" at bounding box center [309, 92] width 99 height 15
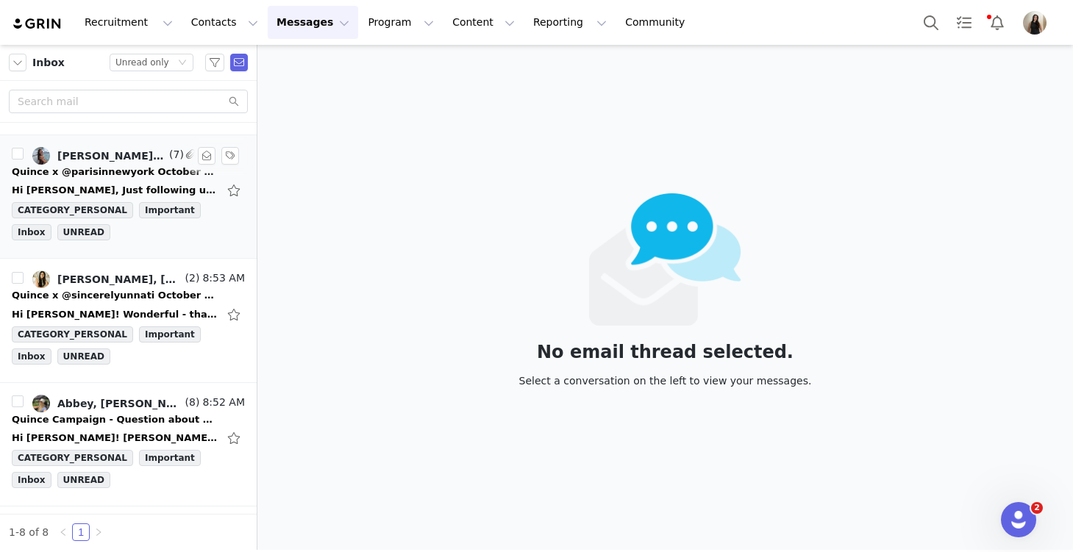
scroll to position [121, 0]
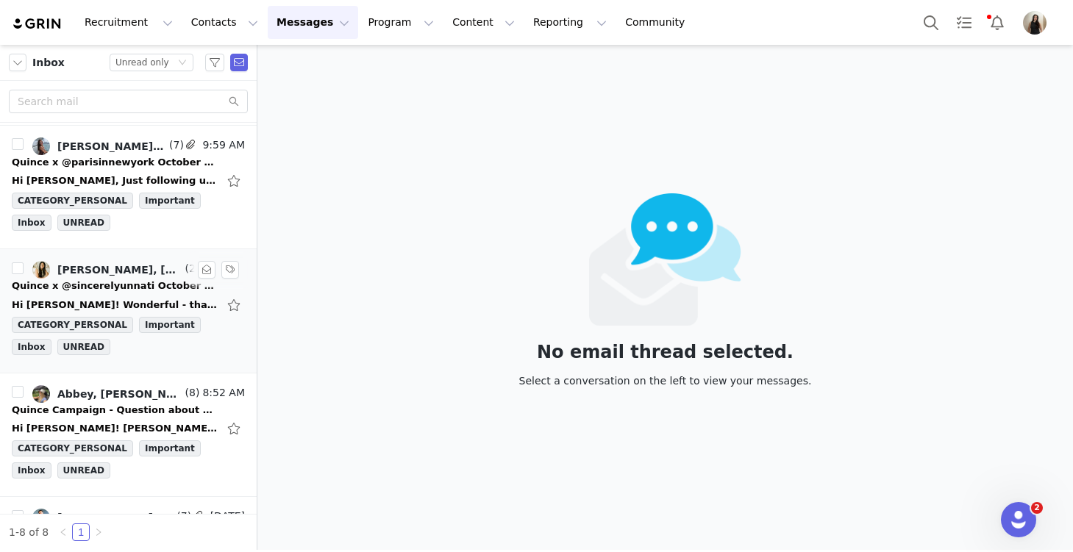
click at [93, 285] on div "Quince x @sincerelyunnati October Campaign!" at bounding box center [115, 286] width 206 height 15
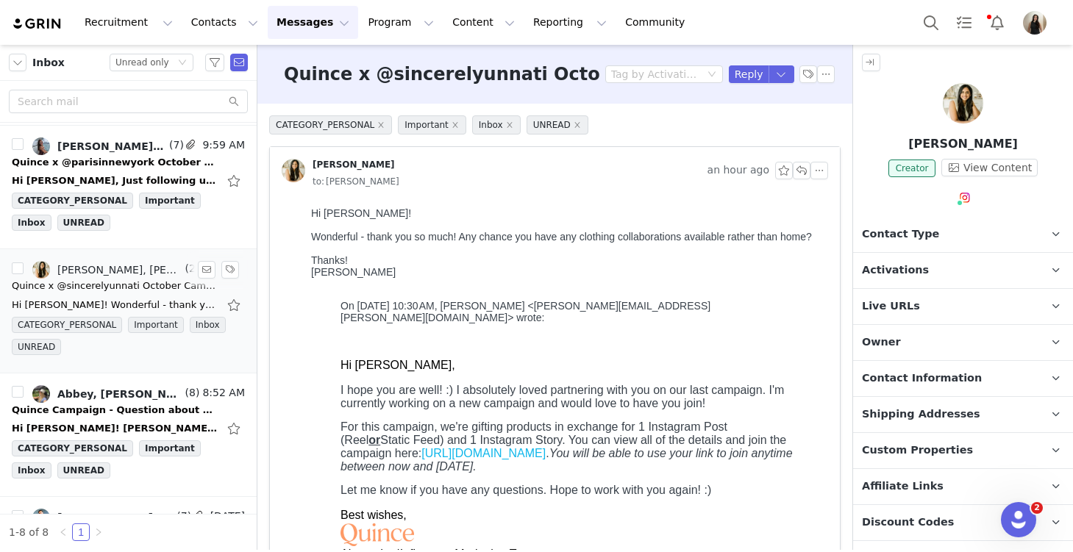
scroll to position [0, 0]
click at [744, 74] on button "Reply" at bounding box center [749, 74] width 40 height 18
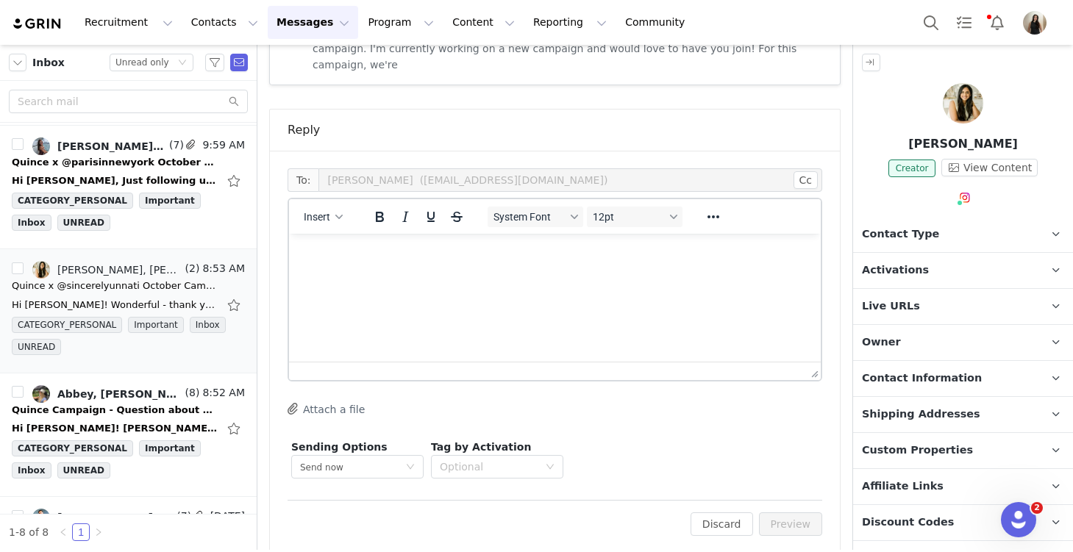
click at [495, 266] on html at bounding box center [555, 254] width 532 height 40
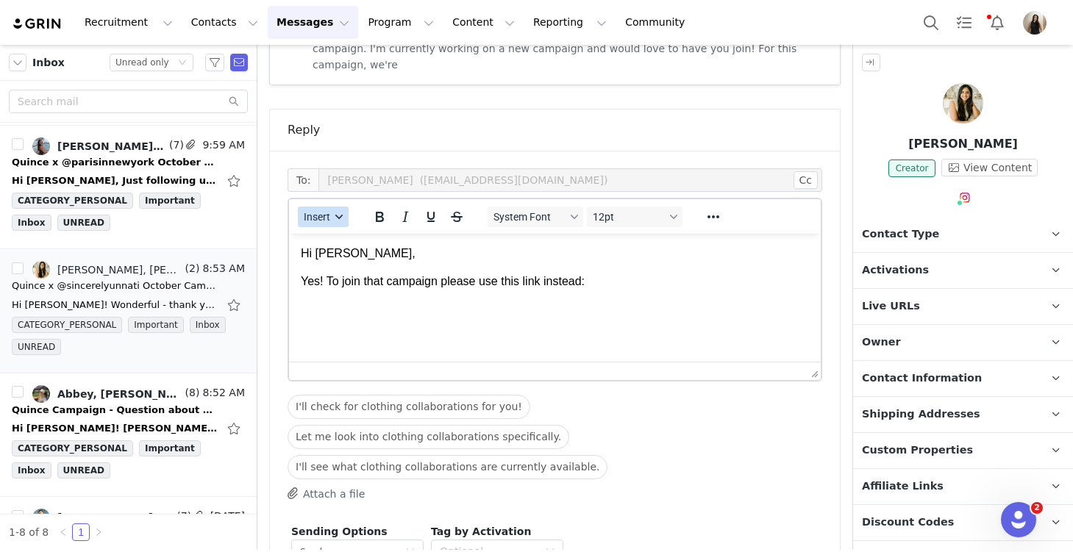
click at [338, 207] on button "Insert" at bounding box center [323, 217] width 51 height 21
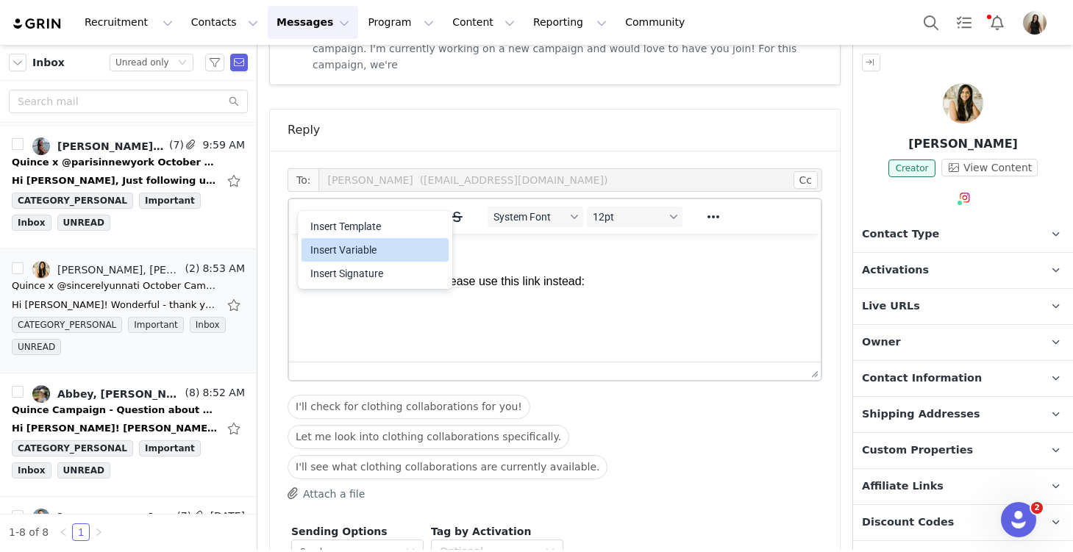
click at [349, 245] on div "Insert Variable" at bounding box center [376, 250] width 132 height 18
select select
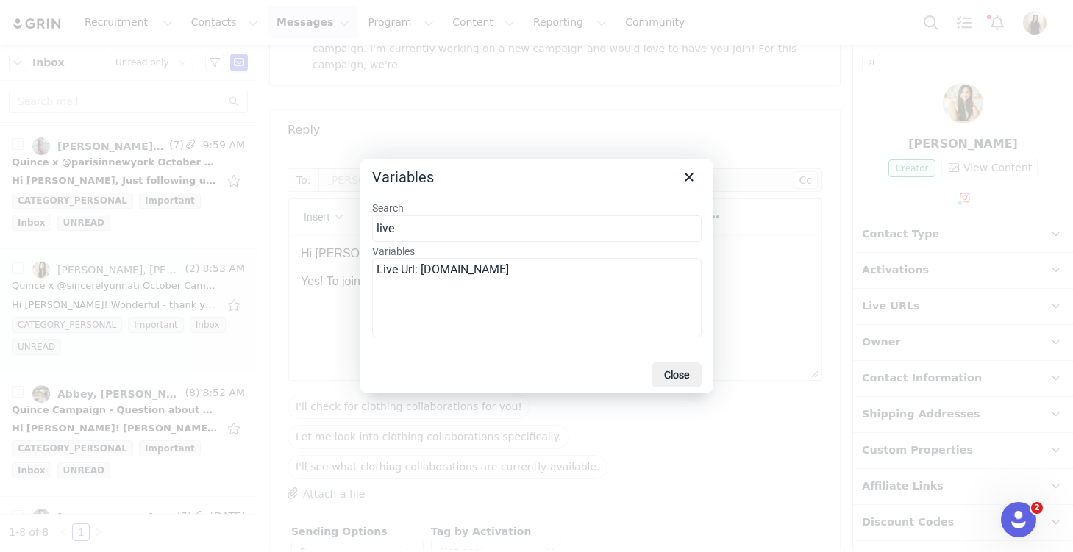
type input "live"
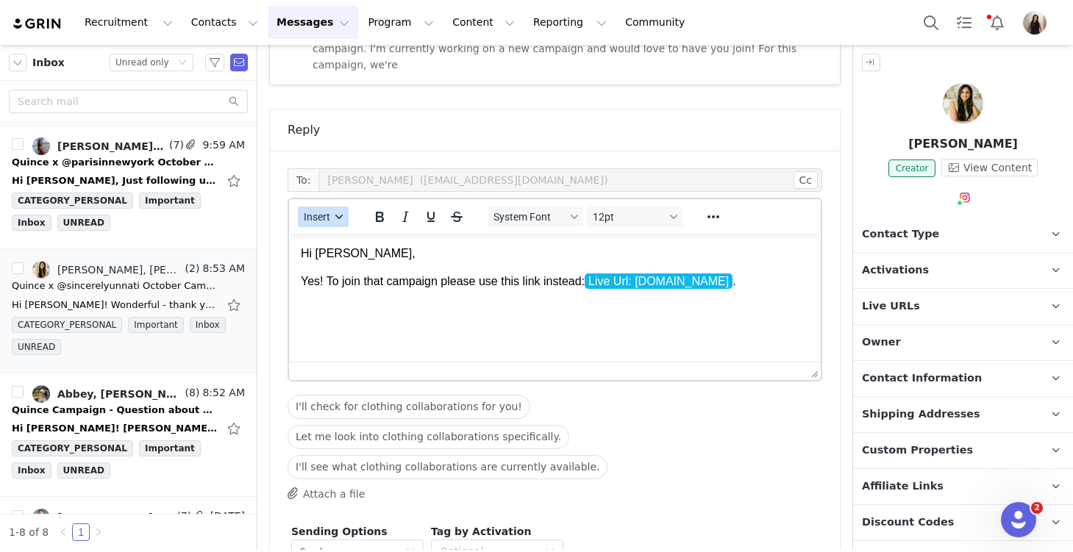
click at [328, 211] on span "Insert" at bounding box center [317, 217] width 26 height 12
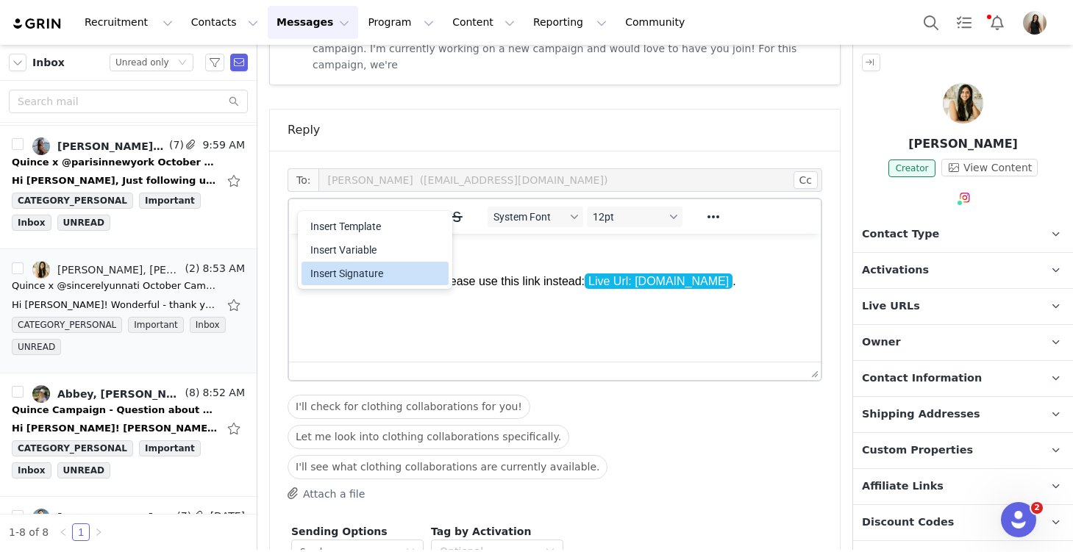
click at [366, 271] on div "Insert Signature" at bounding box center [376, 274] width 132 height 18
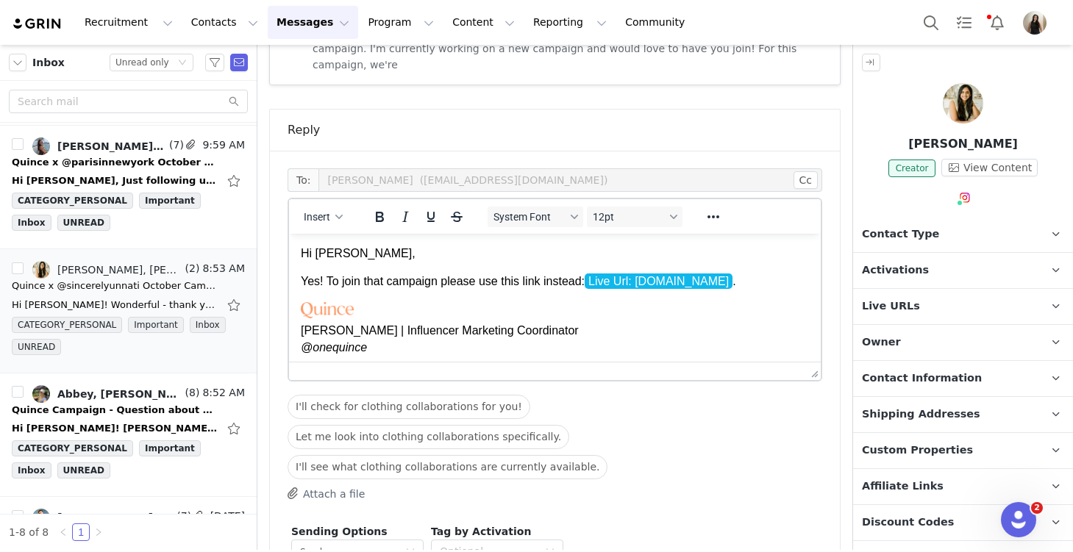
scroll to position [688, 0]
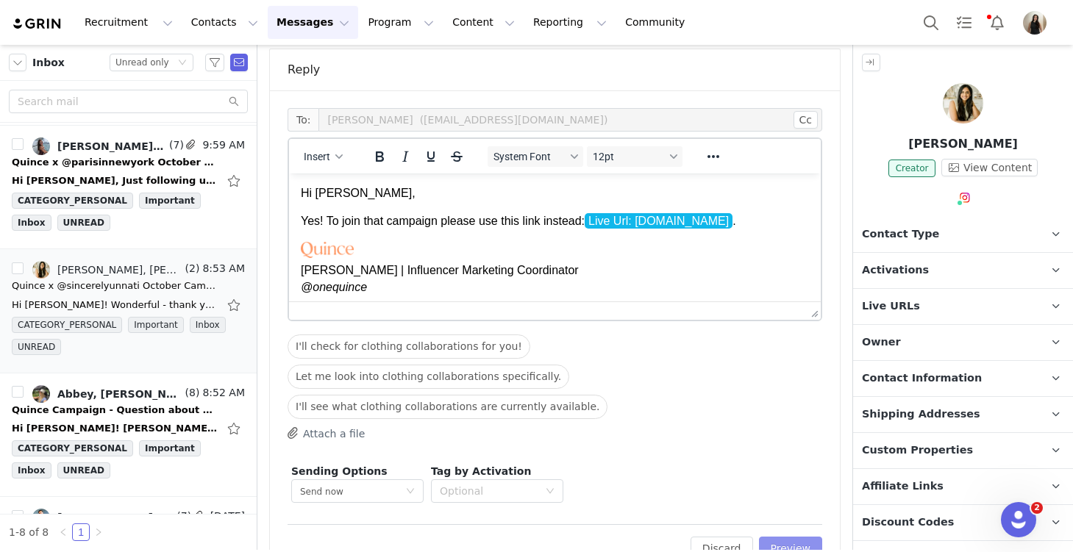
click at [784, 537] on button "Preview" at bounding box center [791, 549] width 64 height 24
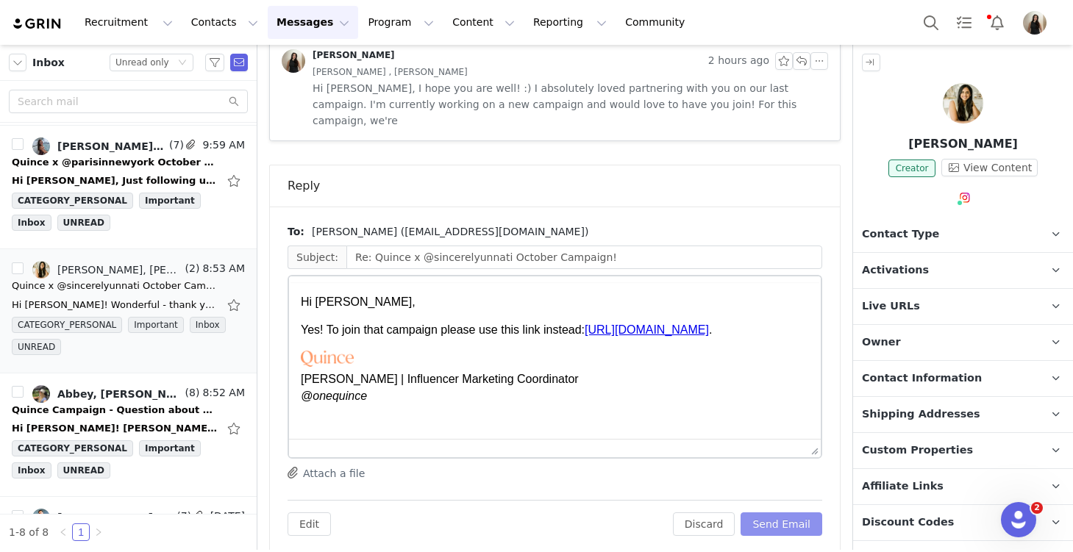
scroll to position [0, 0]
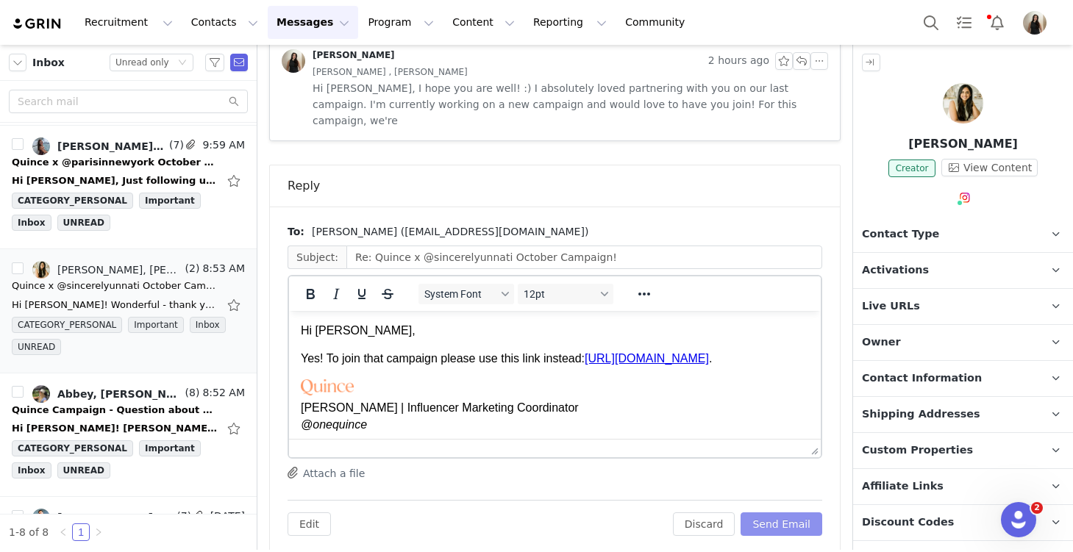
click at [784, 513] on button "Send Email" at bounding box center [782, 525] width 82 height 24
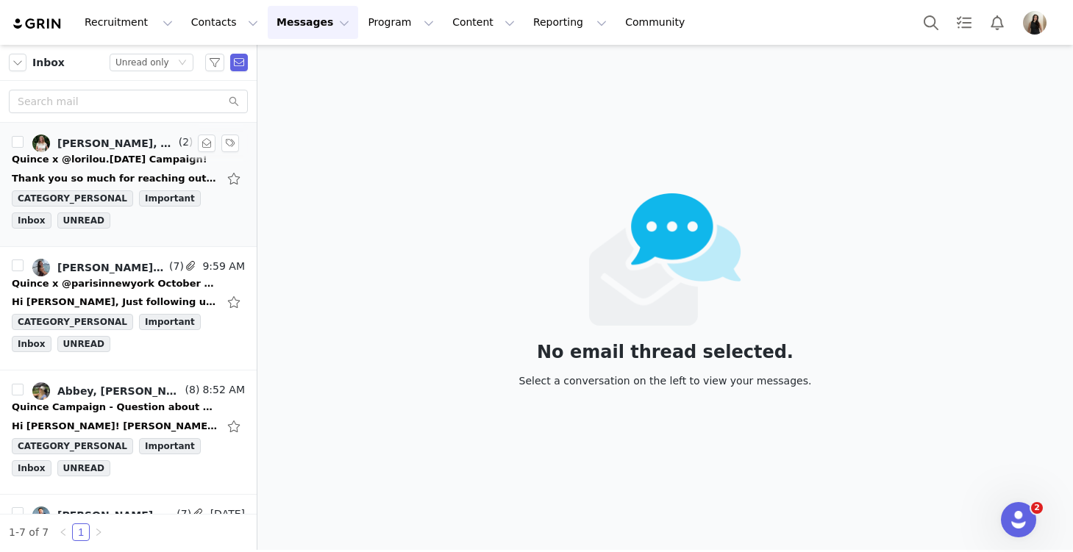
click at [94, 165] on div "Quince x @lorilou.[DATE] Campaign!" at bounding box center [110, 159] width 196 height 15
click at [123, 167] on div "Hi [PERSON_NAME], Following on up this thread - Can you help me with a bedding …" at bounding box center [128, 179] width 233 height 24
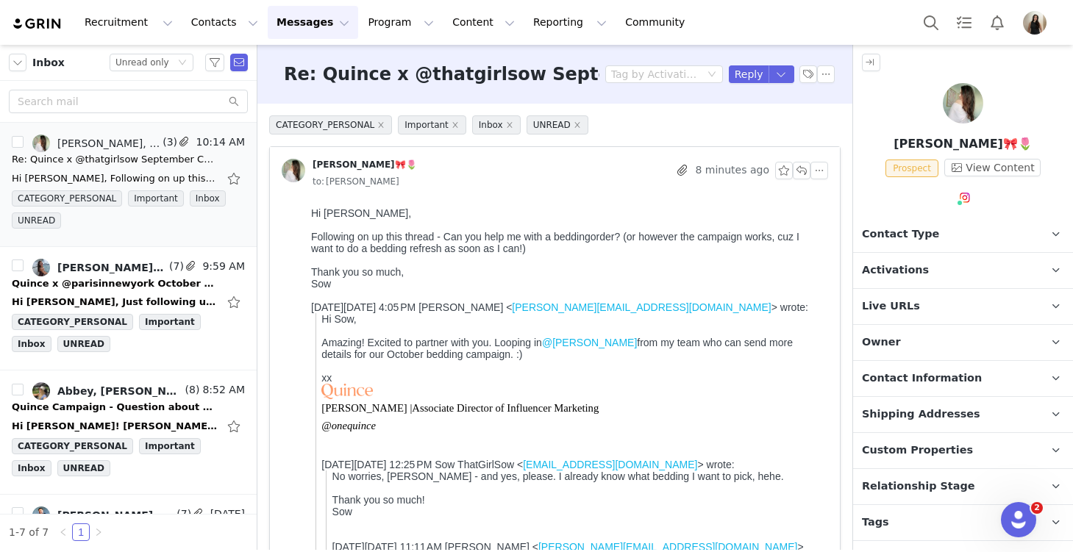
click at [888, 266] on span "Activations" at bounding box center [895, 271] width 67 height 16
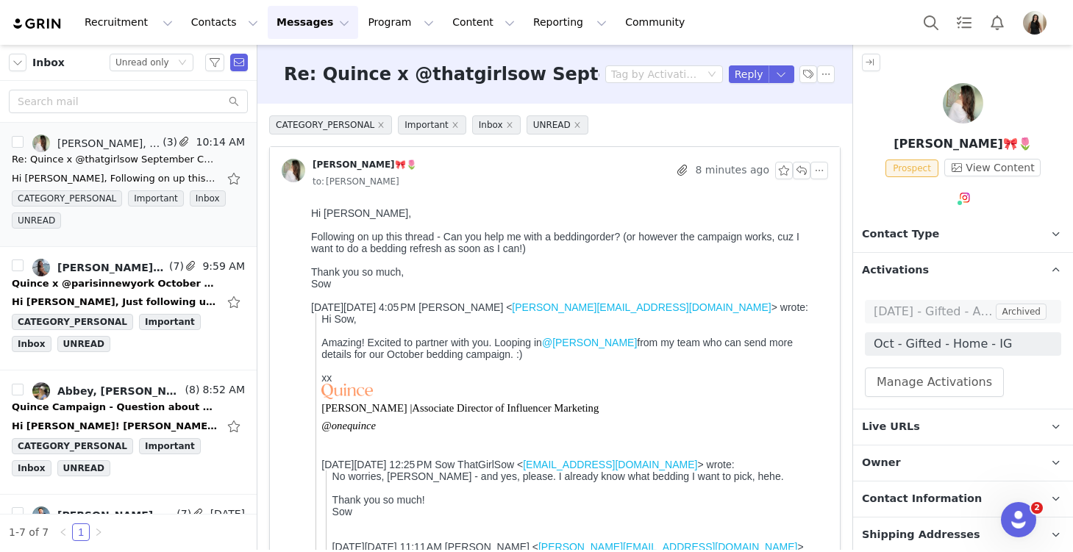
click at [904, 271] on span "Activations" at bounding box center [895, 271] width 67 height 16
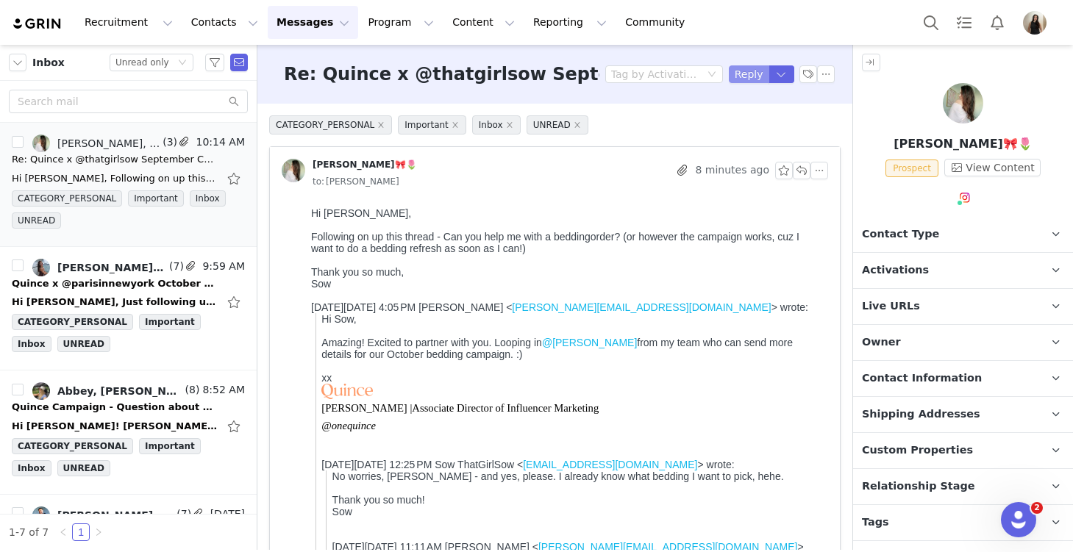
click at [748, 75] on button "Reply" at bounding box center [749, 74] width 40 height 18
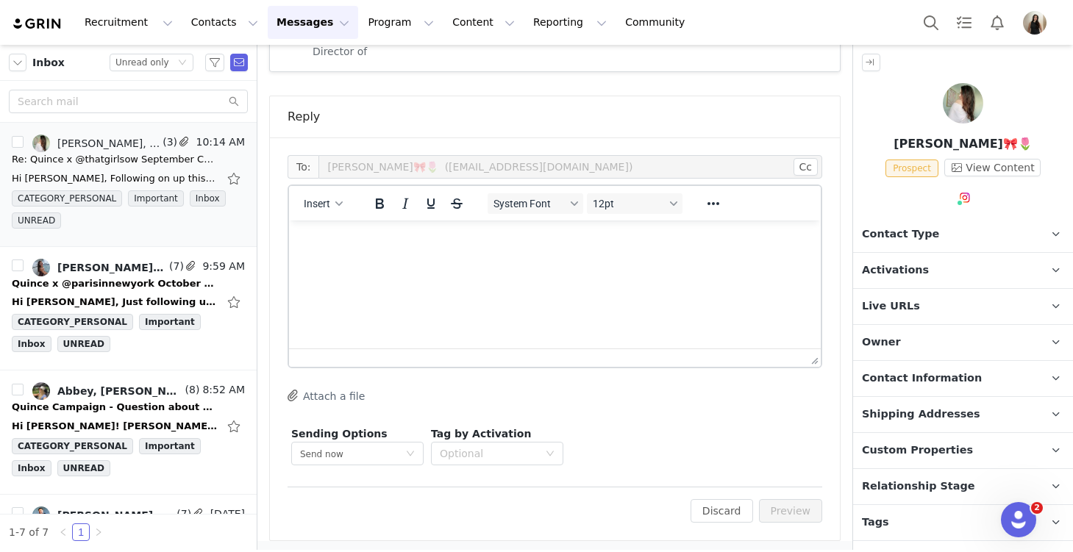
scroll to position [1844, 0]
click at [508, 257] on html at bounding box center [555, 238] width 532 height 40
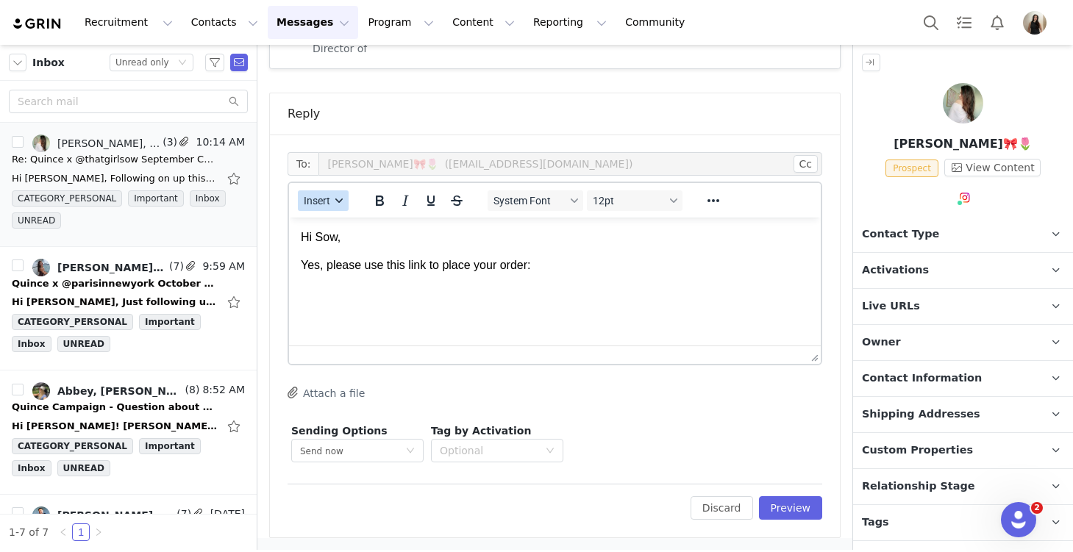
click at [316, 204] on span "Insert" at bounding box center [317, 201] width 26 height 12
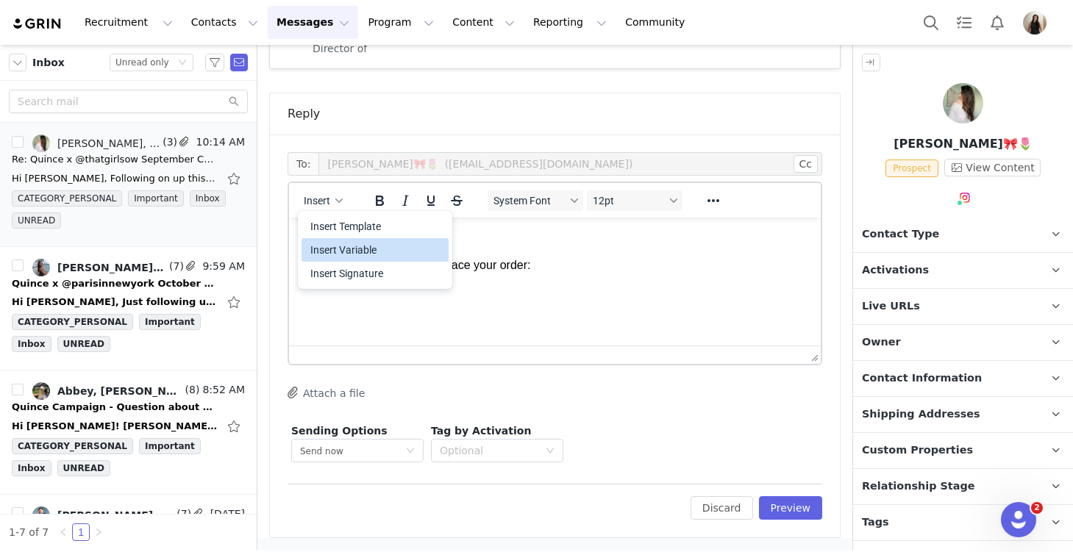
click at [329, 252] on div "Insert Variable" at bounding box center [376, 250] width 132 height 18
select select
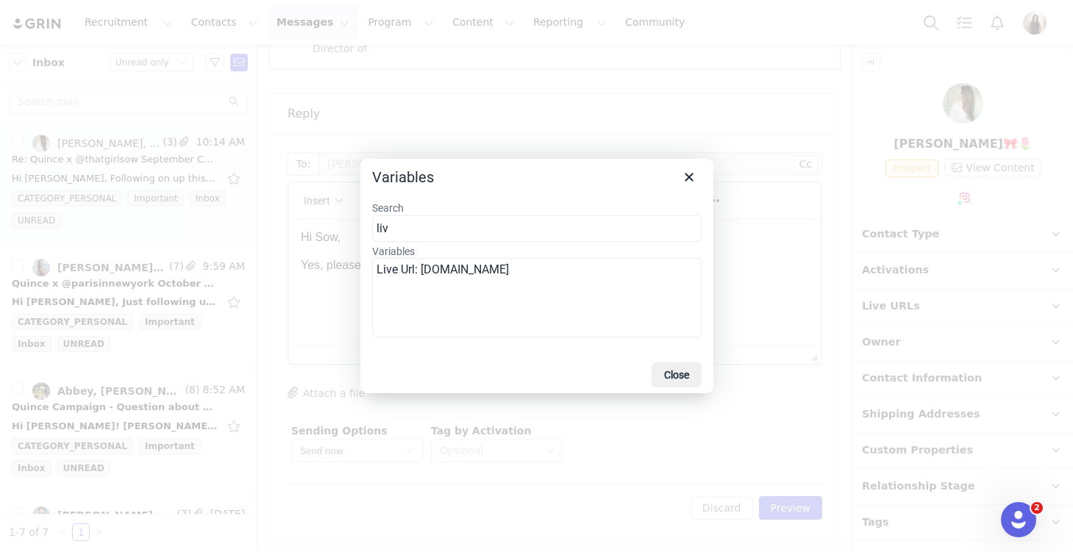
type input "liv"
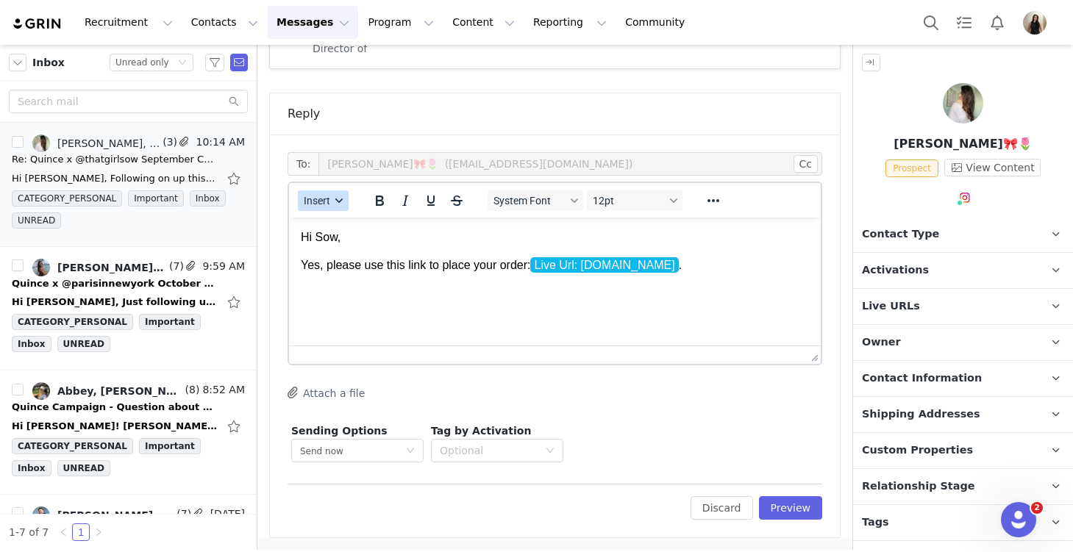
click at [334, 205] on button "Insert" at bounding box center [323, 200] width 51 height 21
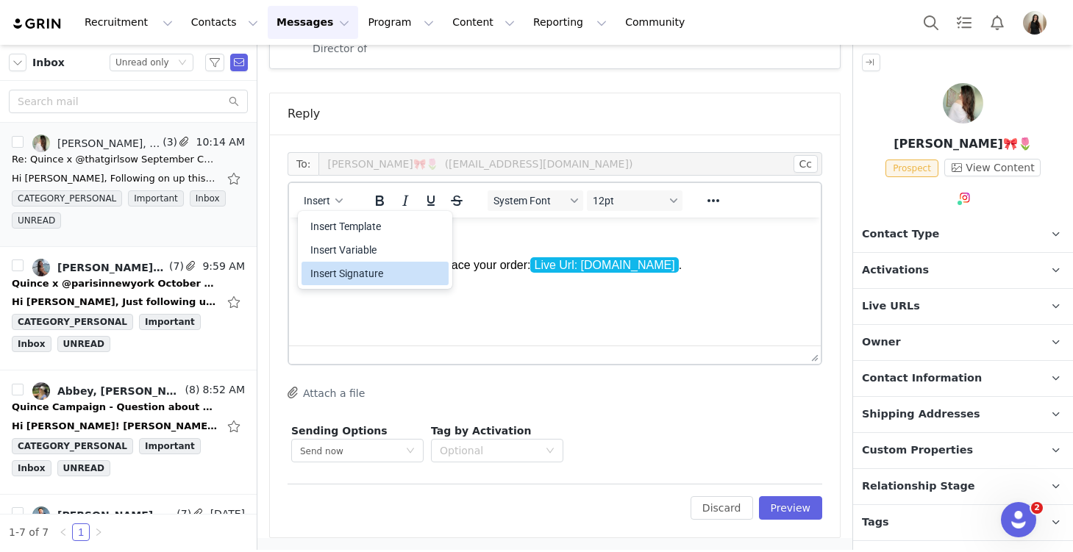
click at [345, 277] on div "Insert Signature" at bounding box center [376, 274] width 132 height 18
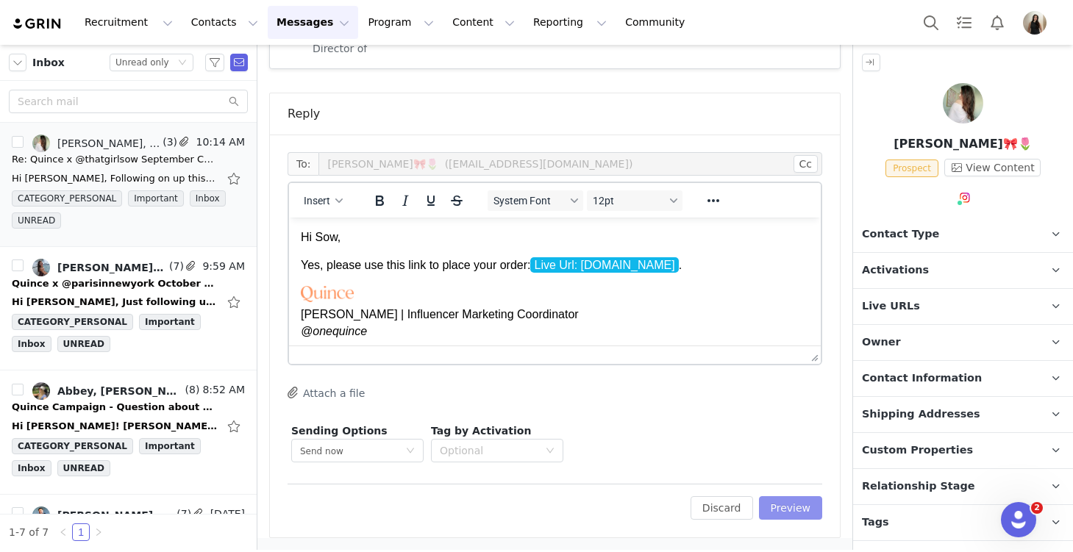
click at [794, 514] on button "Preview" at bounding box center [791, 508] width 64 height 24
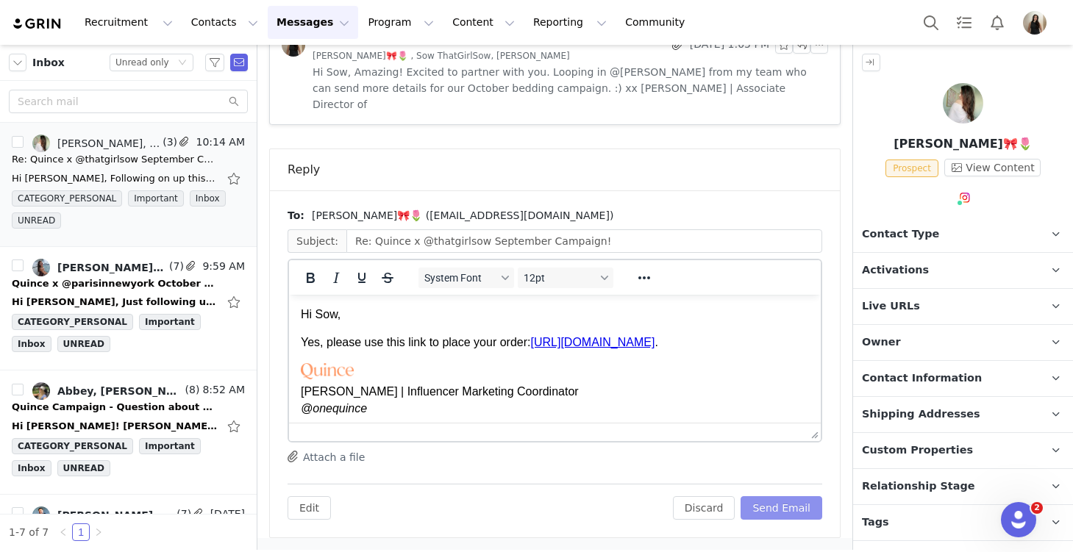
scroll to position [0, 0]
click at [794, 514] on button "Send Email" at bounding box center [782, 508] width 82 height 24
